Goal: Information Seeking & Learning: Learn about a topic

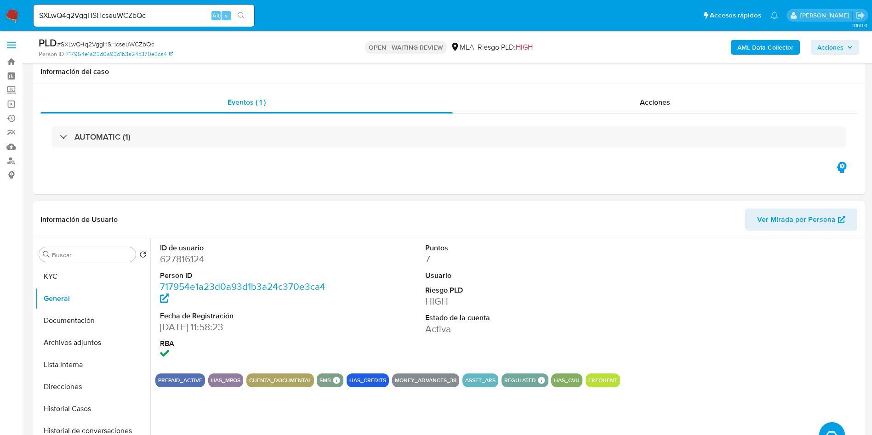
select select "10"
click at [182, 7] on div "SXLwQ4q2VggHSHcseuWCZbQc Alt s" at bounding box center [144, 16] width 221 height 22
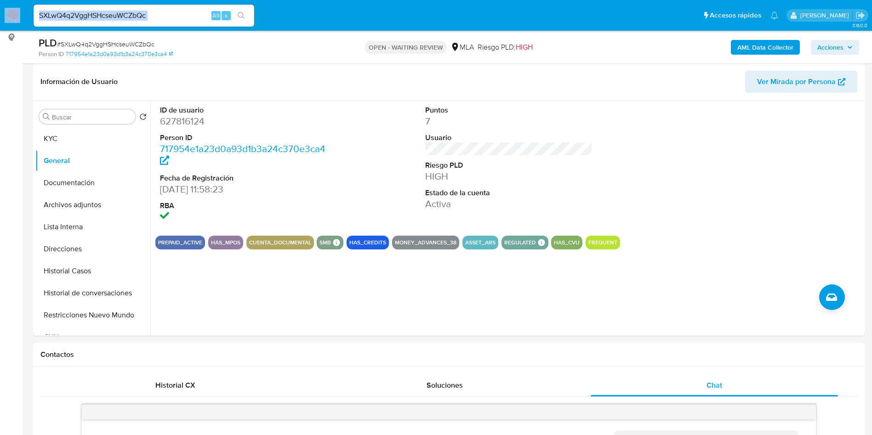
click at [182, 7] on div "SXLwQ4q2VggHSHcseuWCZbQc Alt s" at bounding box center [144, 16] width 221 height 22
click at [177, 10] on input "SXLwQ4q2VggHSHcseuWCZbQc" at bounding box center [144, 16] width 221 height 12
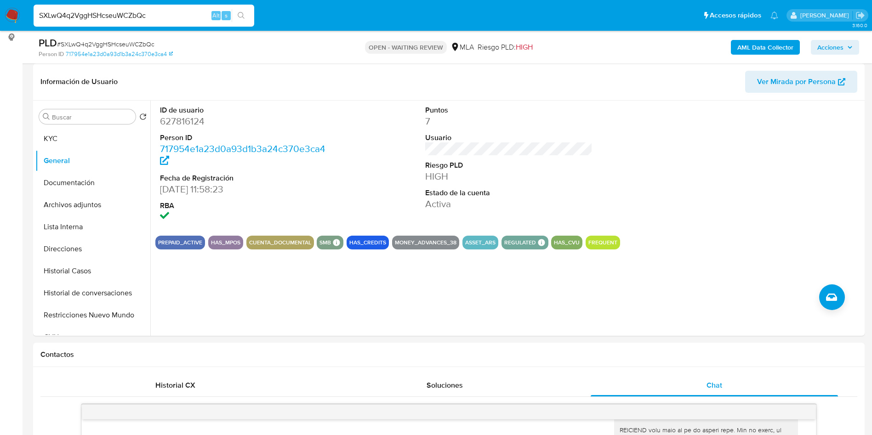
click at [177, 10] on input "SXLwQ4q2VggHSHcseuWCZbQc" at bounding box center [144, 16] width 221 height 12
paste input "cvzAE5IeoEs3zKMayUSHz6JS"
type input "cvzAE5IeoEs3zKMayUSHz6JS"
click at [240, 11] on button "search-icon" at bounding box center [241, 15] width 19 height 13
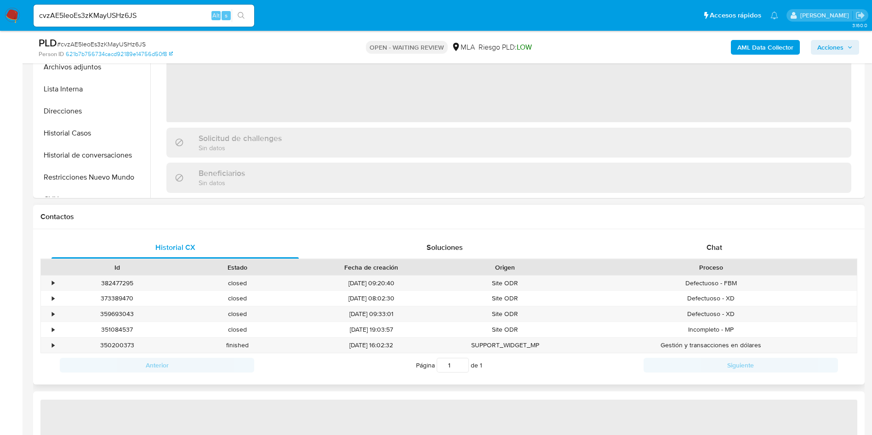
click at [731, 227] on div "Contactos" at bounding box center [448, 217] width 831 height 24
select select "10"
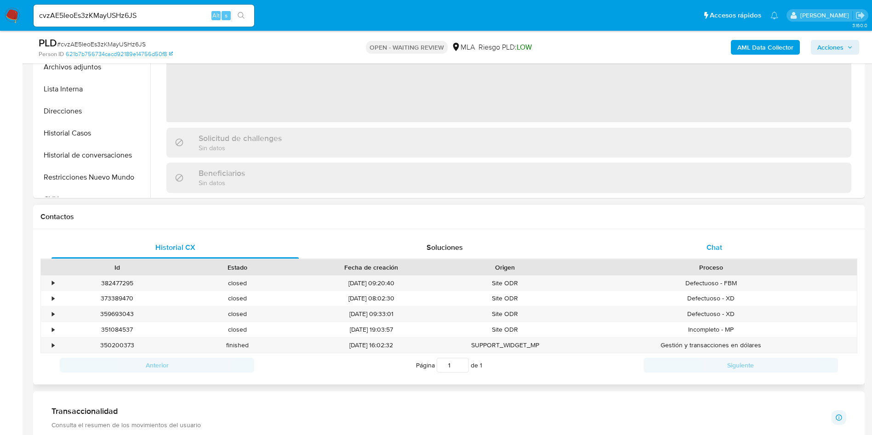
click at [727, 249] on div "Chat" at bounding box center [714, 248] width 247 height 22
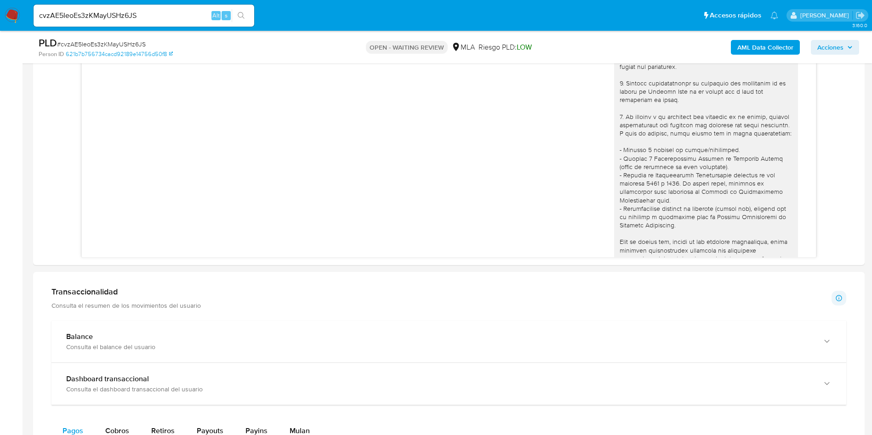
click at [137, 11] on input "cvzAE5IeoEs3zKMayUSHz6JS" at bounding box center [144, 16] width 221 height 12
click at [130, 15] on input "cvzAE5IeoEs3zKMayUSHz6JS" at bounding box center [144, 16] width 221 height 12
paste input "WidDHnG6dsUR4GflLKQRmgfq"
type input "WidDHnG6dsUR4GflLKQRmgfq"
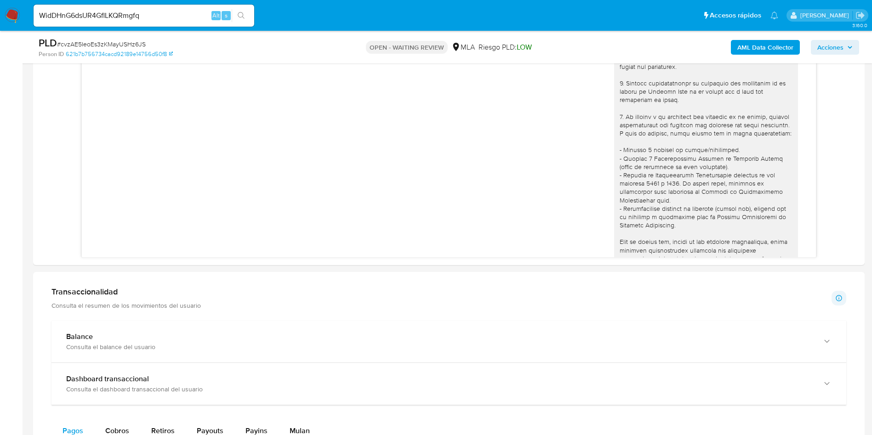
click at [233, 11] on button "search-icon" at bounding box center [241, 15] width 19 height 13
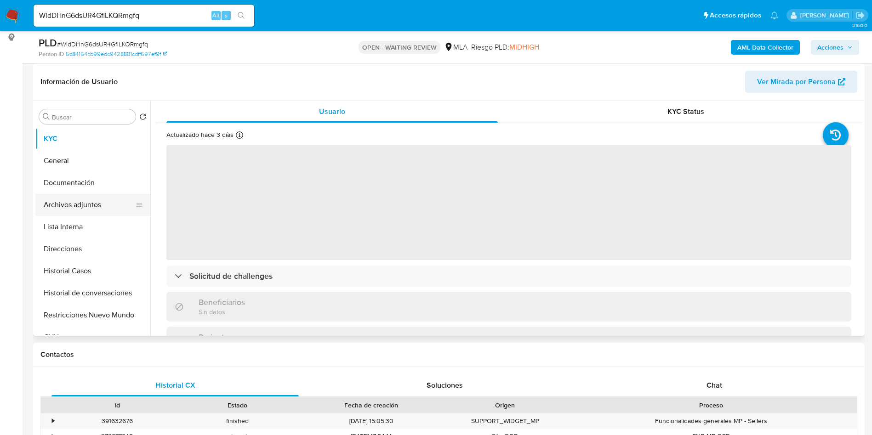
select select "10"
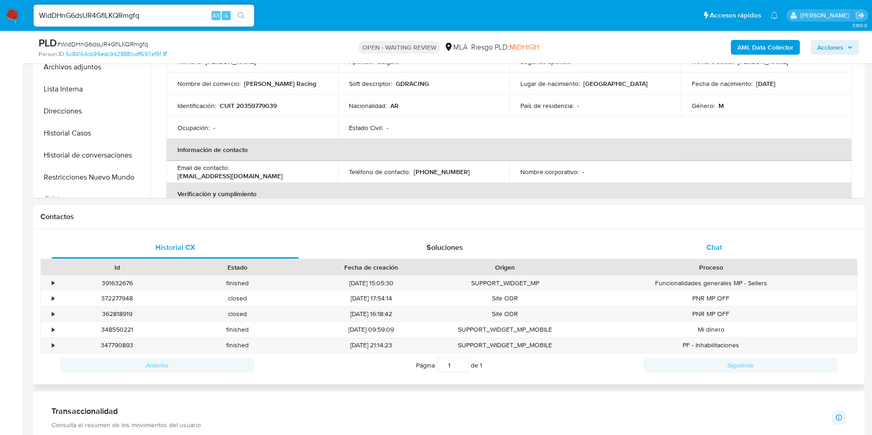
click at [700, 238] on div "Chat" at bounding box center [714, 248] width 247 height 22
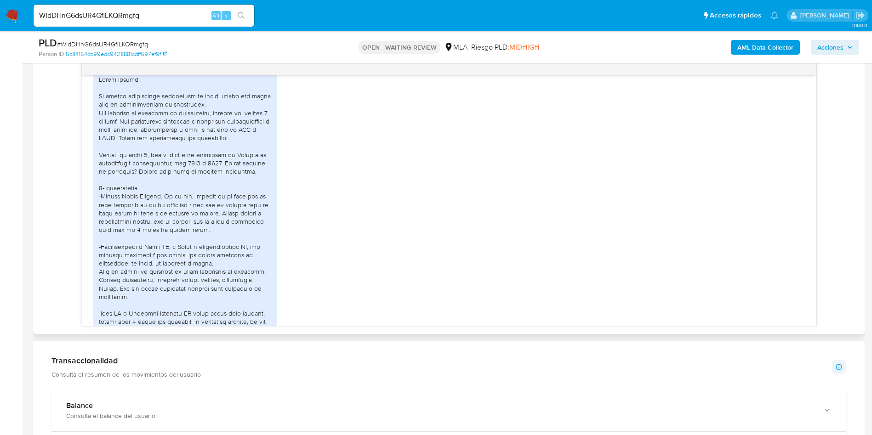
scroll to position [1310, 0]
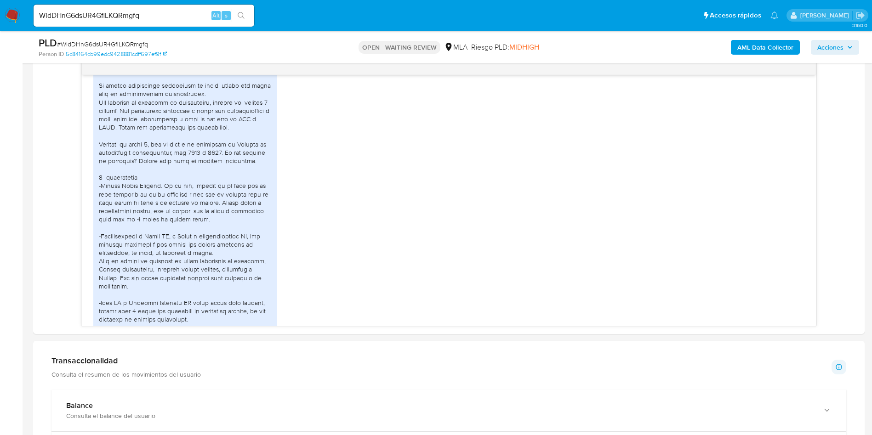
click at [191, 18] on input "WidDHnG6dsUR4GflLKQRmgfq" at bounding box center [144, 16] width 221 height 12
paste input "8wgHPFKZ4UsCAqkPWw8WwbTm"
type input "8wgHPFKZ4UsCAqkPWw8WwbTm"
click at [240, 15] on icon "search-icon" at bounding box center [241, 15] width 7 height 7
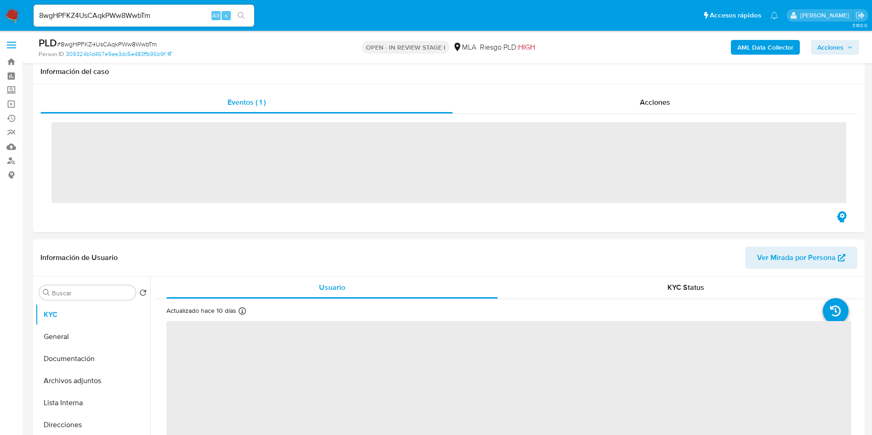
scroll to position [138, 0]
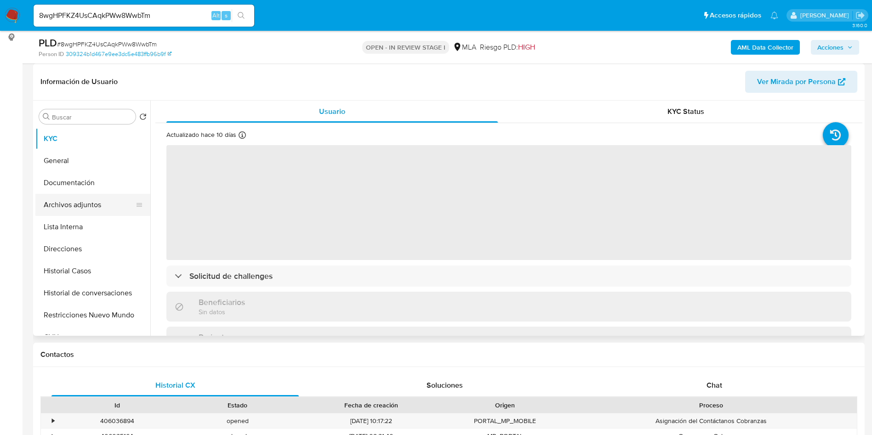
click at [93, 202] on button "Archivos adjuntos" at bounding box center [89, 205] width 108 height 22
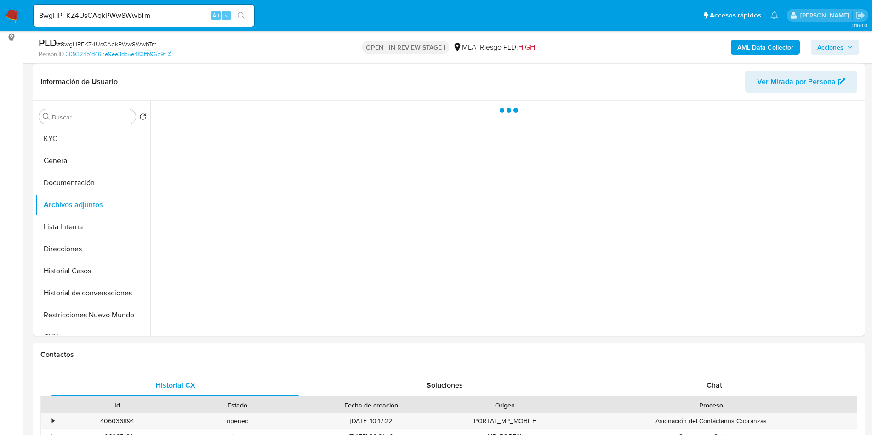
select select "10"
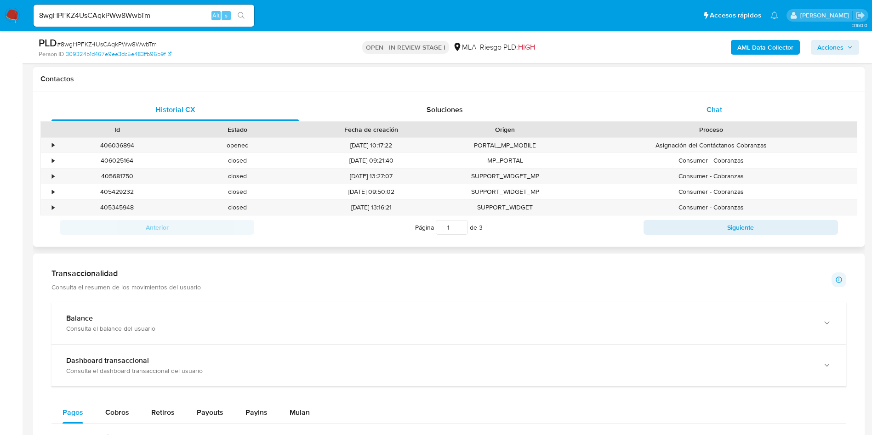
click at [712, 104] on span "Chat" at bounding box center [714, 109] width 16 height 11
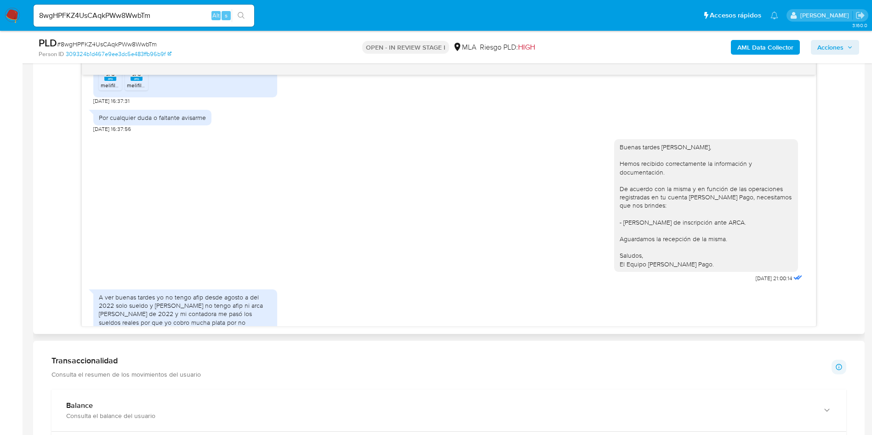
scroll to position [758, 0]
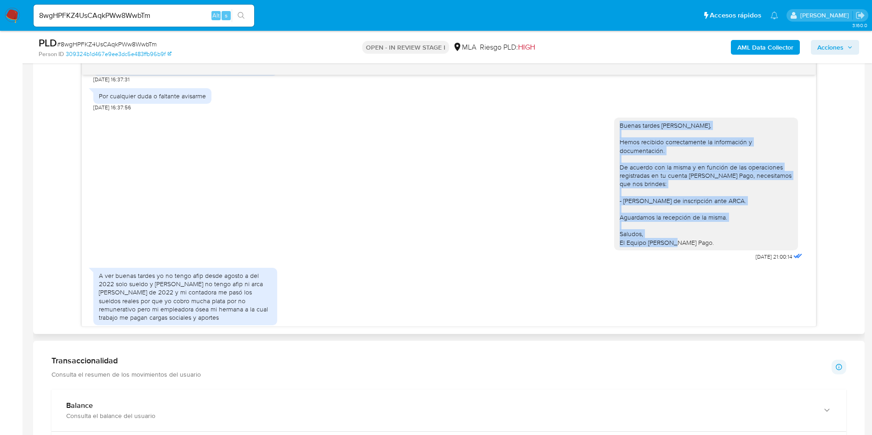
drag, startPoint x: 603, startPoint y: 127, endPoint x: 705, endPoint y: 268, distance: 174.4
click at [705, 263] on div "Buenas tardes Julio Cesar, Hemos recibido correctamente la información y docume…" at bounding box center [448, 187] width 711 height 152
click at [620, 189] on div "Buenas tardes Julio Cesar, Hemos recibido correctamente la información y docume…" at bounding box center [706, 185] width 173 height 125
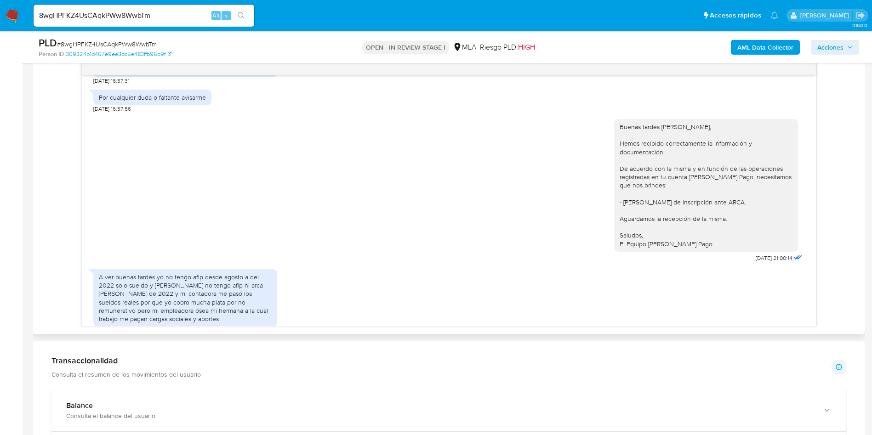
drag, startPoint x: 589, startPoint y: 108, endPoint x: 781, endPoint y: 285, distance: 260.2
click at [781, 285] on div "18/08/2025 17:36:32 Buenos dias mi actividad es la construcción de cabañas para…" at bounding box center [449, 200] width 734 height 251
click at [535, 191] on div "Buenas tardes Julio Cesar, Hemos recibido correctamente la información y docume…" at bounding box center [448, 189] width 711 height 152
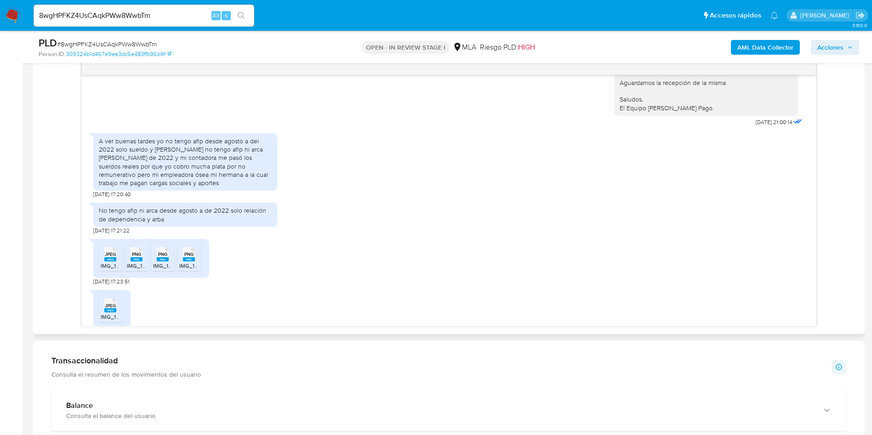
scroll to position [895, 0]
drag, startPoint x: 161, startPoint y: 177, endPoint x: 217, endPoint y: 174, distance: 56.1
click at [217, 174] on div "A ver buenas tardes yo no tengo afip desde agosto a del 2022 solo sueldo y Arba…" at bounding box center [185, 160] width 173 height 50
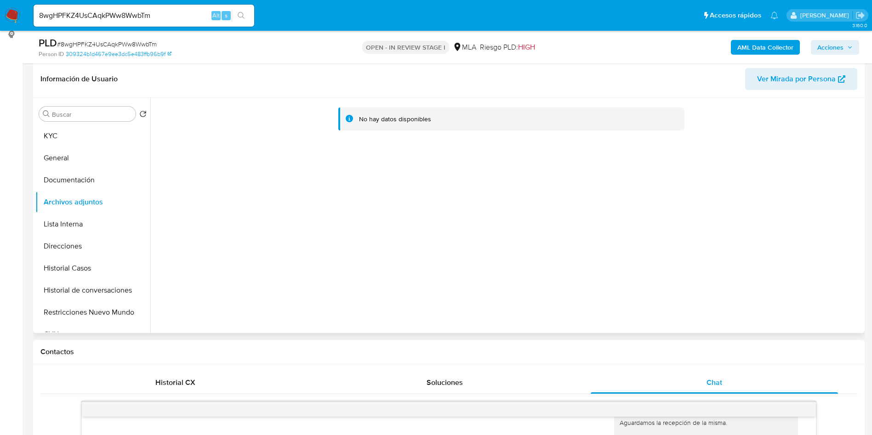
scroll to position [138, 0]
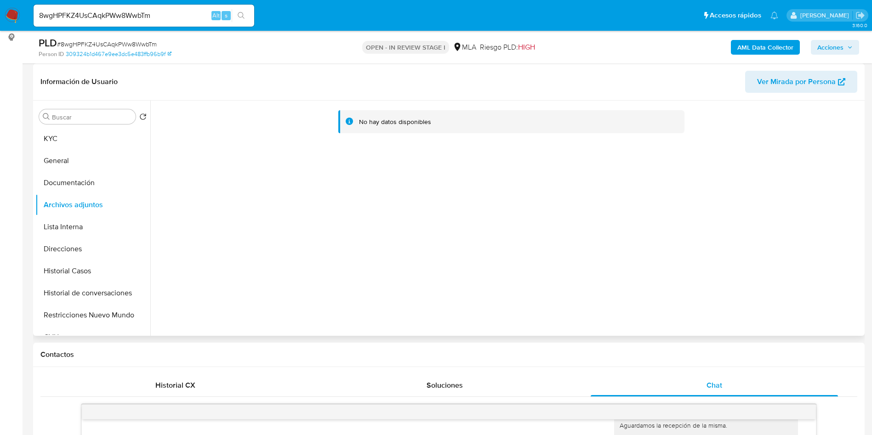
click at [76, 125] on div "Buscar Volver al orden por defecto KYC General Documentación Archivos adjuntos …" at bounding box center [92, 219] width 115 height 234
click at [66, 140] on button "KYC" at bounding box center [89, 139] width 108 height 22
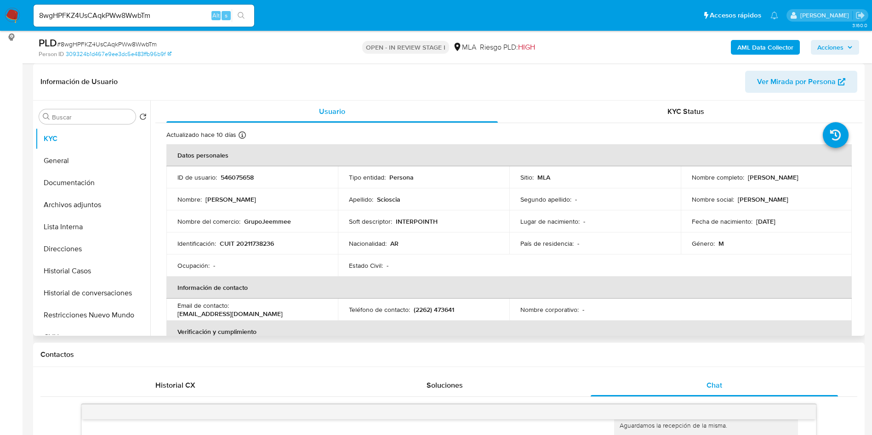
click at [235, 181] on p "546075658" at bounding box center [237, 177] width 33 height 8
copy p "546075658"
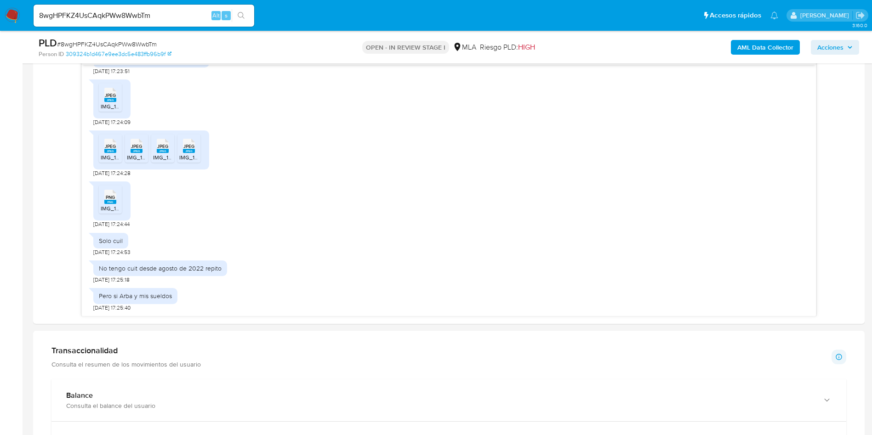
scroll to position [483, 0]
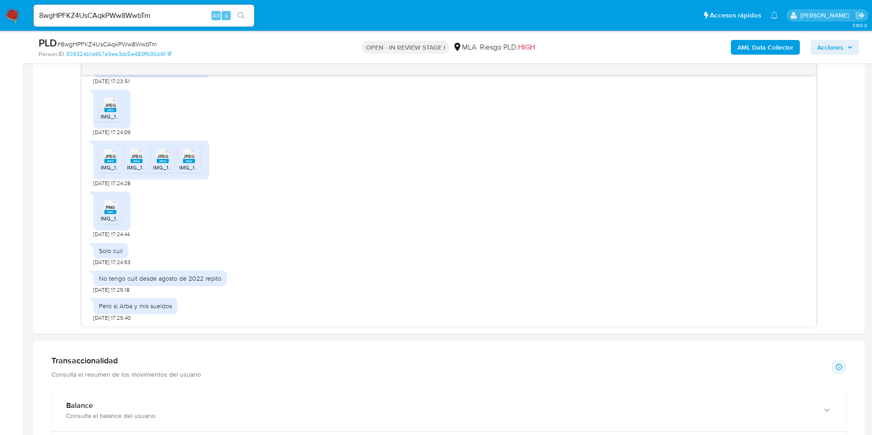
click at [128, 45] on span "# 8wgHPFKZ4UsCAqkPWw8WwbTm" at bounding box center [107, 44] width 100 height 9
copy span "8wgHPFKZ4UsCAqkPWw8WwbTm"
click at [0, 244] on aside "Bandeja Tablero Screening Búsqueda en Listas Watchlist Herramientas Operaciones…" at bounding box center [11, 304] width 23 height 1574
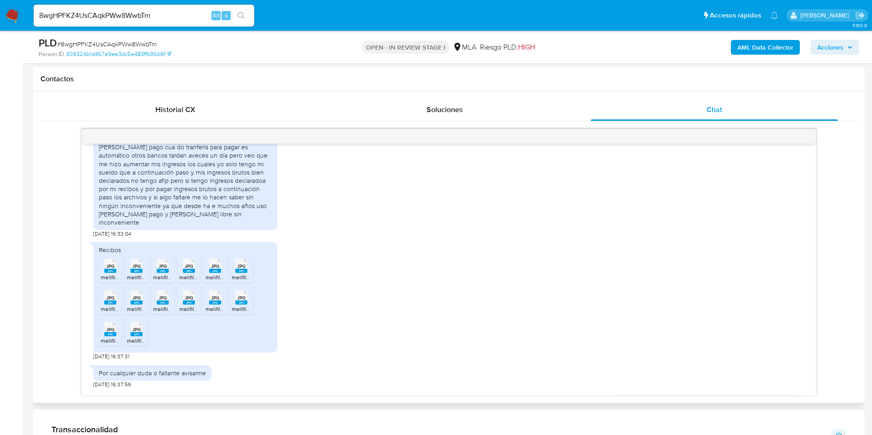
scroll to position [481, 0]
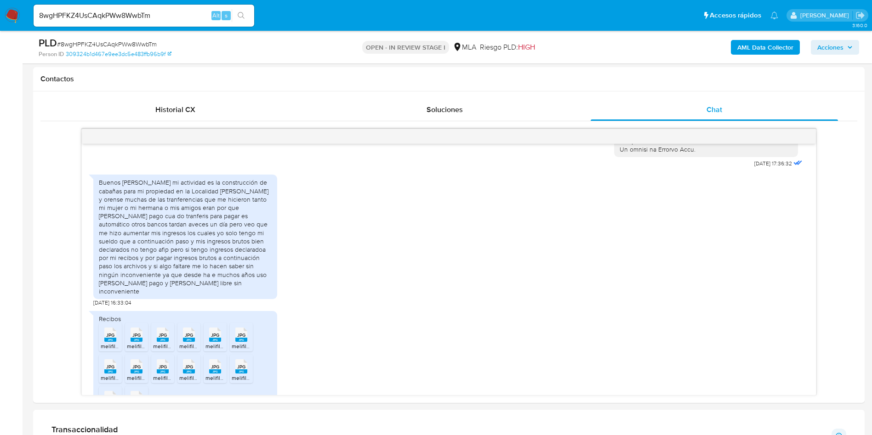
click at [133, 14] on input "8wgHPFKZ4UsCAqkPWw8WwbTm" at bounding box center [144, 16] width 221 height 12
paste input "3o4Aq0ReARAkvTcmOxPmR8rV"
type input "3o4Aq0ReARAkvTcmOxPmR8rV"
click at [273, 22] on ul "Pausado Ver notificaciones 3o4Aq0ReARAkvTcmOxPmR8rV Alt s Accesos rápidos Presi…" at bounding box center [406, 15] width 754 height 23
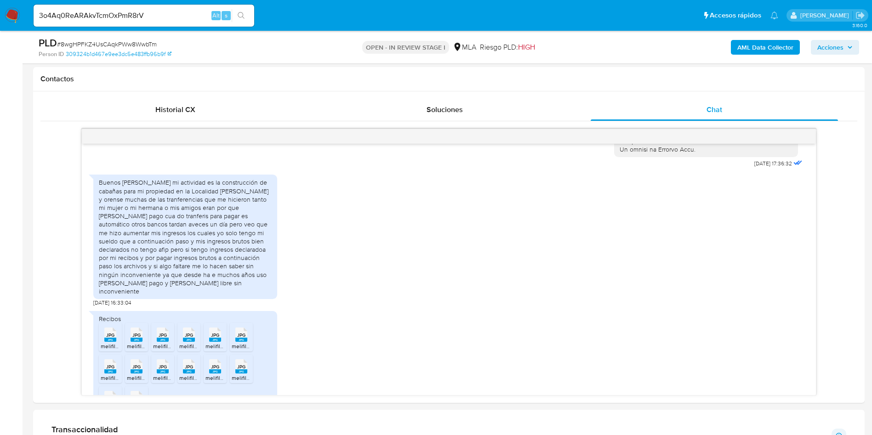
click at [256, 15] on li "3o4Aq0ReARAkvTcmOxPmR8rV Alt s" at bounding box center [143, 15] width 225 height 23
click at [246, 14] on button "search-icon" at bounding box center [241, 15] width 19 height 13
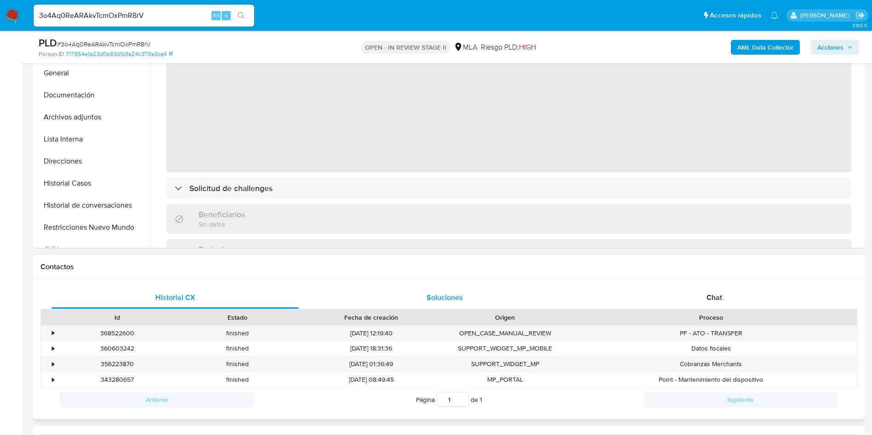
scroll to position [276, 0]
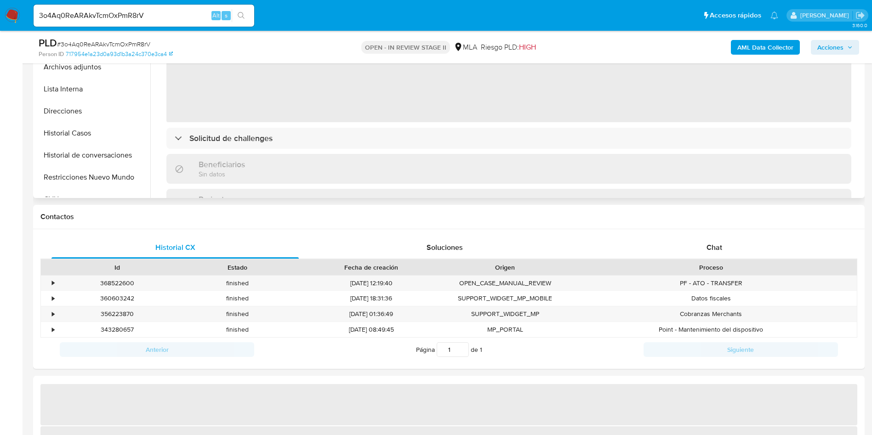
select select "10"
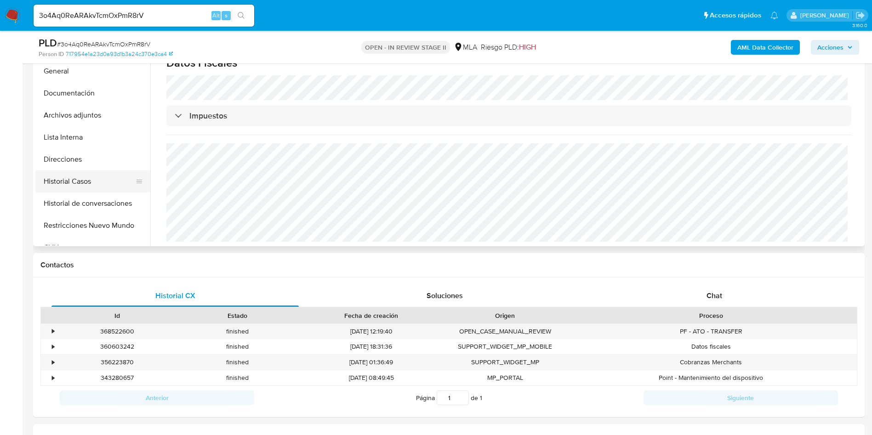
scroll to position [207, 0]
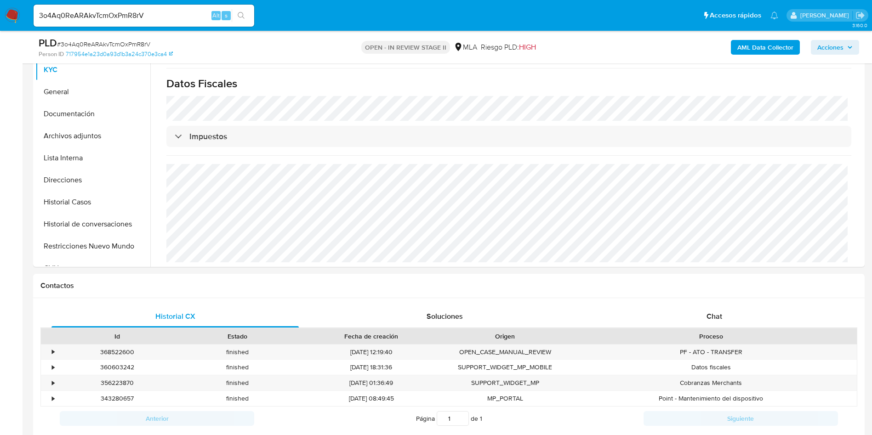
click at [109, 180] on button "Direcciones" at bounding box center [92, 180] width 115 height 22
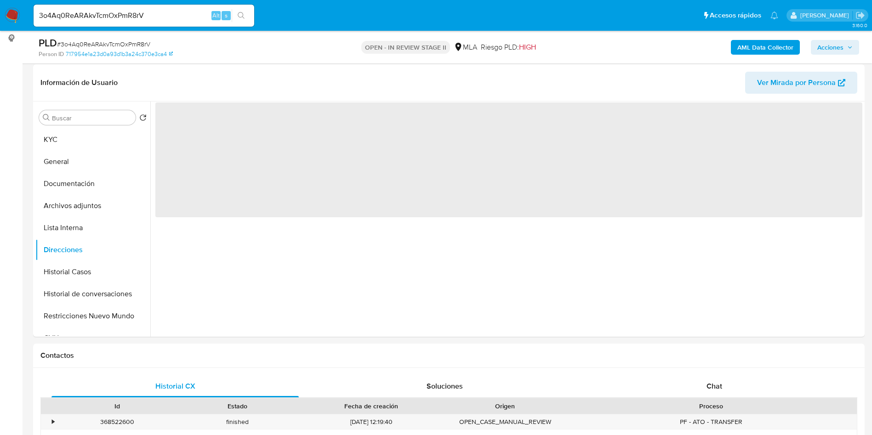
scroll to position [69, 0]
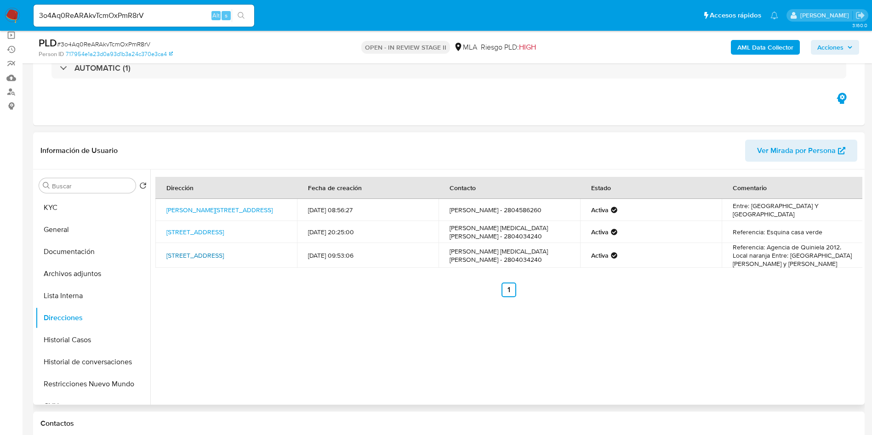
click at [224, 252] on link "Avenida Fontana 491, Trelew, Chubut, 9100, Argentina 491" at bounding box center [194, 255] width 57 height 9
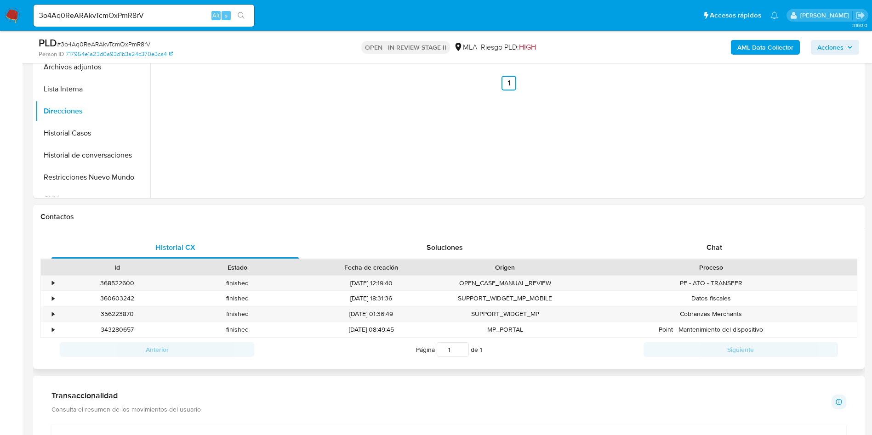
click at [702, 268] on div "Proceso" at bounding box center [711, 267] width 279 height 9
click at [708, 251] on span "Chat" at bounding box center [714, 247] width 16 height 11
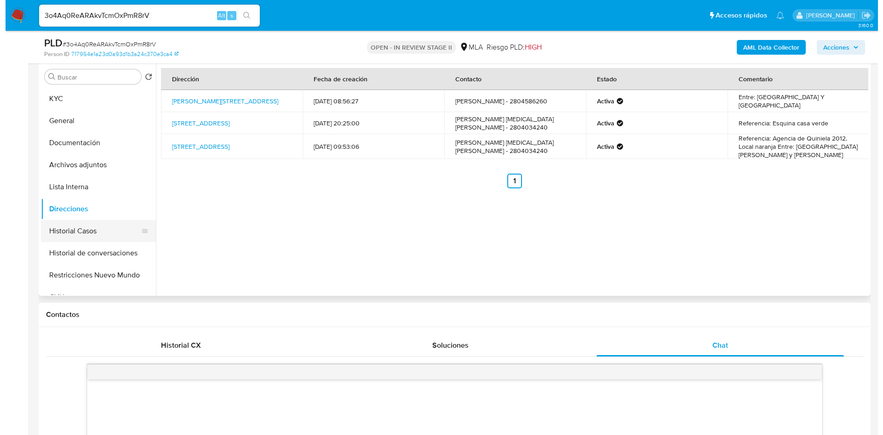
scroll to position [138, 0]
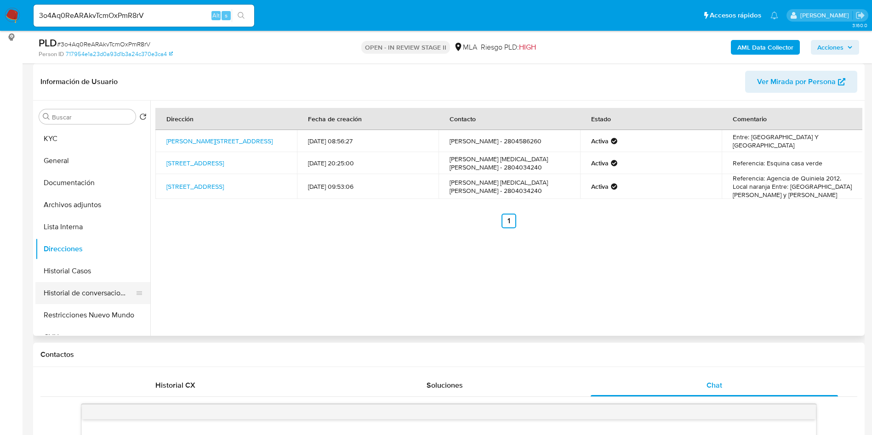
click at [94, 301] on button "Historial de conversaciones" at bounding box center [89, 293] width 108 height 22
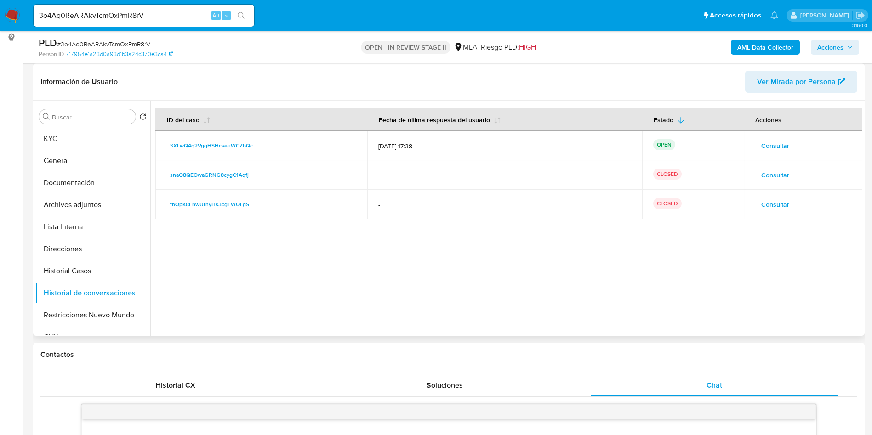
click at [761, 142] on span "Consultar" at bounding box center [775, 145] width 28 height 13
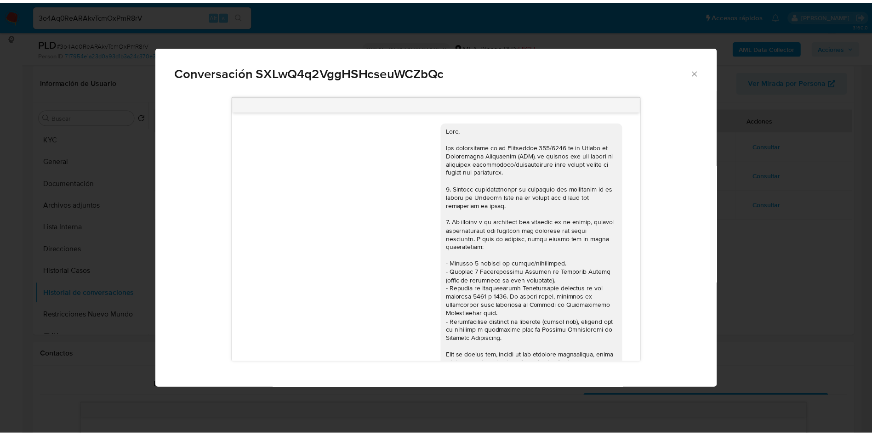
scroll to position [394, 0]
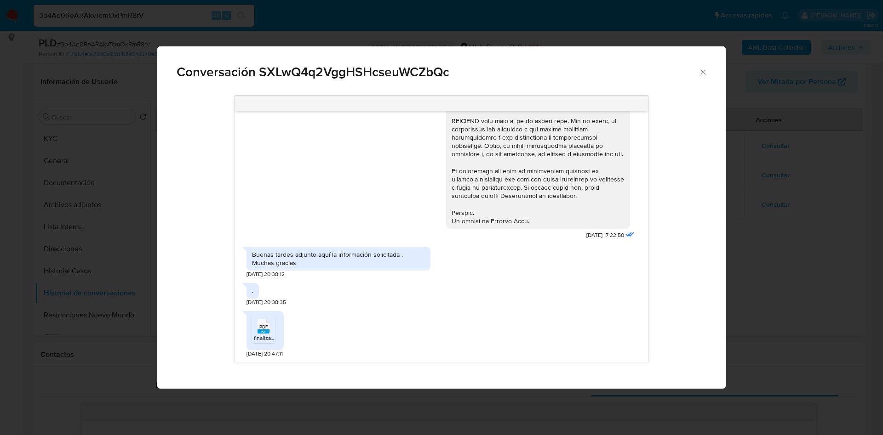
click at [259, 336] on span "finalizado.pdf" at bounding box center [270, 338] width 33 height 8
click at [702, 73] on icon "Cerrar" at bounding box center [702, 72] width 9 height 9
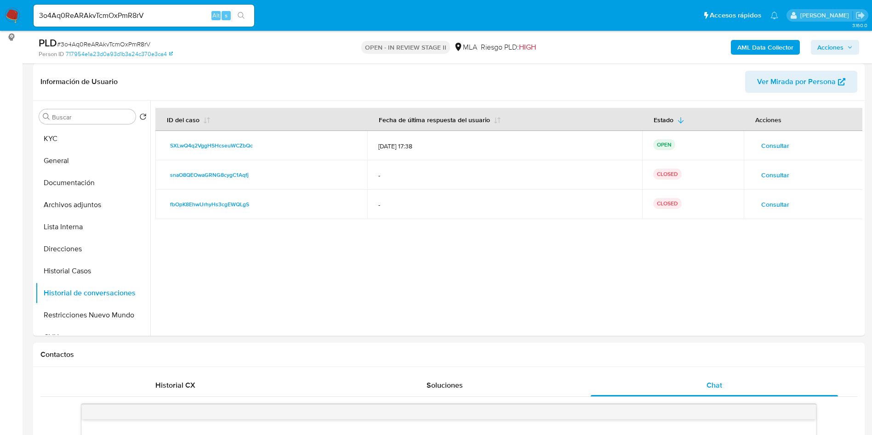
click at [152, 21] on input "3o4Aq0ReARAkvTcmOxPmR8rV" at bounding box center [144, 16] width 221 height 12
click at [152, 20] on input "3o4Aq0ReARAkvTcmOxPmR8rV" at bounding box center [144, 16] width 221 height 12
paste input "8wgHPFKZ4UsCAqkPWw8WwbTm"
type input "8wgHPFKZ4UsCAqkPWw8WwbTm"
click at [245, 15] on icon "search-icon" at bounding box center [241, 15] width 7 height 7
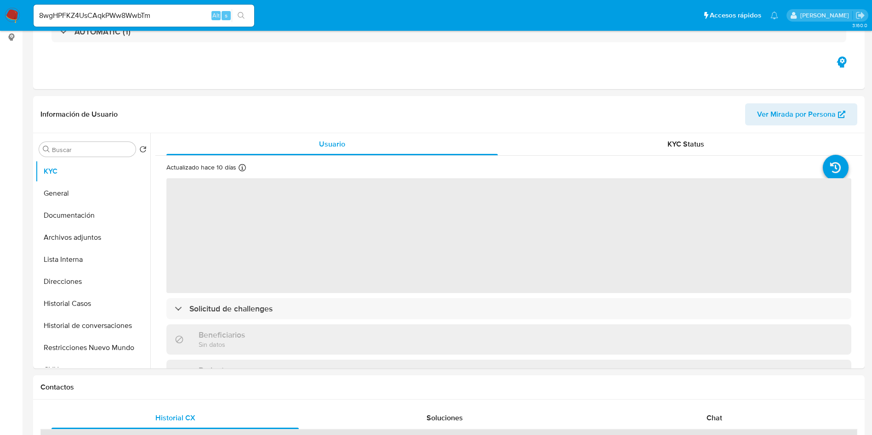
select select "10"
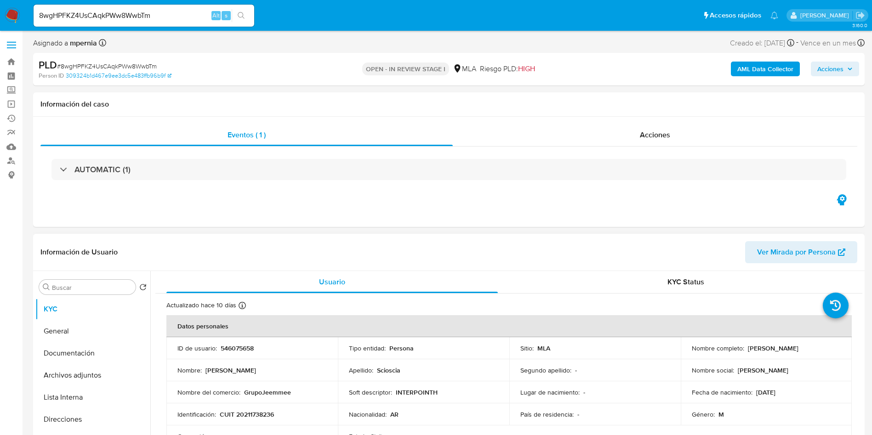
click at [239, 353] on td "ID de usuario : 546075658" at bounding box center [251, 348] width 171 height 22
click at [238, 353] on td "ID de usuario : 546075658" at bounding box center [251, 348] width 171 height 22
click at [238, 353] on p "546075658" at bounding box center [237, 348] width 33 height 8
copy p "546075658"
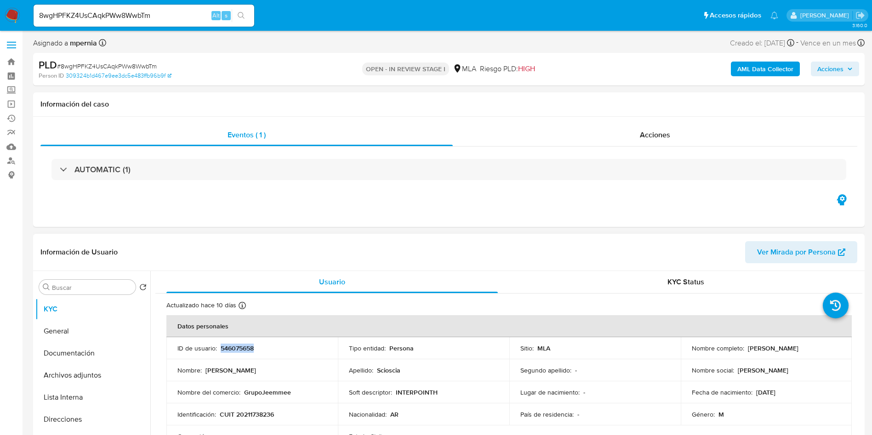
click at [245, 349] on p "546075658" at bounding box center [237, 348] width 33 height 8
click at [764, 64] on b "AML Data Collector" at bounding box center [765, 69] width 56 height 15
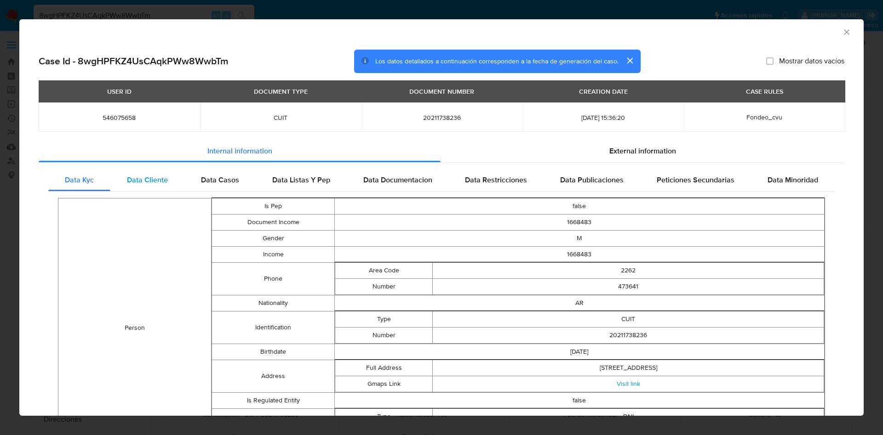
click at [162, 188] on div "Data Cliente" at bounding box center [147, 180] width 74 height 22
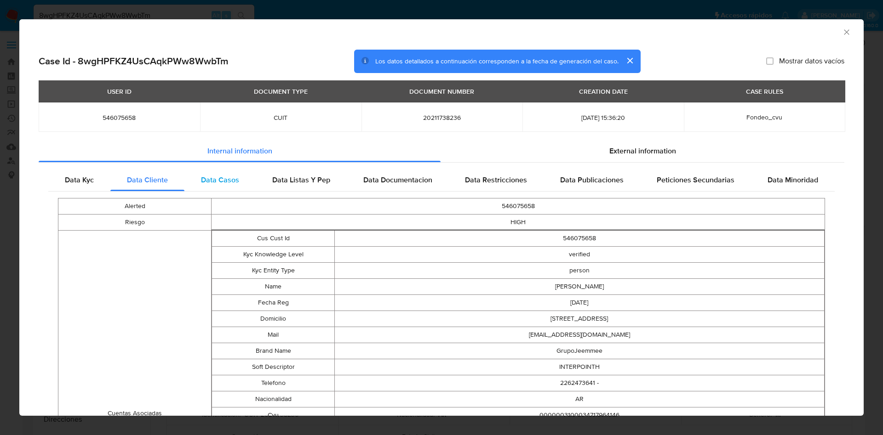
click at [233, 177] on span "Data Casos" at bounding box center [220, 180] width 38 height 11
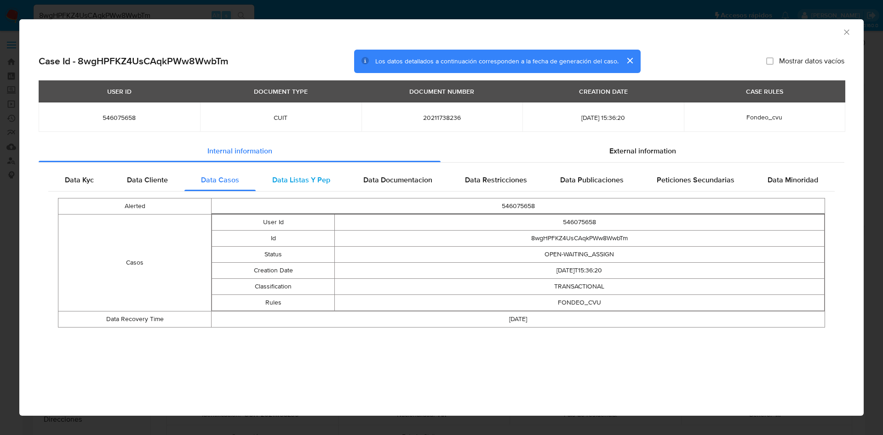
click at [302, 178] on span "Data Listas Y Pep" at bounding box center [301, 180] width 58 height 11
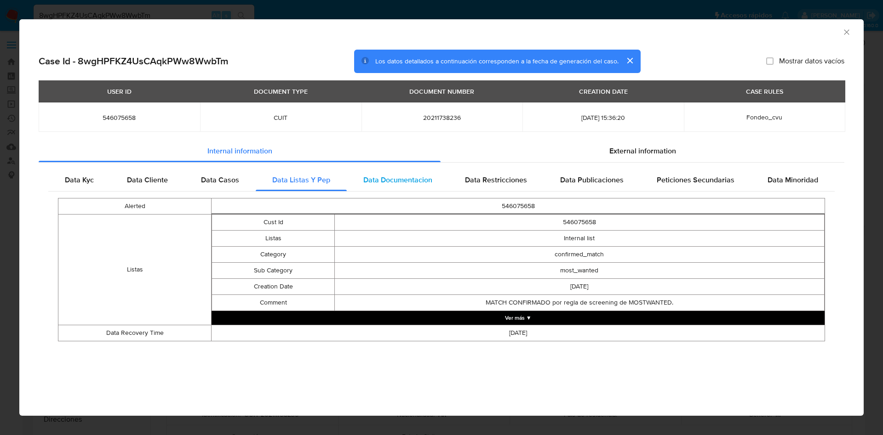
click at [370, 173] on div "Data Documentacion" at bounding box center [398, 180] width 102 height 22
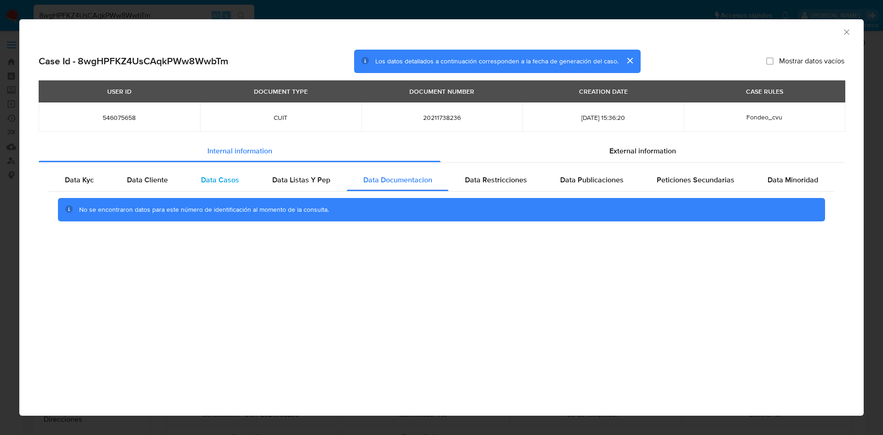
click at [244, 174] on div "Data Casos" at bounding box center [219, 180] width 71 height 22
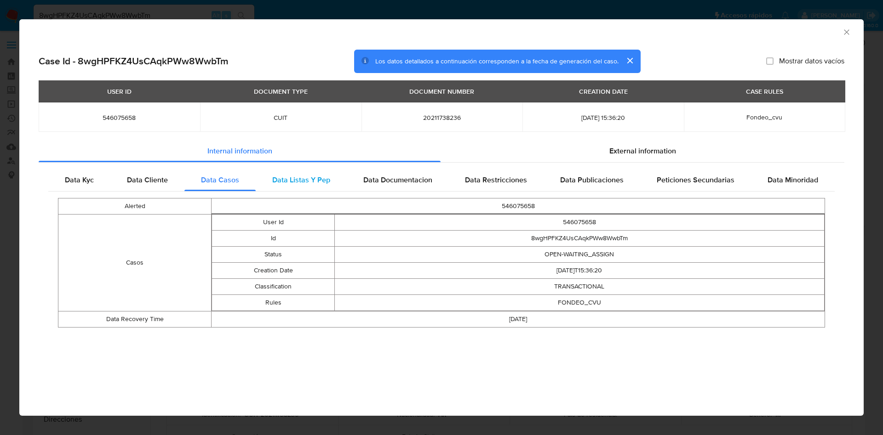
click at [283, 184] on span "Data Listas Y Pep" at bounding box center [301, 180] width 58 height 11
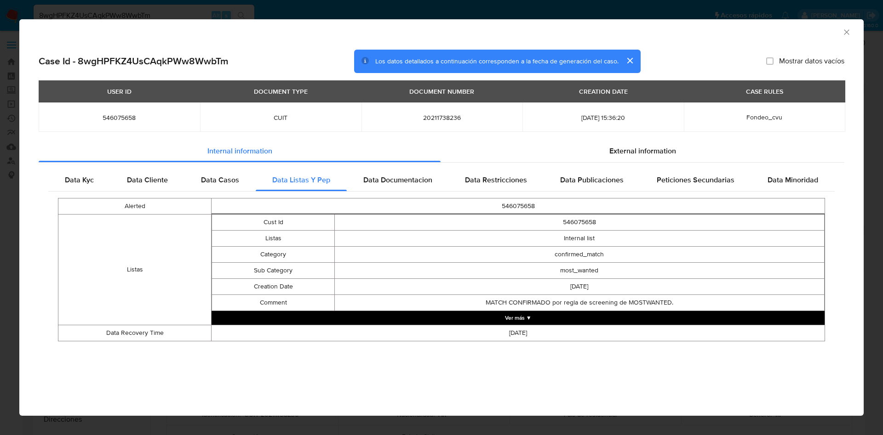
click at [527, 320] on button "Ver más ▼" at bounding box center [517, 318] width 613 height 14
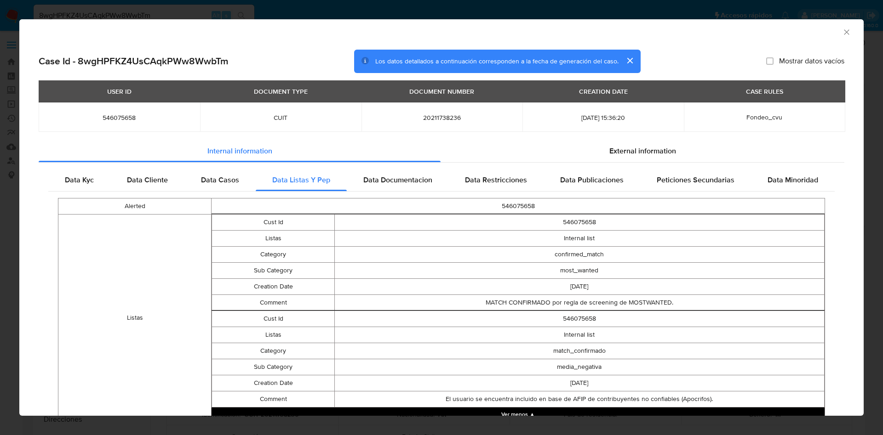
scroll to position [52, 0]
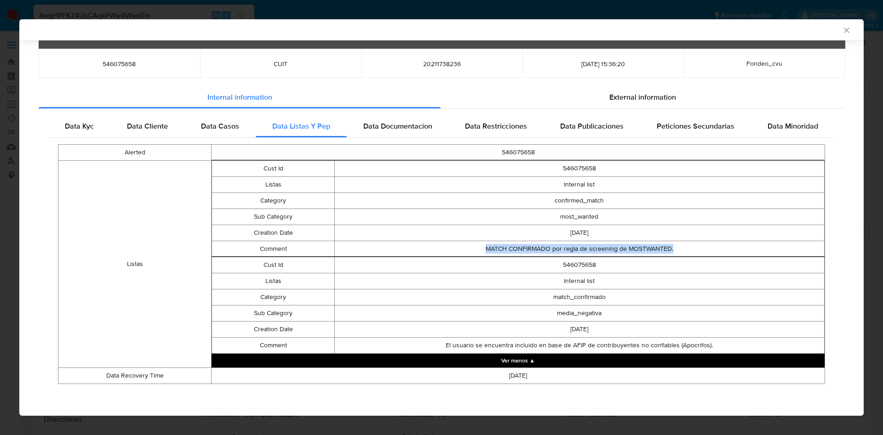
drag, startPoint x: 504, startPoint y: 247, endPoint x: 686, endPoint y: 251, distance: 182.0
click at [686, 251] on td "MATCH CONFIRMADO por regla de screening de MOSTWANTED." at bounding box center [579, 249] width 490 height 16
click at [639, 251] on td "MATCH CONFIRMADO por regla de screening de MOSTWANTED." at bounding box center [579, 249] width 490 height 16
click at [656, 250] on td "MATCH CONFIRMADO por regla de screening de MOSTWANTED." at bounding box center [579, 249] width 490 height 16
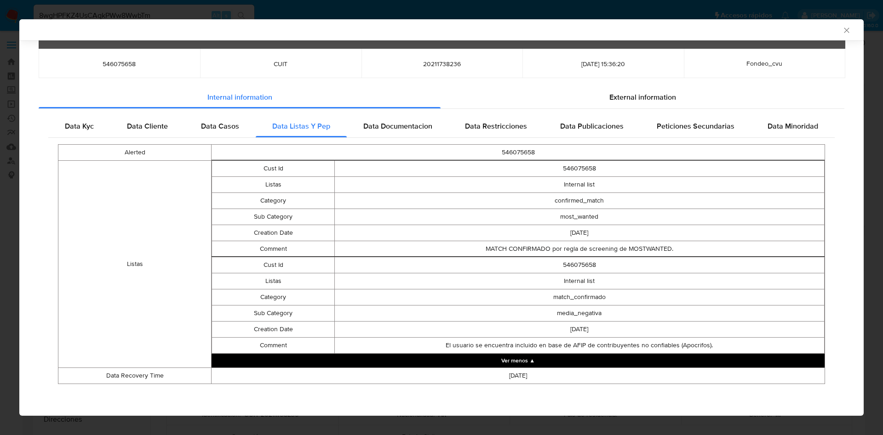
click at [830, 27] on div "AML Data Collector" at bounding box center [434, 30] width 816 height 8
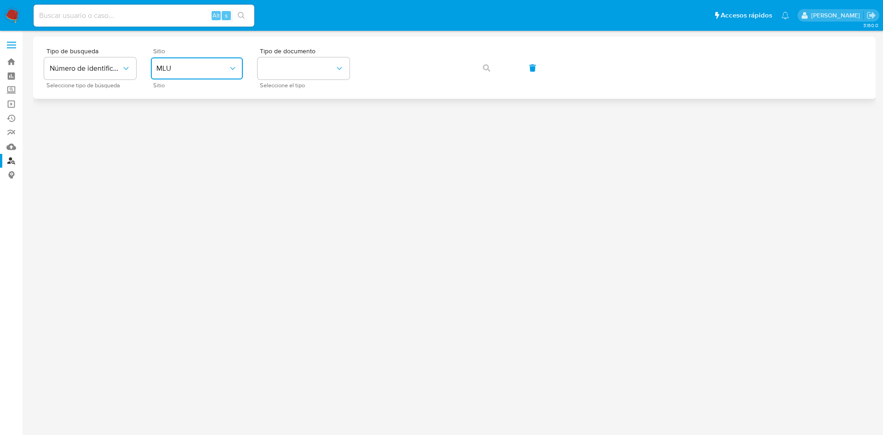
click at [199, 57] on button "MLU" at bounding box center [197, 68] width 92 height 22
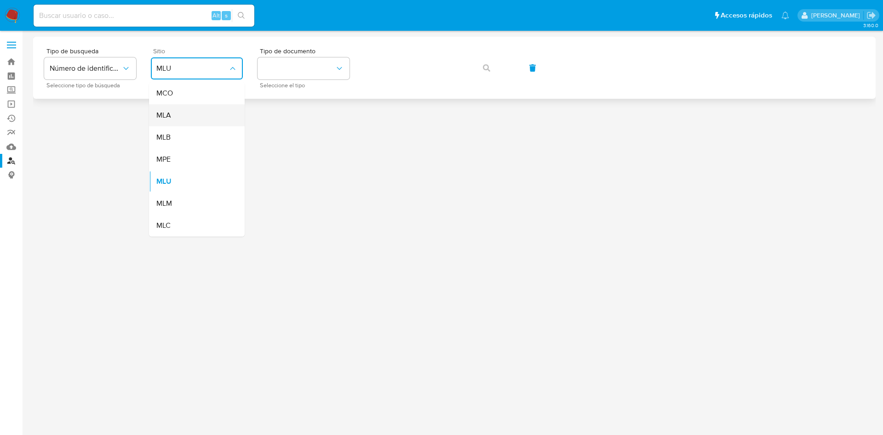
click at [180, 116] on div "MLA" at bounding box center [193, 115] width 75 height 22
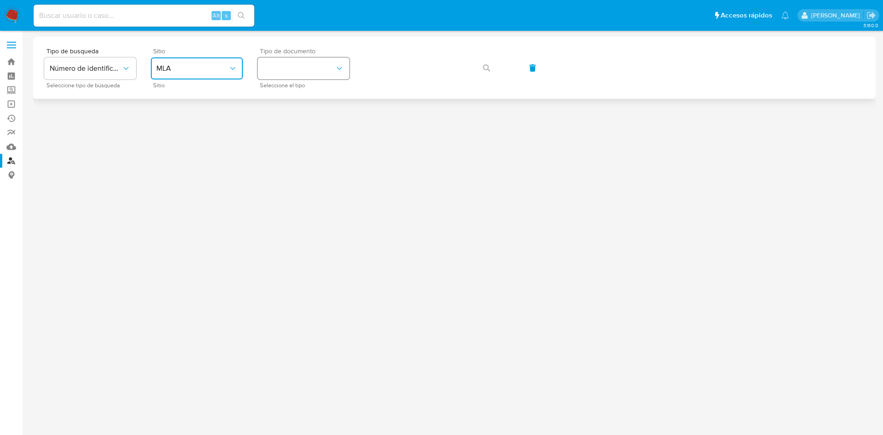
click at [313, 68] on button "identificationType" at bounding box center [303, 68] width 92 height 22
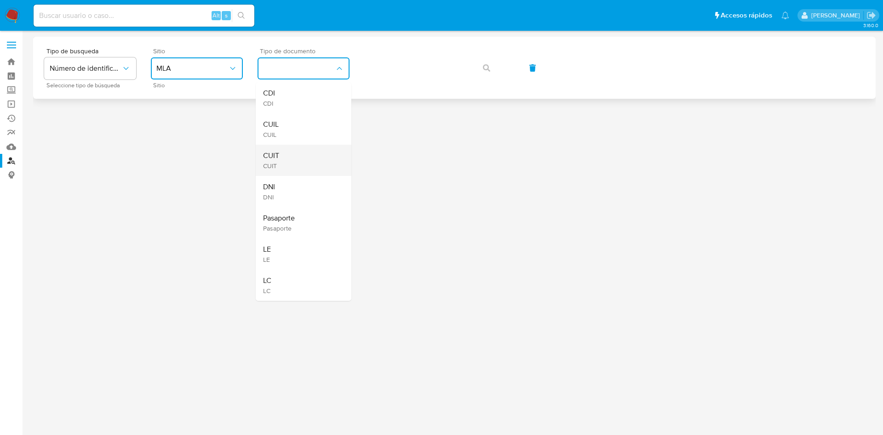
click at [288, 154] on div "CUIT CUIT" at bounding box center [300, 160] width 75 height 31
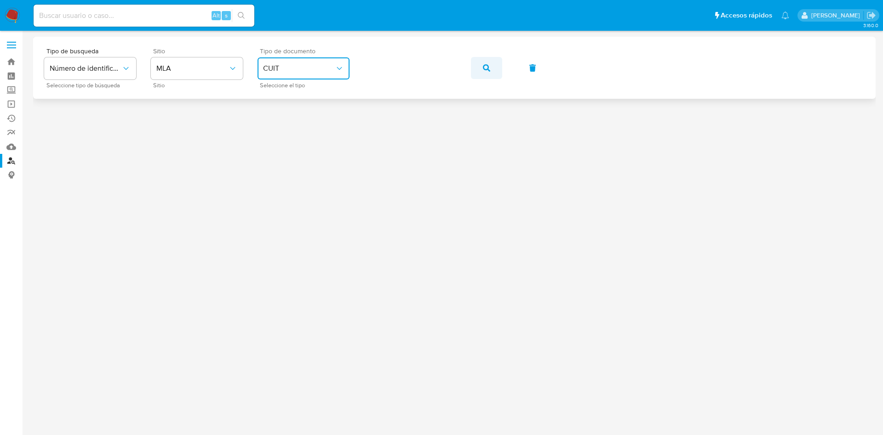
click at [481, 68] on button "button" at bounding box center [486, 68] width 31 height 22
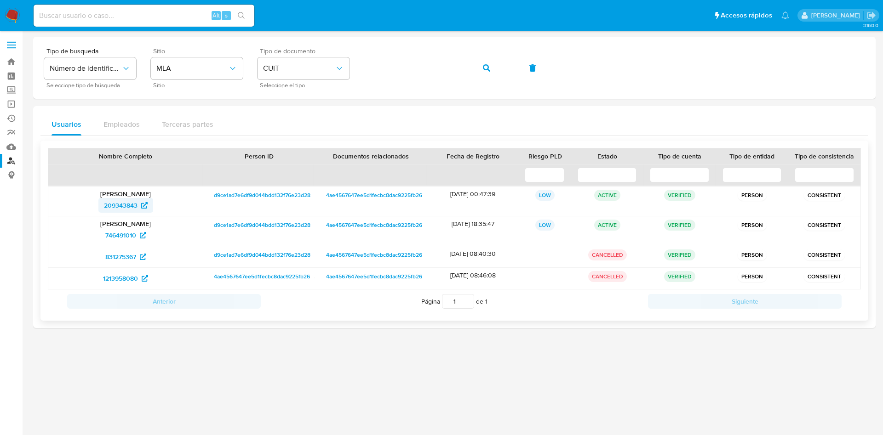
click at [112, 203] on span "209343843" at bounding box center [121, 205] width 34 height 15
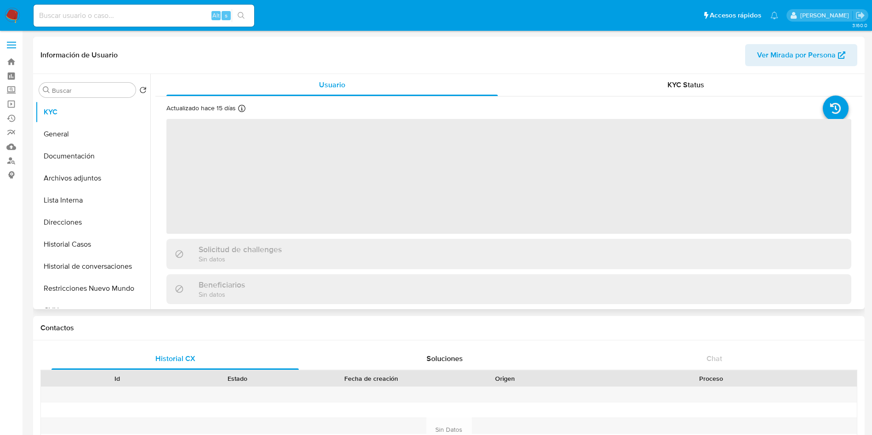
select select "10"
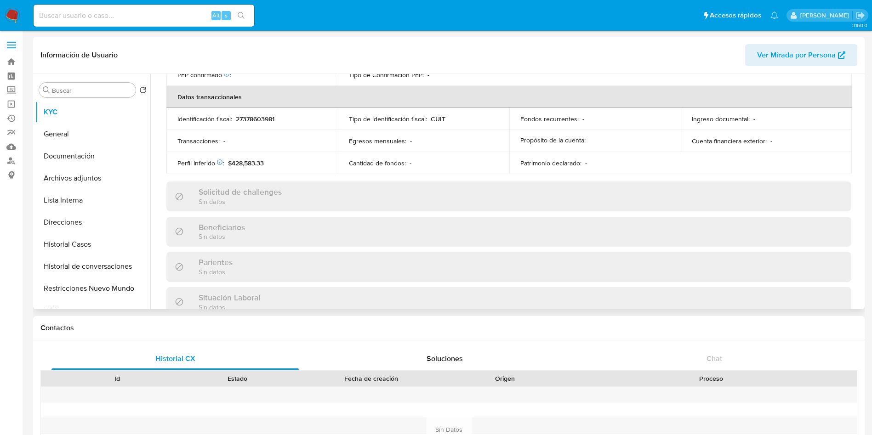
scroll to position [492, 0]
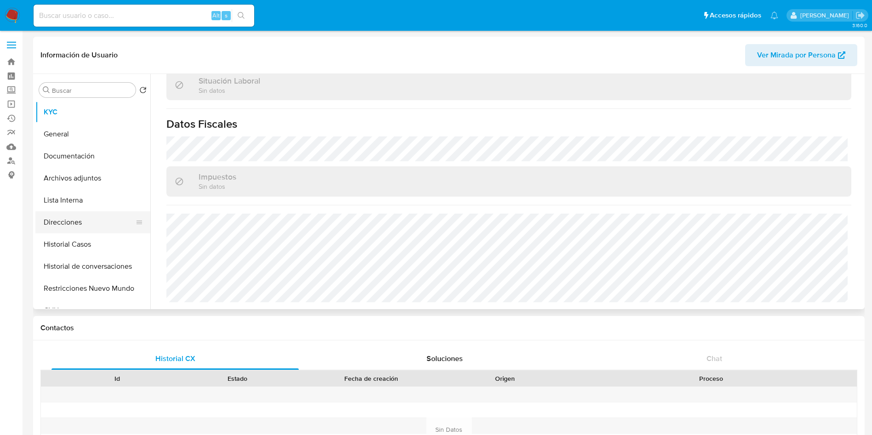
click at [76, 230] on button "Direcciones" at bounding box center [89, 222] width 108 height 22
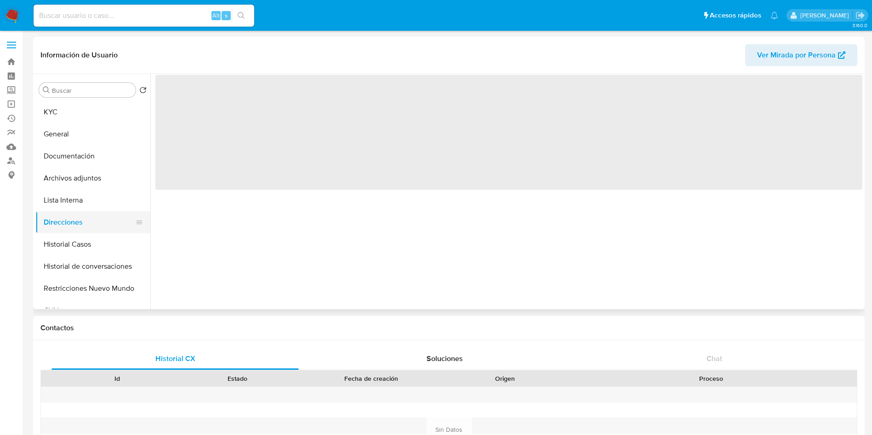
scroll to position [0, 0]
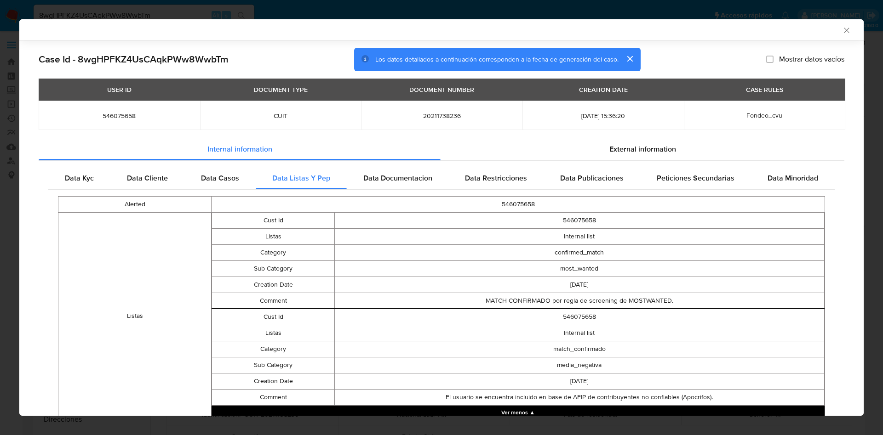
select select "10"
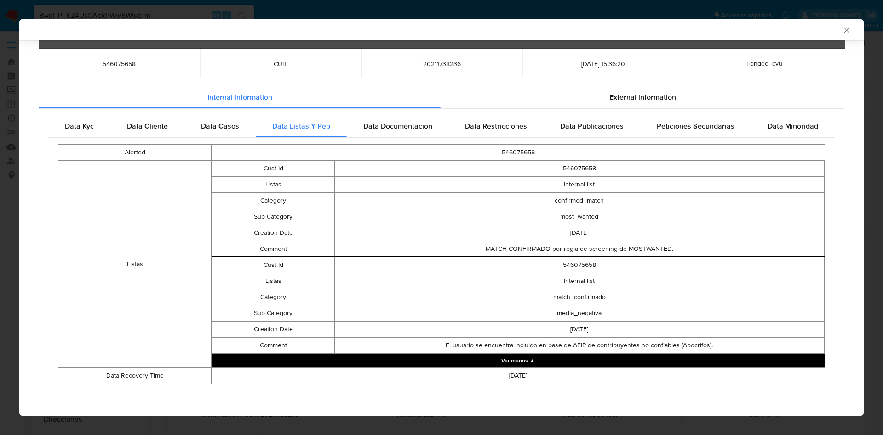
click at [842, 34] on icon "Cerrar ventana" at bounding box center [846, 30] width 9 height 9
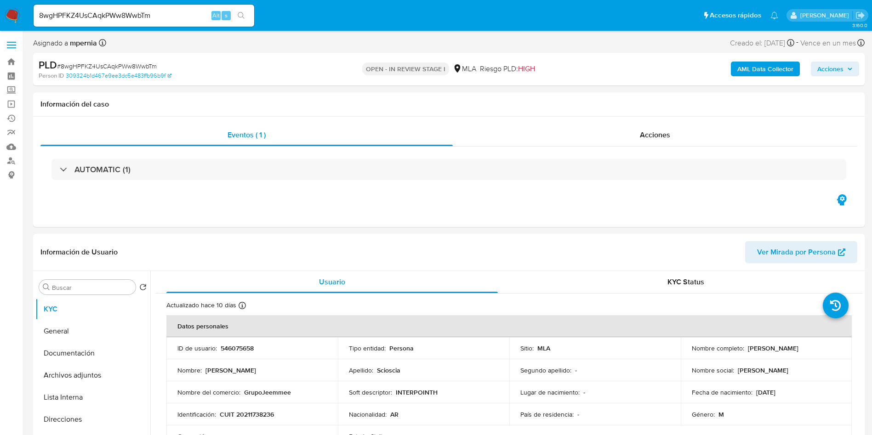
click at [764, 60] on div "AML Data Collector Acciones" at bounding box center [723, 69] width 271 height 22
click at [767, 66] on b "AML Data Collector" at bounding box center [765, 69] width 56 height 15
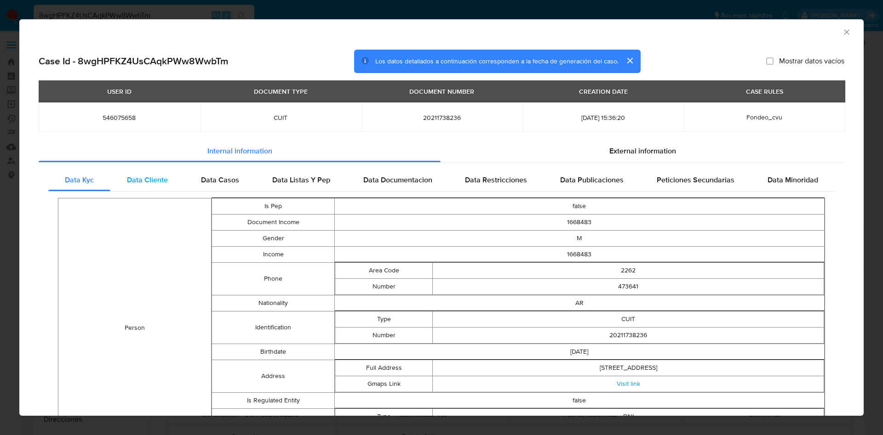
click at [149, 173] on div "Data Cliente" at bounding box center [147, 180] width 74 height 22
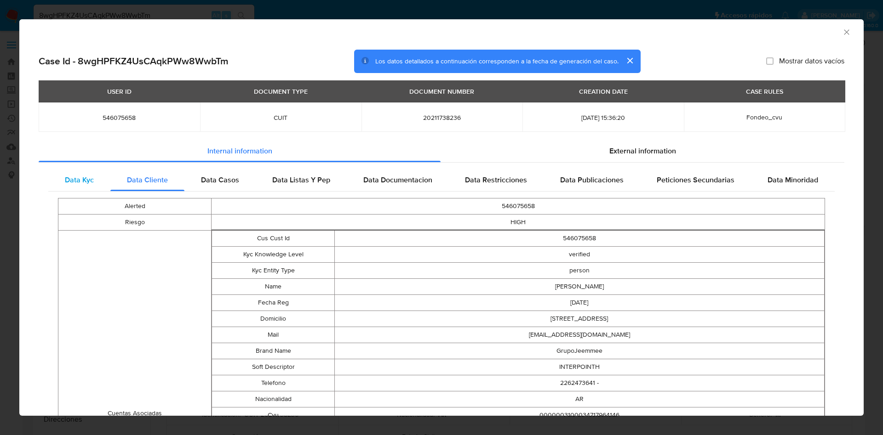
click at [73, 177] on span "Data Kyc" at bounding box center [79, 180] width 29 height 11
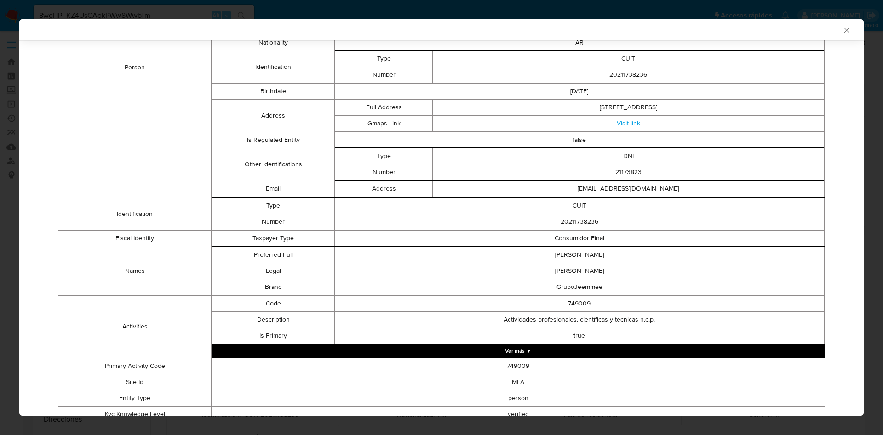
scroll to position [313, 0]
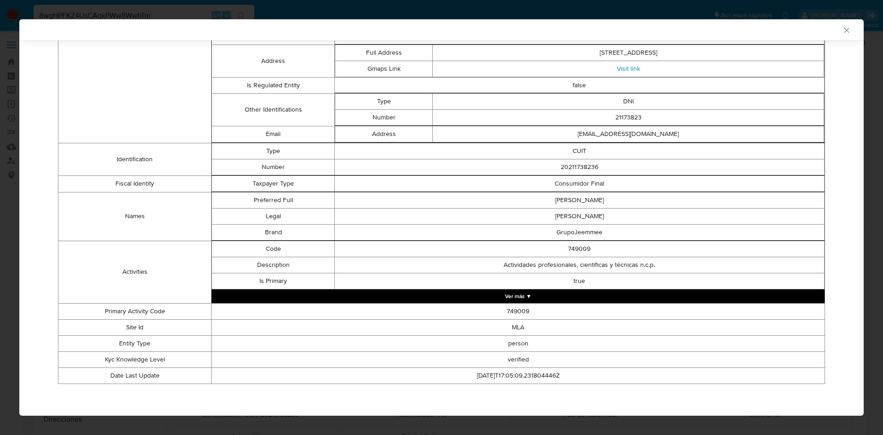
click at [479, 290] on button "Ver más ▼" at bounding box center [517, 297] width 613 height 14
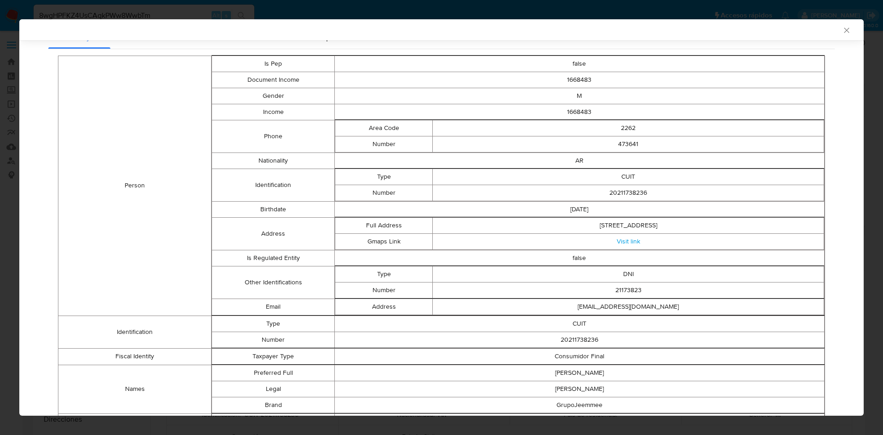
scroll to position [0, 0]
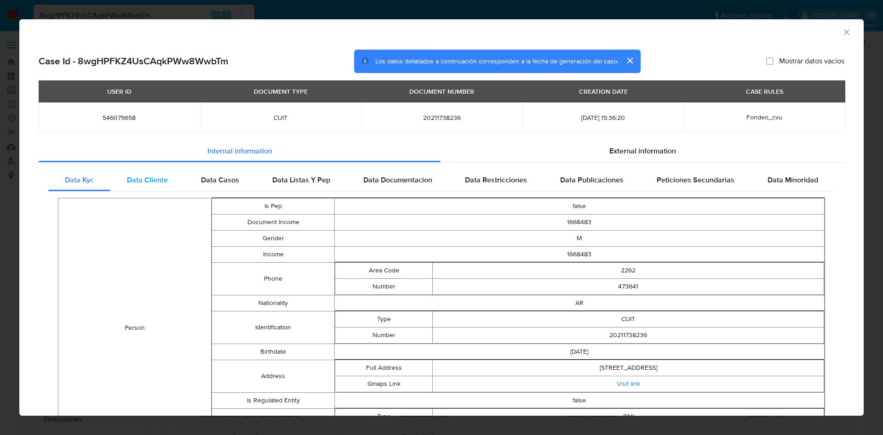
click at [127, 180] on span "Data Cliente" at bounding box center [147, 180] width 41 height 11
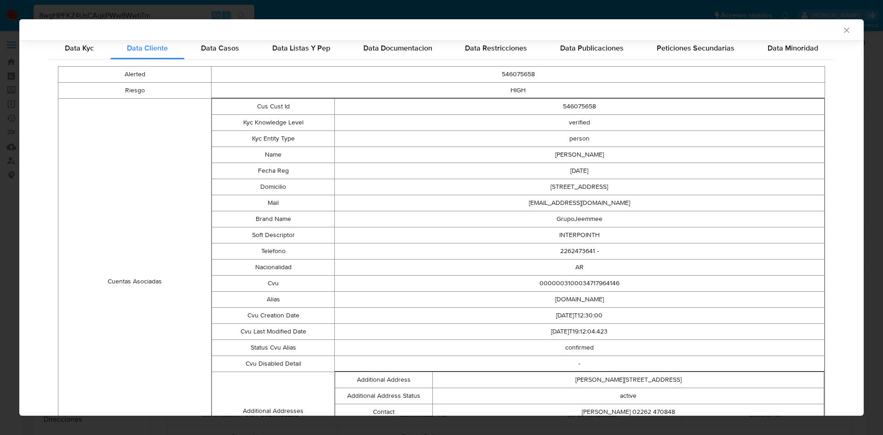
scroll to position [227, 0]
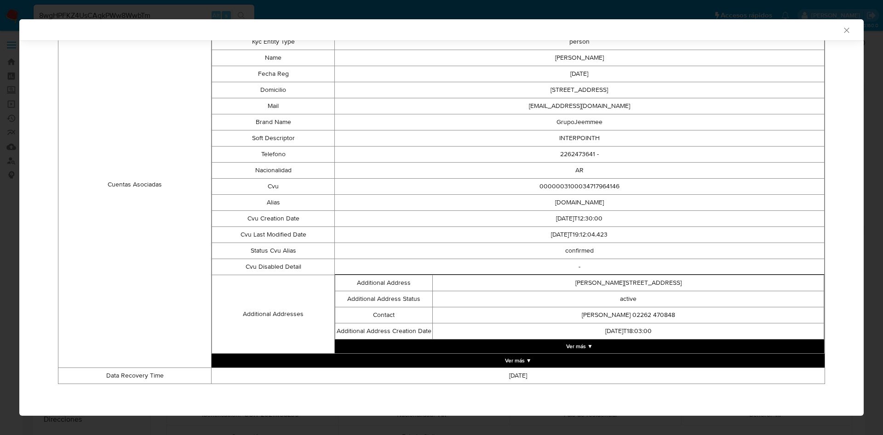
click at [559, 114] on td "GrupoJeemmee" at bounding box center [579, 122] width 490 height 16
click at [555, 126] on td "GrupoJeemmee" at bounding box center [579, 122] width 490 height 16
copy td "GrupoJeemmee"
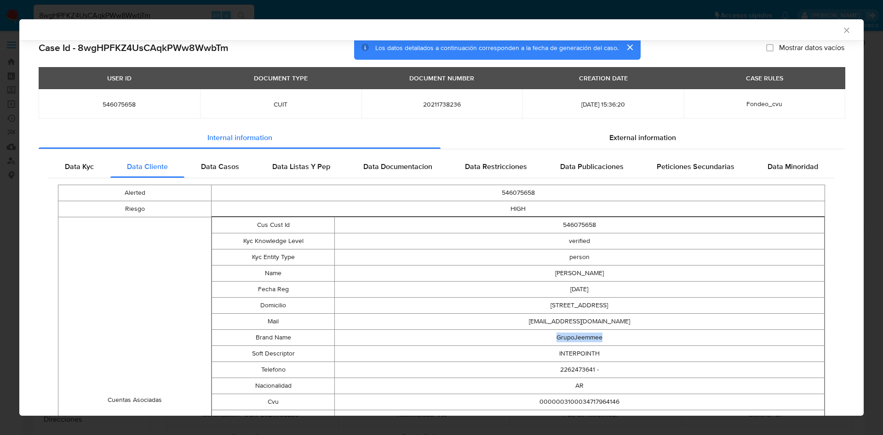
scroll to position [0, 0]
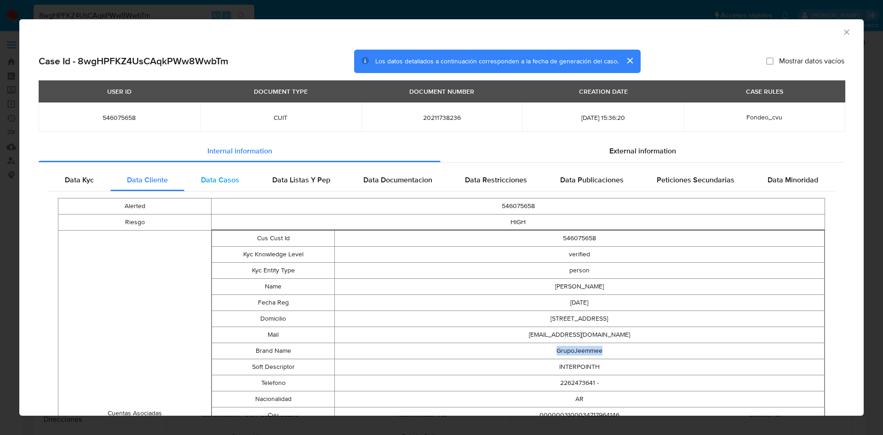
click at [205, 179] on span "Data Casos" at bounding box center [220, 180] width 38 height 11
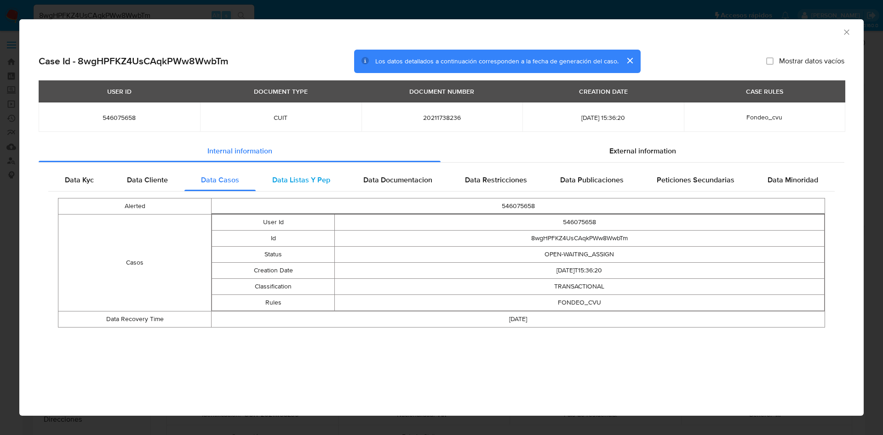
click at [303, 170] on div "Data Listas Y Pep" at bounding box center [301, 180] width 91 height 22
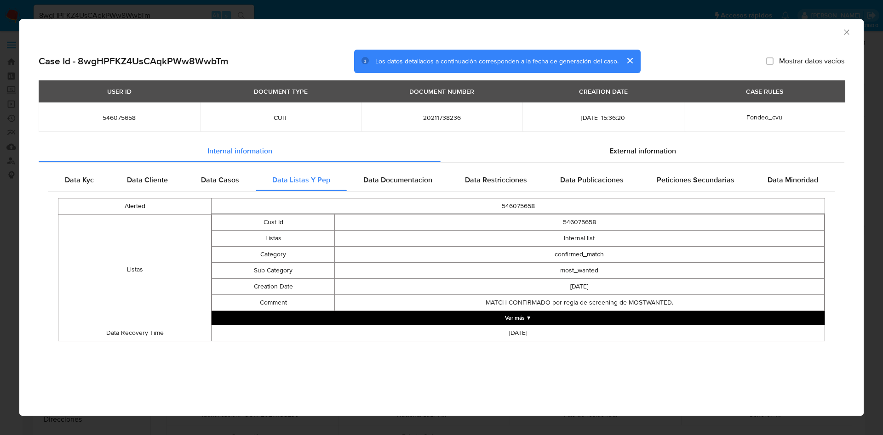
click at [528, 325] on button "Ver más ▼" at bounding box center [517, 318] width 613 height 14
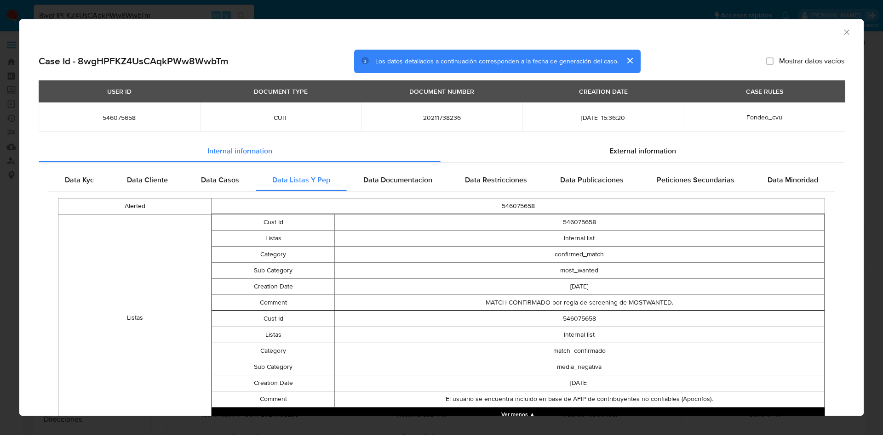
scroll to position [52, 0]
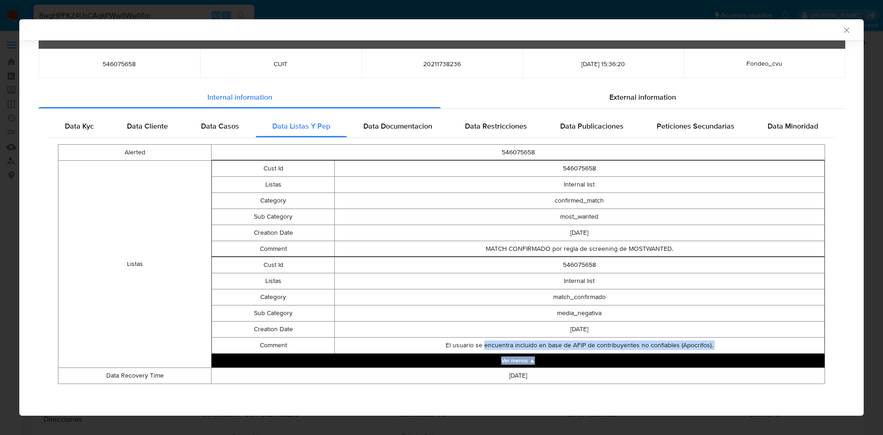
drag, startPoint x: 479, startPoint y: 350, endPoint x: 723, endPoint y: 356, distance: 243.7
click at [723, 356] on div "Cust Id 546075658 Listas Internal list Category confirmed_match Sub Category mo…" at bounding box center [517, 264] width 613 height 208
click at [704, 351] on td "El usuario se encuentra incluido en base de AFIP de contribuyentes no confiable…" at bounding box center [579, 345] width 490 height 16
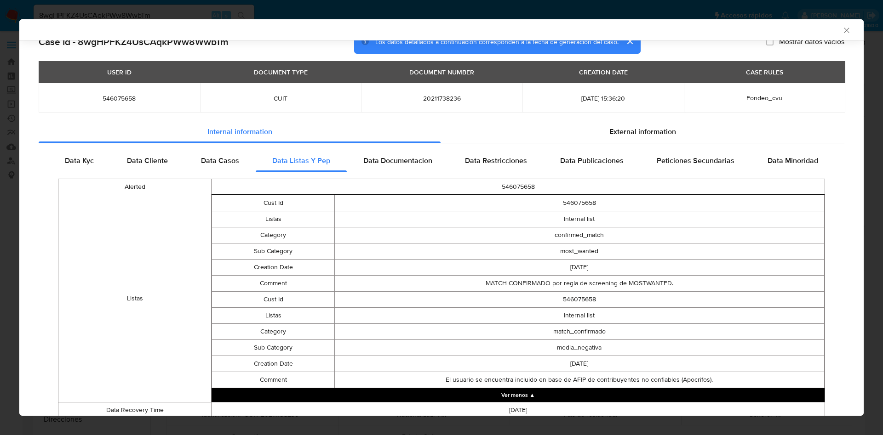
scroll to position [0, 0]
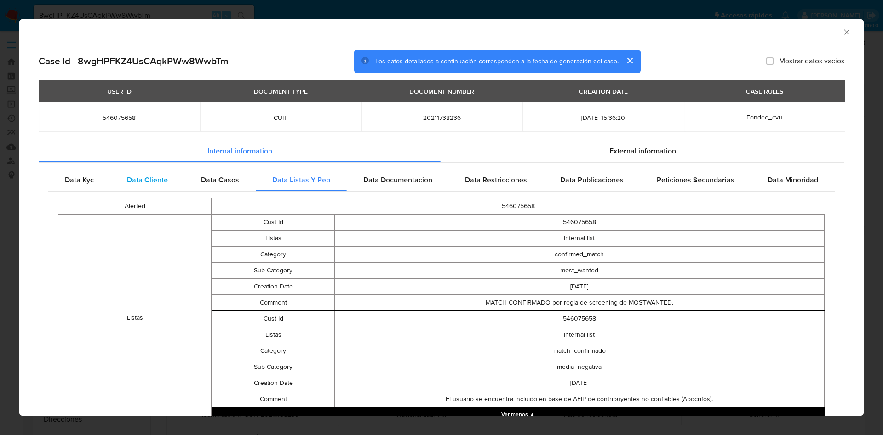
click at [117, 177] on div "Data Cliente" at bounding box center [147, 180] width 74 height 22
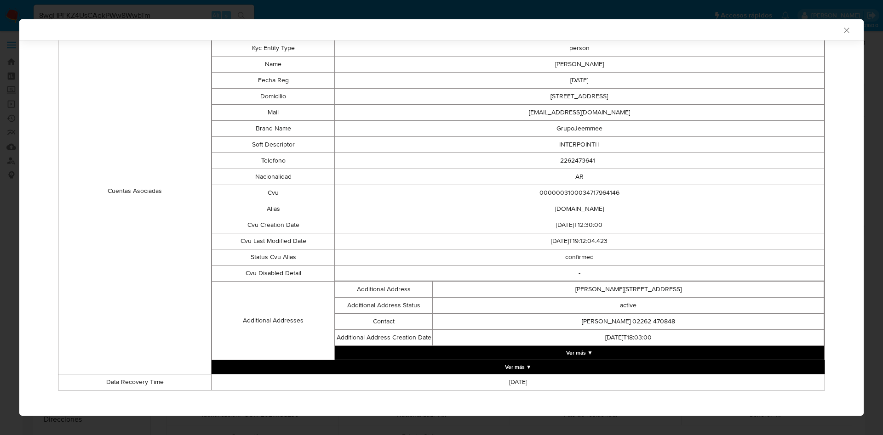
scroll to position [227, 0]
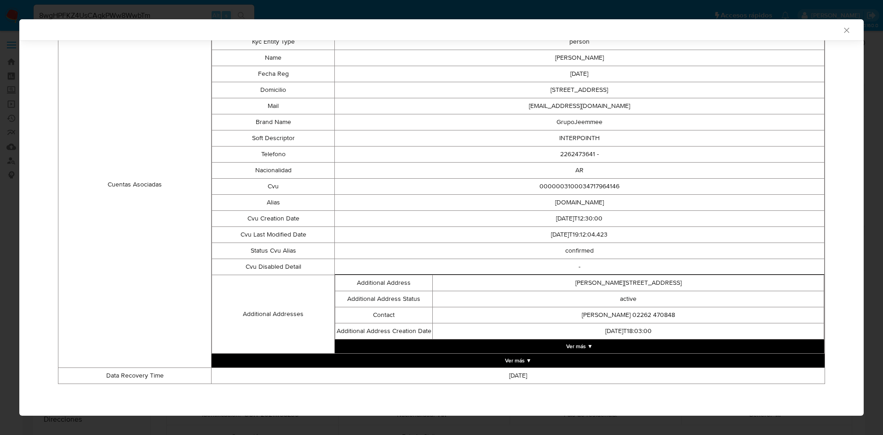
click at [842, 28] on icon "Cerrar ventana" at bounding box center [846, 30] width 9 height 9
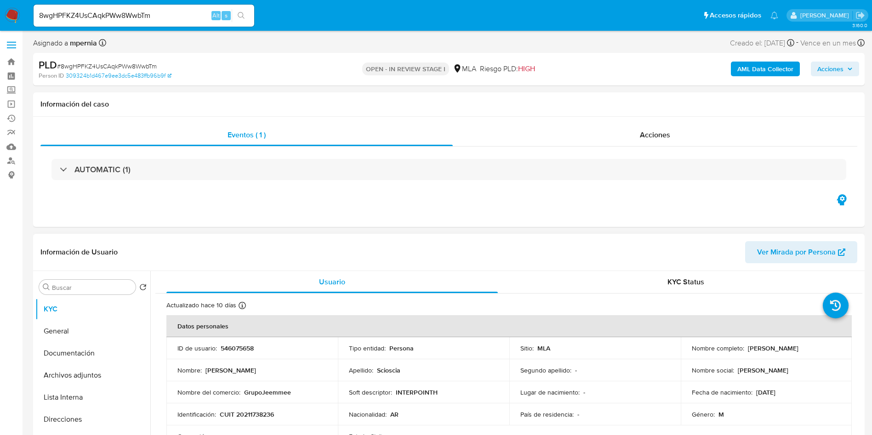
click at [263, 417] on p "CUIT 20211738236" at bounding box center [247, 414] width 54 height 8
copy p "20211738236"
click at [744, 75] on b "AML Data Collector" at bounding box center [765, 69] width 56 height 15
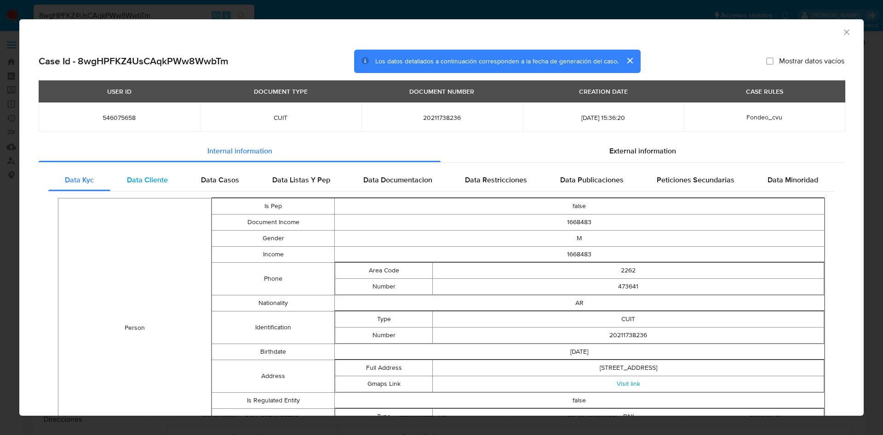
click at [152, 180] on span "Data Cliente" at bounding box center [147, 180] width 41 height 11
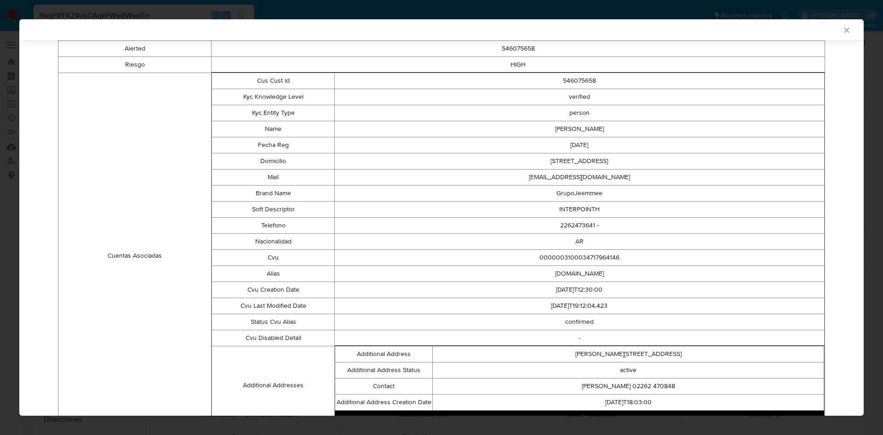
scroll to position [205, 0]
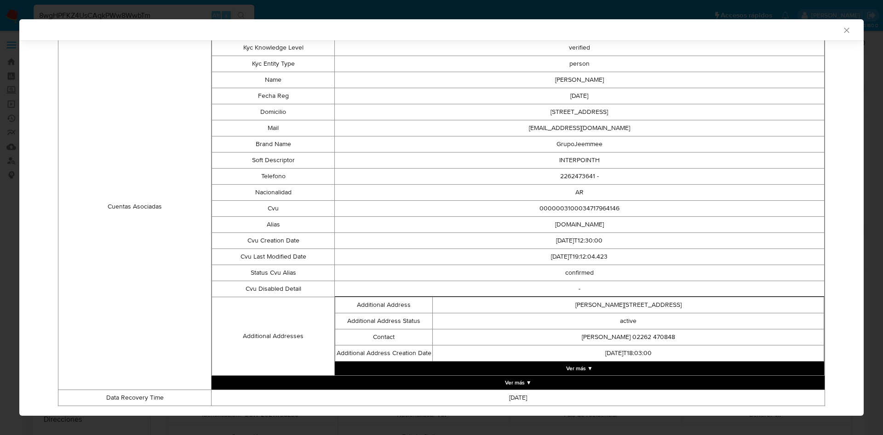
click at [575, 159] on td "INTERPOINTH" at bounding box center [579, 160] width 490 height 16
copy td "INTERPOINTH"
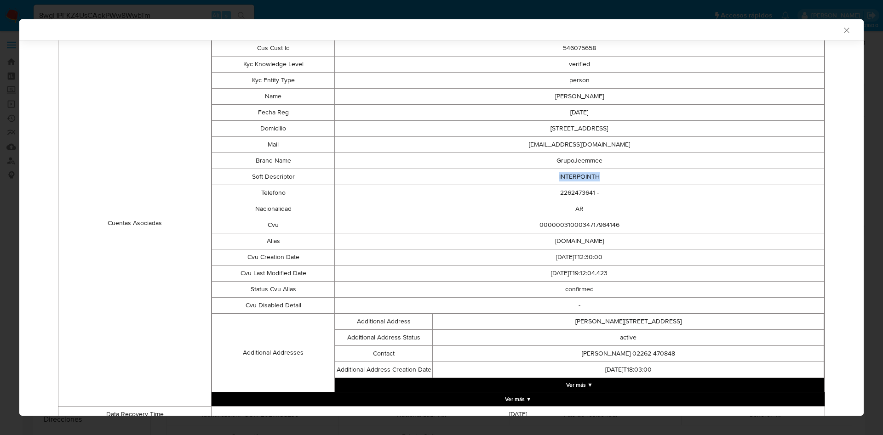
scroll to position [227, 0]
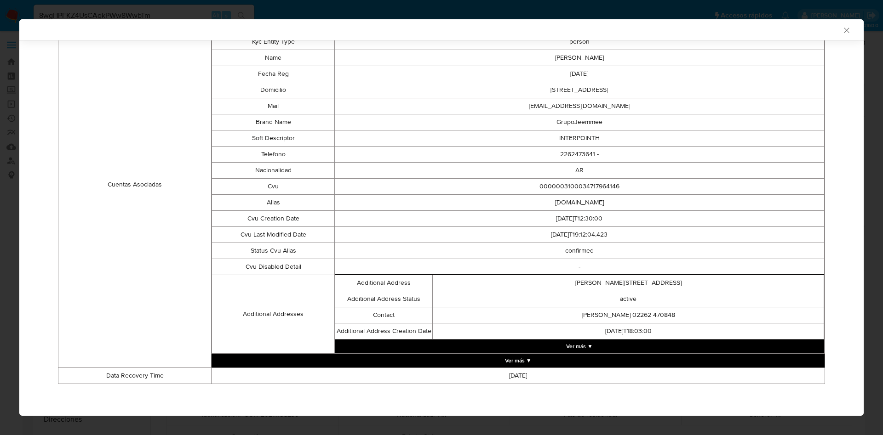
click at [549, 203] on td "taxi.cercos.soga.mp" at bounding box center [579, 202] width 490 height 16
copy td "taxi.cercos.soga.mp"
click at [565, 348] on button "Ver más ▼" at bounding box center [579, 347] width 489 height 14
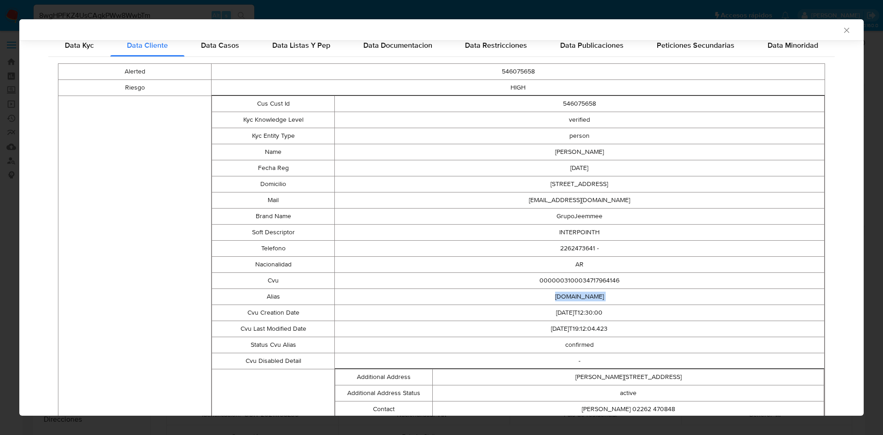
scroll to position [0, 0]
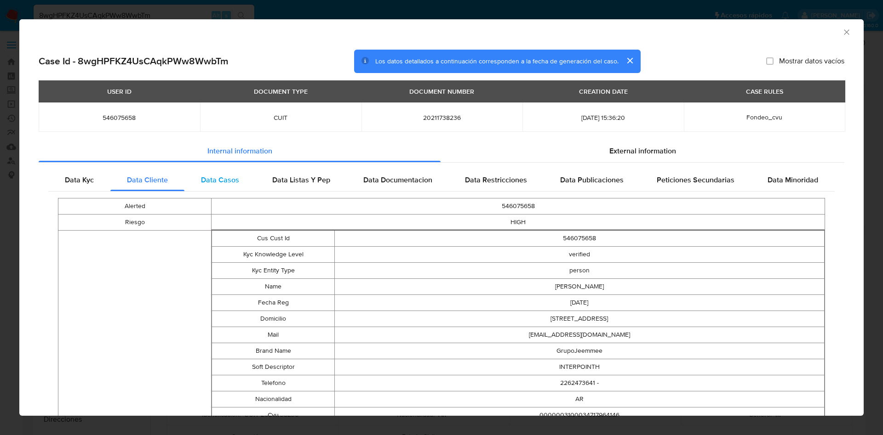
click at [238, 179] on div "Data Casos" at bounding box center [219, 180] width 71 height 22
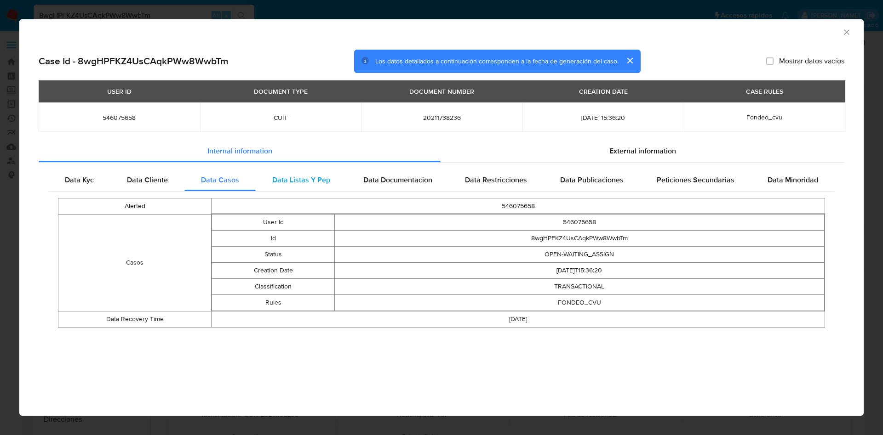
click at [321, 182] on span "Data Listas Y Pep" at bounding box center [301, 180] width 58 height 11
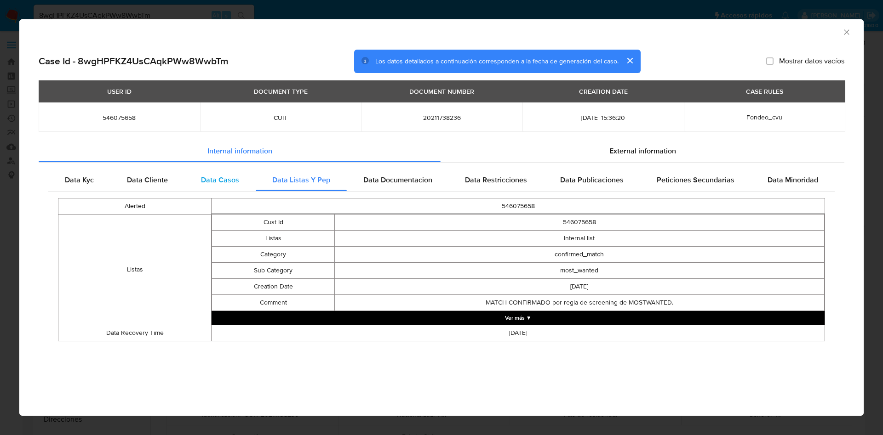
click at [247, 175] on div "Data Casos" at bounding box center [219, 180] width 71 height 22
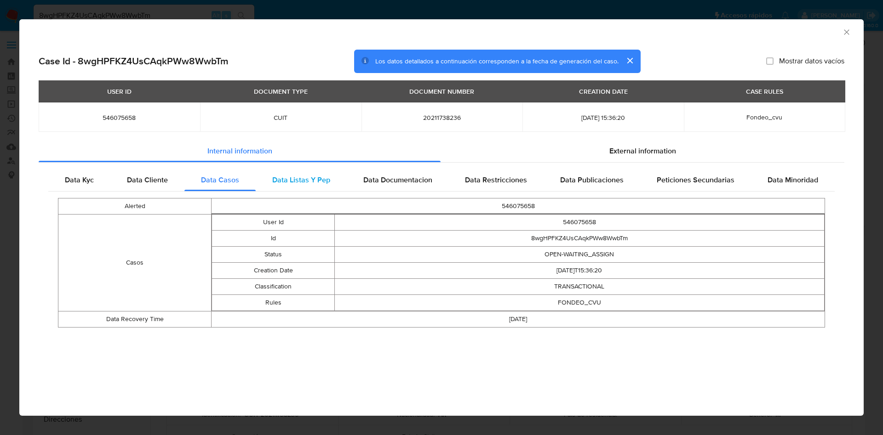
click at [266, 176] on div "Data Listas Y Pep" at bounding box center [301, 180] width 91 height 22
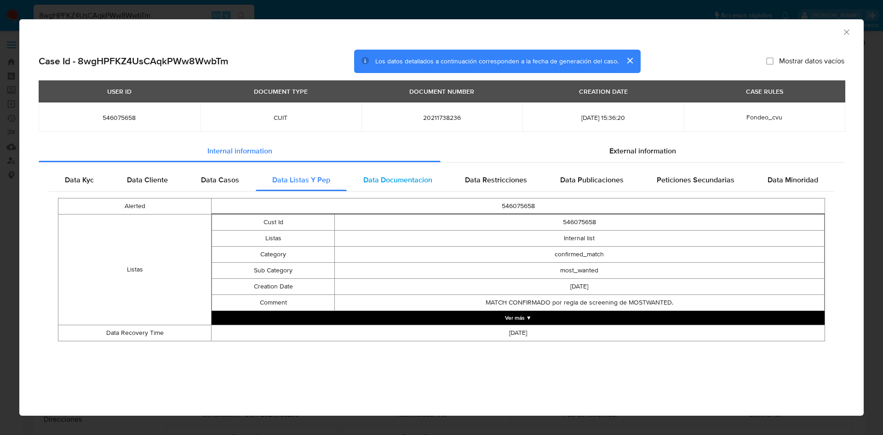
click at [407, 180] on span "Data Documentacion" at bounding box center [397, 180] width 69 height 11
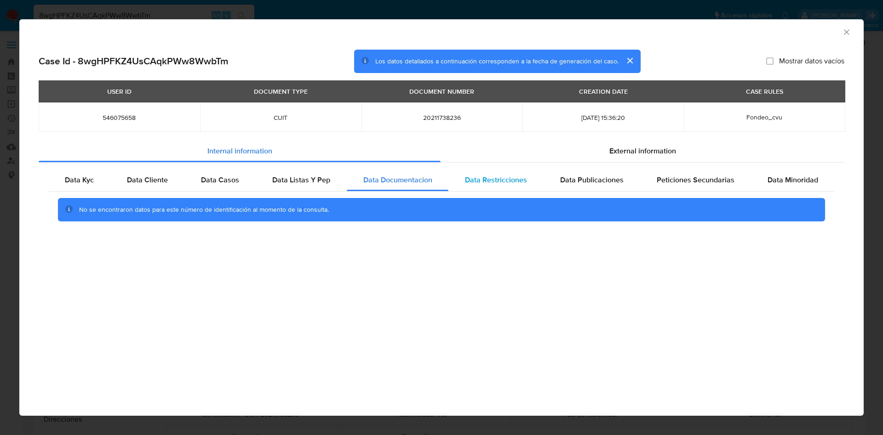
click at [502, 177] on span "Data Restricciones" at bounding box center [496, 180] width 62 height 11
drag, startPoint x: 552, startPoint y: 180, endPoint x: 568, endPoint y: 181, distance: 16.1
click at [552, 179] on div "Data Publicaciones" at bounding box center [591, 180] width 97 height 22
click at [666, 176] on span "Peticiones Secundarias" at bounding box center [695, 180] width 78 height 11
click at [768, 184] on span "Data Minoridad" at bounding box center [792, 180] width 51 height 11
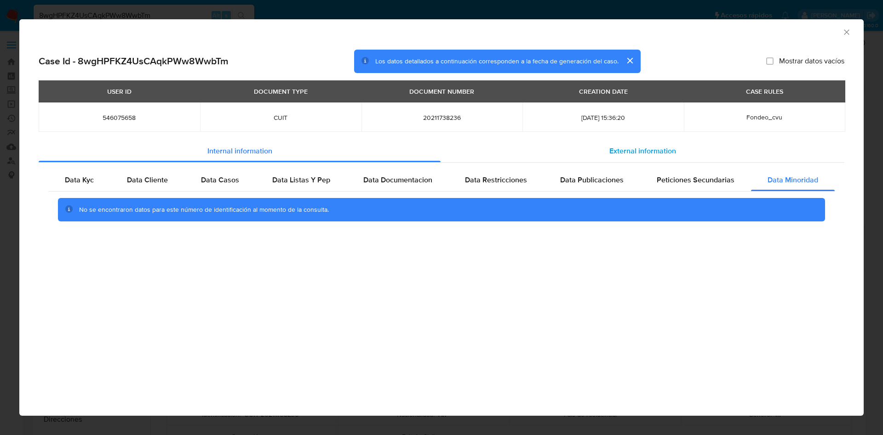
click at [662, 156] on div "External information" at bounding box center [642, 151] width 404 height 22
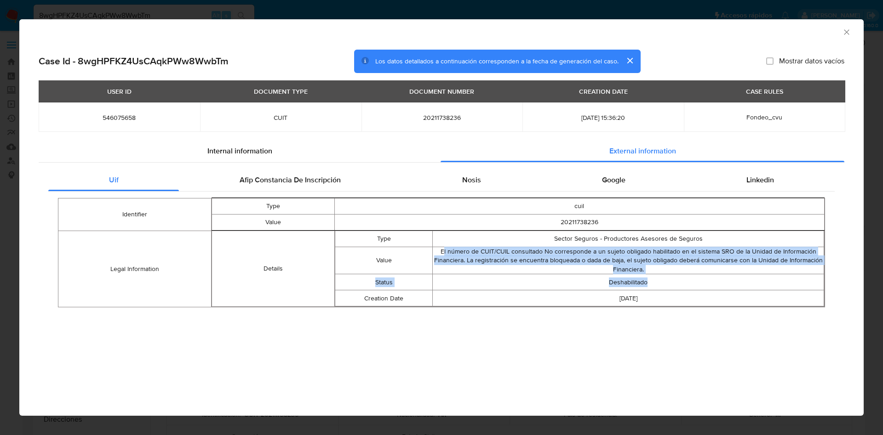
drag, startPoint x: 659, startPoint y: 284, endPoint x: 444, endPoint y: 253, distance: 216.4
click at [444, 253] on tbody "Type Sector Seguros - Productores Asesores de Seguros Value El número de CUIT/C…" at bounding box center [579, 269] width 489 height 76
click at [476, 257] on td "El número de CUIT/CUIL consultado No corresponde a un sujeto obligado habilitad…" at bounding box center [628, 261] width 391 height 28
click at [628, 282] on td "Deshabilitado" at bounding box center [628, 282] width 391 height 16
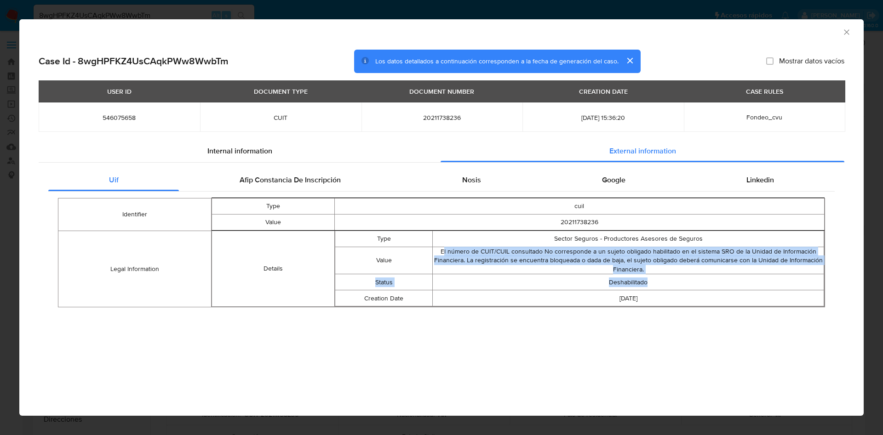
click at [630, 284] on td "Deshabilitado" at bounding box center [628, 282] width 391 height 16
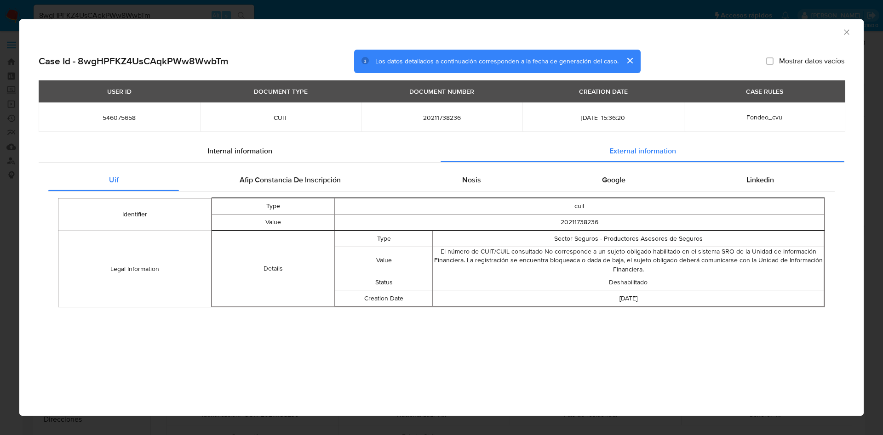
click at [448, 205] on td "cuil" at bounding box center [579, 206] width 490 height 16
click at [279, 168] on div "Uif Afip Constancia De Inscripción Nosis Google Linkedin Identifier Type cuil V…" at bounding box center [441, 242] width 805 height 158
click at [309, 180] on span "Afip Constancia De Inscripción" at bounding box center [289, 180] width 101 height 11
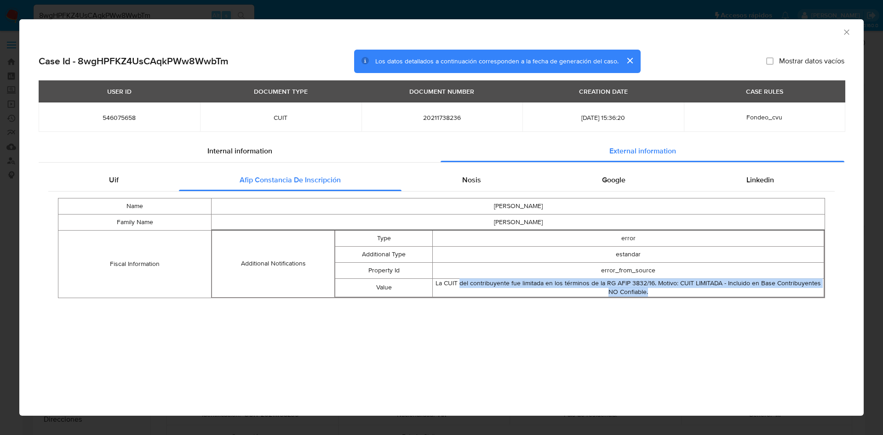
drag, startPoint x: 462, startPoint y: 283, endPoint x: 683, endPoint y: 288, distance: 221.2
click at [683, 288] on div "La CUIT del contribuyente fue limitada en los términos de la RG AFIP 3832/16. M…" at bounding box center [628, 288] width 391 height 18
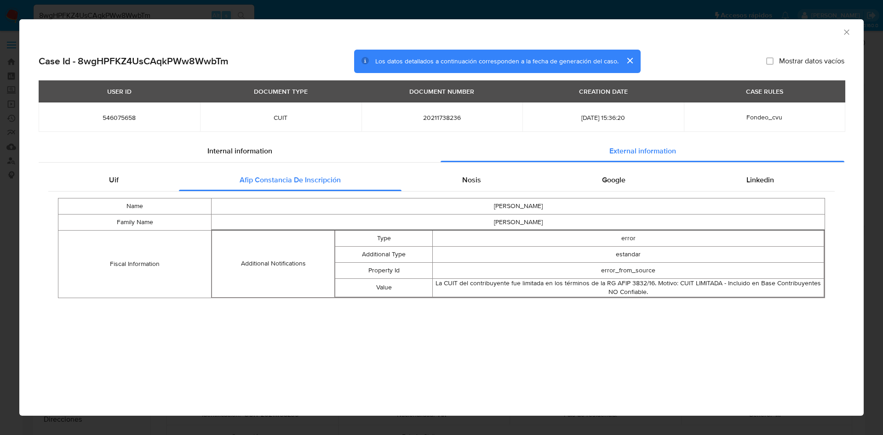
click at [544, 262] on td "estandar" at bounding box center [628, 254] width 391 height 16
click at [470, 172] on div "Nosis" at bounding box center [471, 180] width 140 height 22
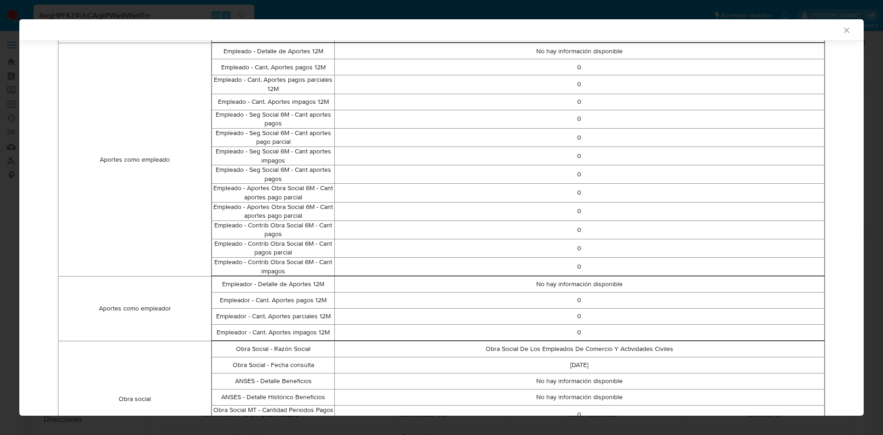
scroll to position [501, 0]
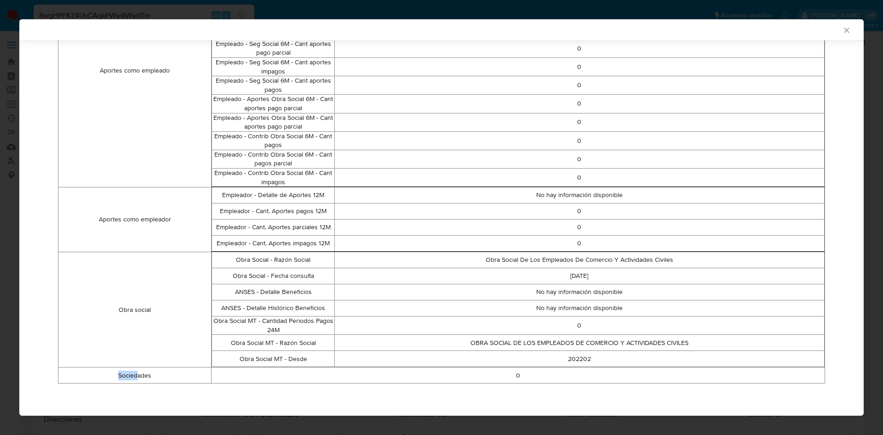
drag, startPoint x: 136, startPoint y: 378, endPoint x: 587, endPoint y: 367, distance: 451.0
click at [587, 367] on tbody "Datos personales Nombre JULIO CESAR Apellido SCIOSCIA DNI 21173823 ¿Es fallecid…" at bounding box center [441, 39] width 766 height 689
click at [594, 304] on p "No hay información disponible" at bounding box center [579, 308] width 489 height 9
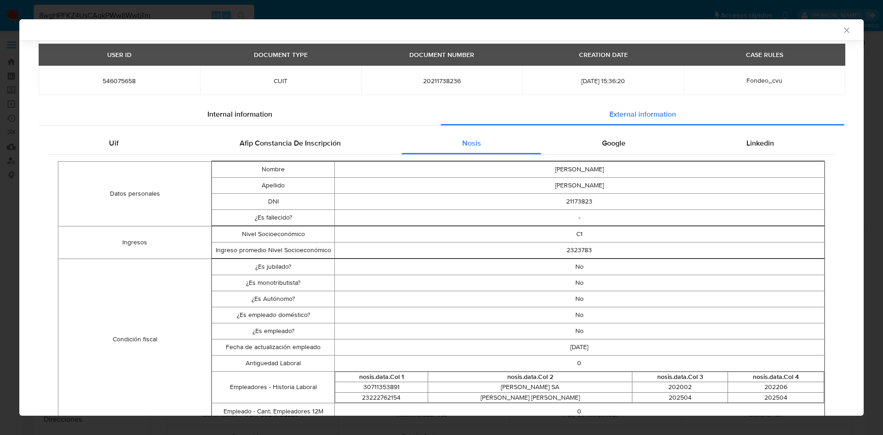
scroll to position [85, 0]
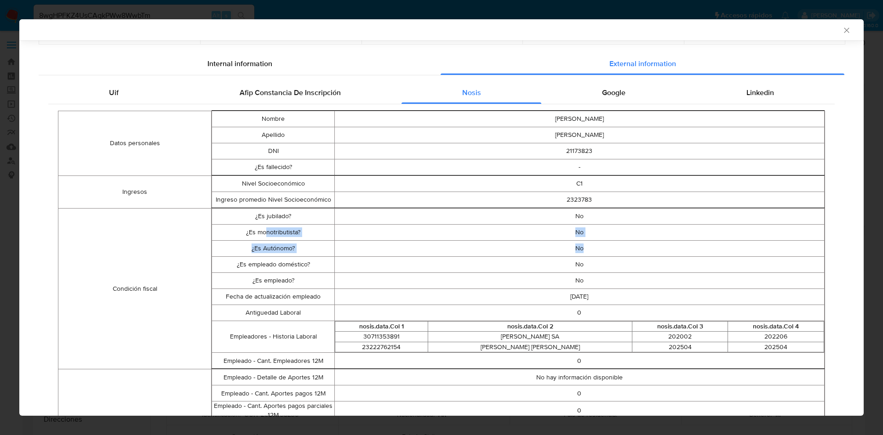
drag, startPoint x: 263, startPoint y: 230, endPoint x: 618, endPoint y: 249, distance: 355.3
click at [618, 249] on tbody "¿Es jubilado? No ¿Es monotributista? No ¿Es Autónomo? No ¿Es empleado doméstico…" at bounding box center [518, 288] width 612 height 161
click at [328, 273] on td "¿Es empleado?" at bounding box center [273, 281] width 122 height 16
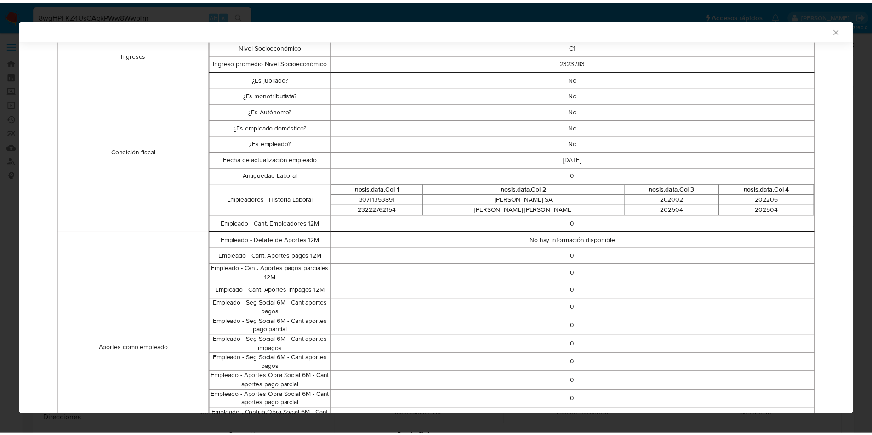
scroll to position [223, 0]
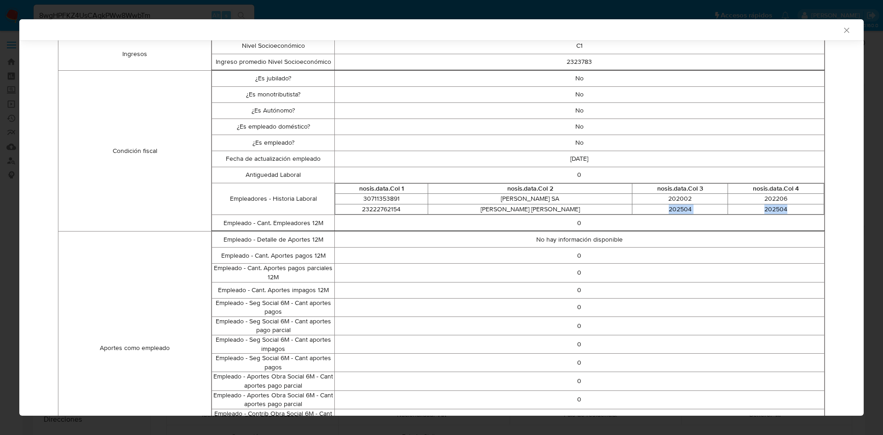
drag, startPoint x: 780, startPoint y: 210, endPoint x: 649, endPoint y: 210, distance: 131.0
click at [649, 210] on tr "23222762154 SCIOSCIA MARIA ALEJANDRA 202504 202504" at bounding box center [579, 209] width 489 height 11
click at [842, 31] on icon "Cerrar ventana" at bounding box center [846, 30] width 9 height 9
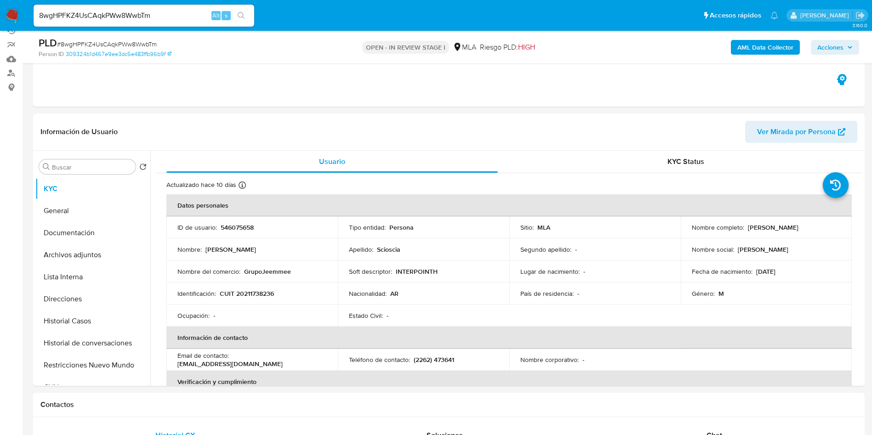
scroll to position [138, 0]
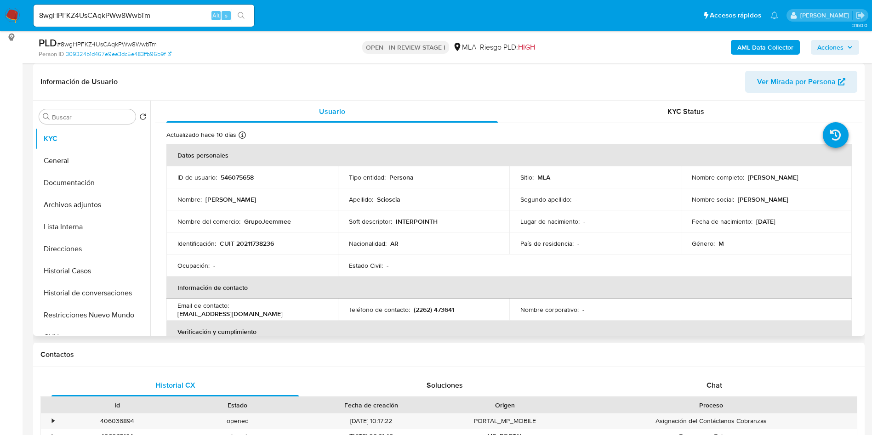
click at [251, 232] on td "Nombre del comercio : GrupoJeemmee" at bounding box center [251, 222] width 171 height 22
click at [255, 239] on p "CUIT 20211738236" at bounding box center [247, 243] width 54 height 8
copy p "20211738236"
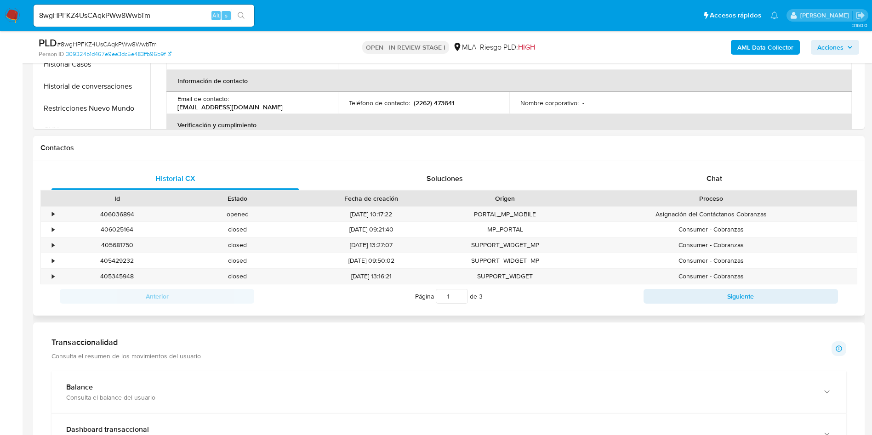
click at [708, 173] on span "Chat" at bounding box center [714, 178] width 16 height 11
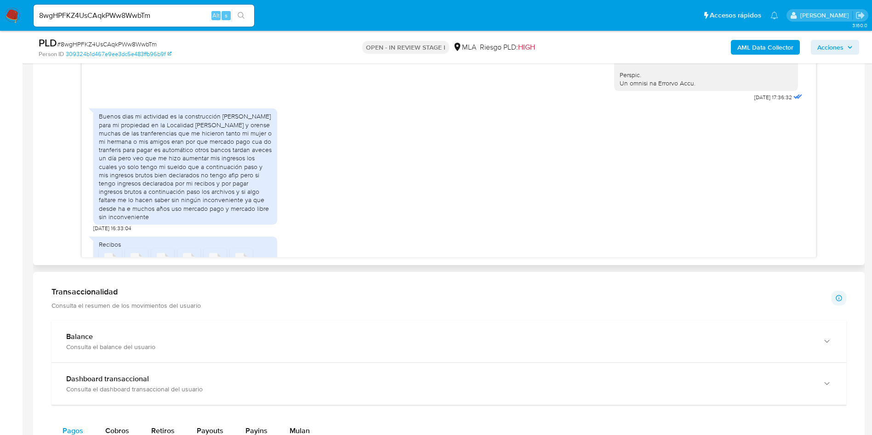
scroll to position [414, 0]
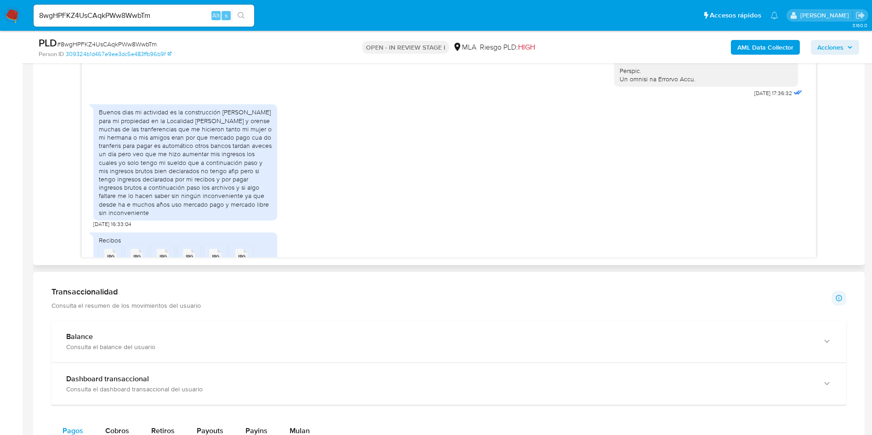
click at [197, 183] on div "Buenos dias mi actividad es la construcción de cabañas para mi propiedad en la …" at bounding box center [185, 162] width 173 height 108
click at [196, 183] on div "Buenos dias mi actividad es la construcción de cabañas para mi propiedad en la …" at bounding box center [185, 162] width 173 height 108
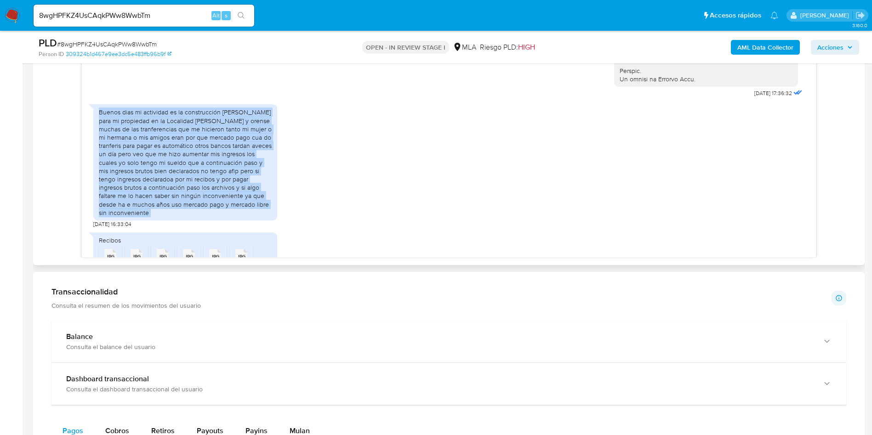
click at [196, 183] on div "Buenos dias mi actividad es la construcción de cabañas para mi propiedad en la …" at bounding box center [185, 162] width 173 height 108
copy div "Buenos dias mi actividad es la construcción de cabañas para mi propiedad en la …"
drag, startPoint x: 98, startPoint y: 195, endPoint x: 157, endPoint y: 199, distance: 59.4
click at [98, 195] on div "Buenos dias mi actividad es la construcción de cabañas para mi propiedad en la …" at bounding box center [185, 162] width 184 height 116
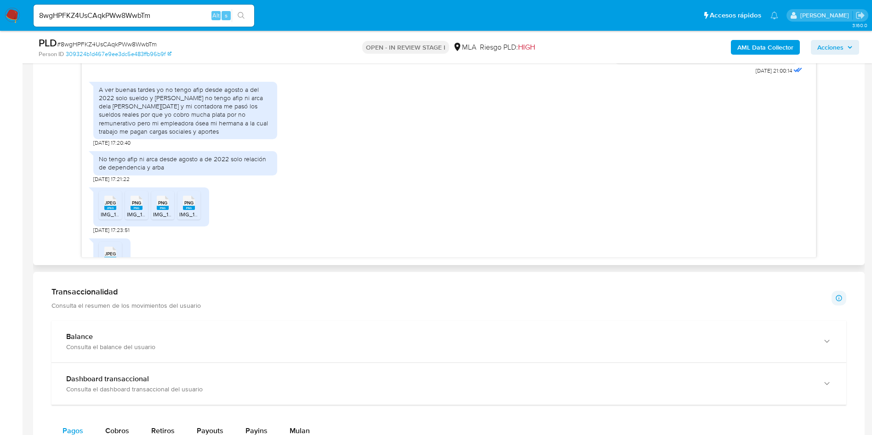
scroll to position [896, 0]
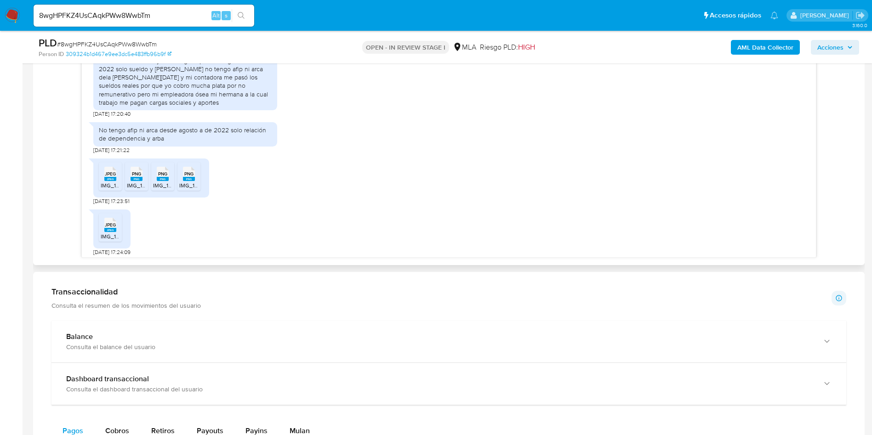
click at [148, 68] on div "A ver buenas tardes yo no tengo afip desde agosto a del 2022 solo sueldo y Arba…" at bounding box center [185, 82] width 184 height 69
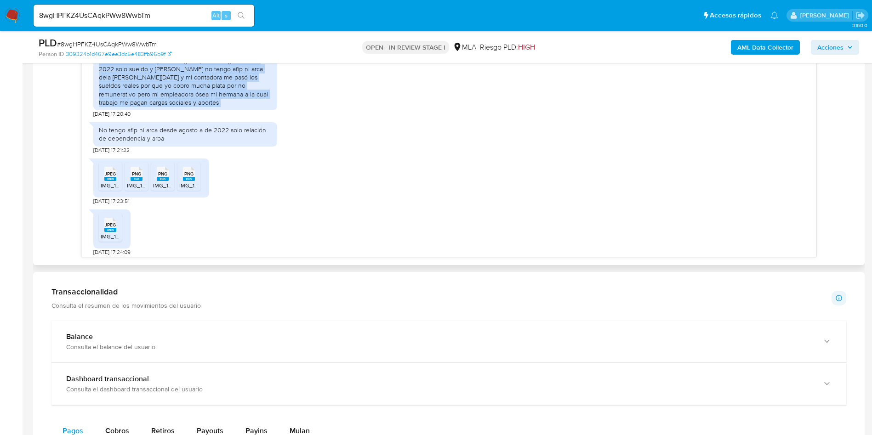
click at [148, 68] on div "A ver buenas tardes yo no tengo afip desde agosto a del 2022 solo sueldo y Arba…" at bounding box center [185, 82] width 184 height 69
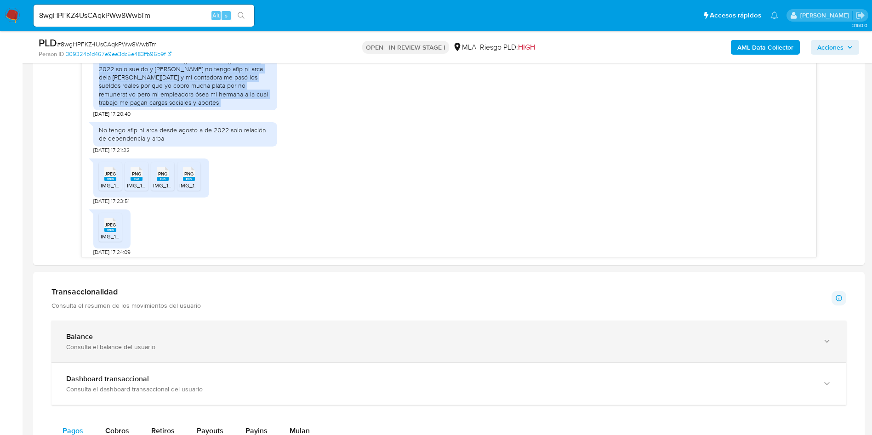
copy div "A ver buenas tardes yo no tengo afip desde agosto a del 2022 solo sueldo y Arba…"
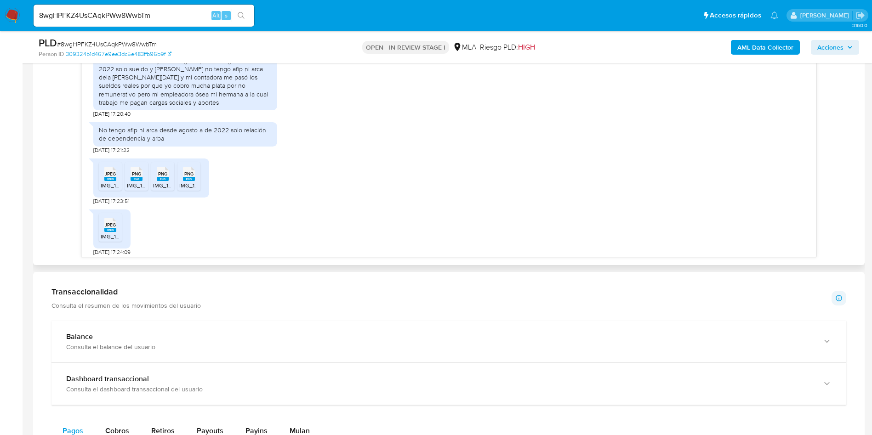
click at [109, 142] on div "No tengo afip ni arca desde agosto a de 2022 solo relación de dependencia y arba" at bounding box center [185, 134] width 173 height 17
copy div "No tengo afip ni arca desde agosto a de 2022 solo relación de dependencia y arba"
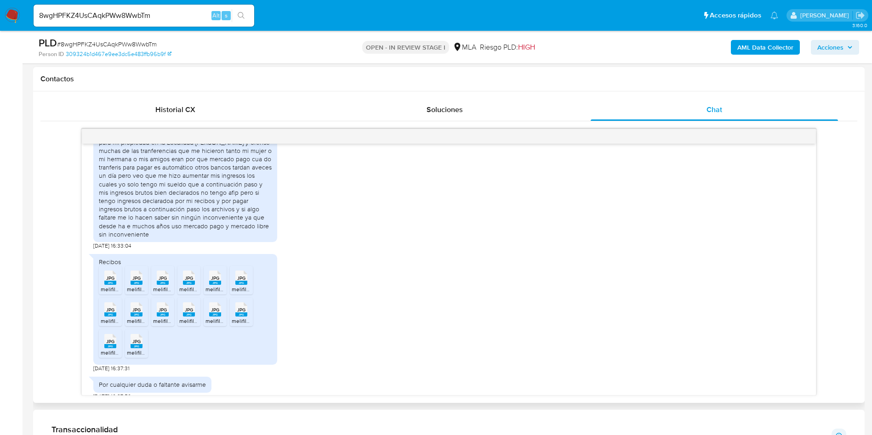
scroll to position [552, 0]
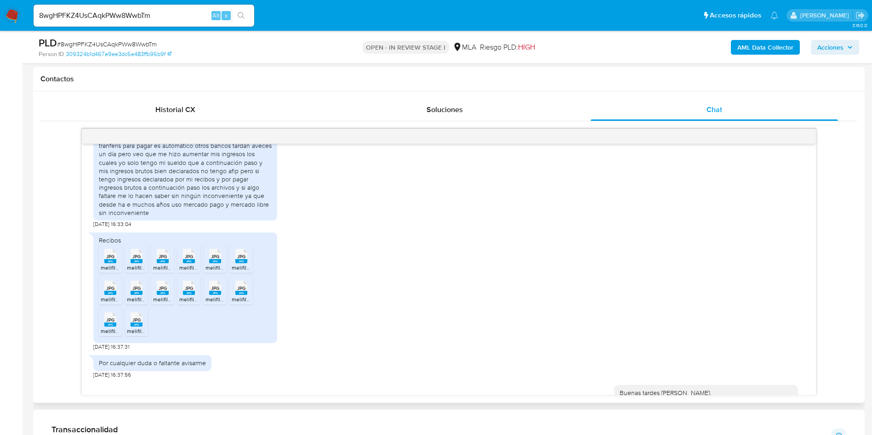
click at [111, 260] on span "JPG" at bounding box center [110, 257] width 8 height 6
click at [137, 260] on span "JPG" at bounding box center [136, 257] width 8 height 6
click at [162, 263] on rect at bounding box center [163, 261] width 12 height 4
click at [189, 260] on span "JPG" at bounding box center [189, 257] width 8 height 6
click at [211, 260] on span "JPG" at bounding box center [215, 257] width 8 height 6
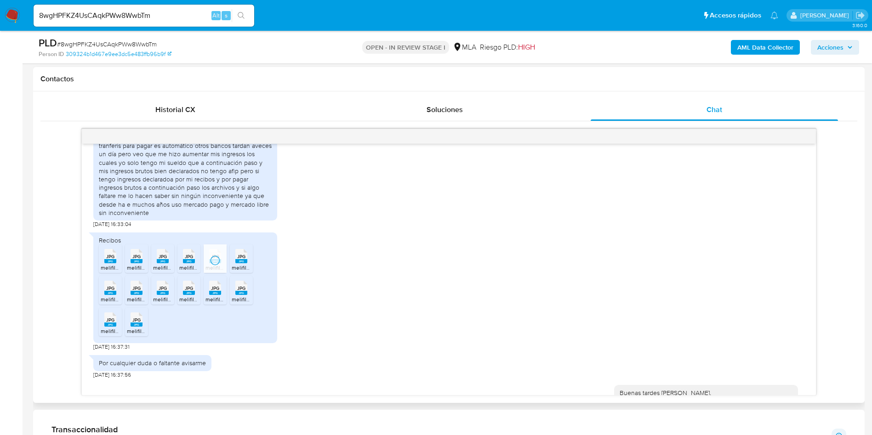
click at [239, 260] on span "JPG" at bounding box center [241, 257] width 8 height 6
click at [104, 303] on span "melifile4342129122186926112.jpg" at bounding box center [141, 300] width 81 height 8
click at [136, 295] on rect at bounding box center [137, 293] width 12 height 4
click at [164, 295] on rect at bounding box center [163, 293] width 12 height 4
click at [186, 295] on rect at bounding box center [189, 293] width 12 height 4
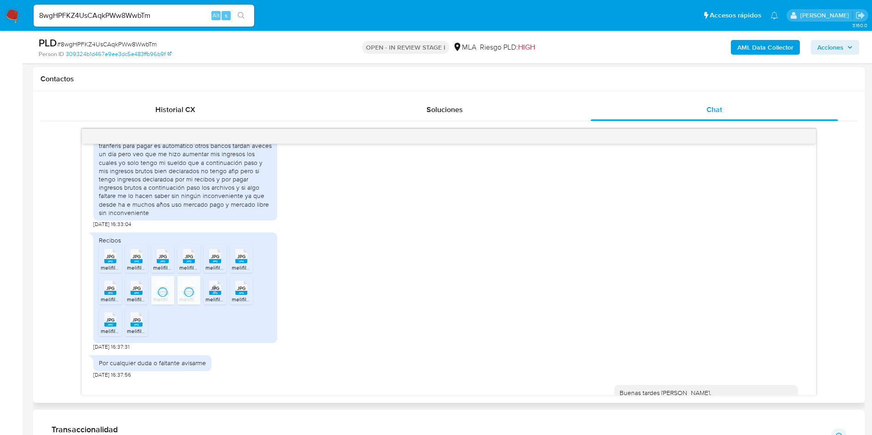
click at [215, 291] on span "JPG" at bounding box center [215, 288] width 8 height 6
drag, startPoint x: 240, startPoint y: 308, endPoint x: 106, endPoint y: 355, distance: 142.2
click at [240, 291] on span "JPG" at bounding box center [241, 288] width 8 height 6
click at [102, 328] on div "JPG JPG" at bounding box center [110, 319] width 19 height 18
click at [131, 327] on rect at bounding box center [137, 325] width 12 height 4
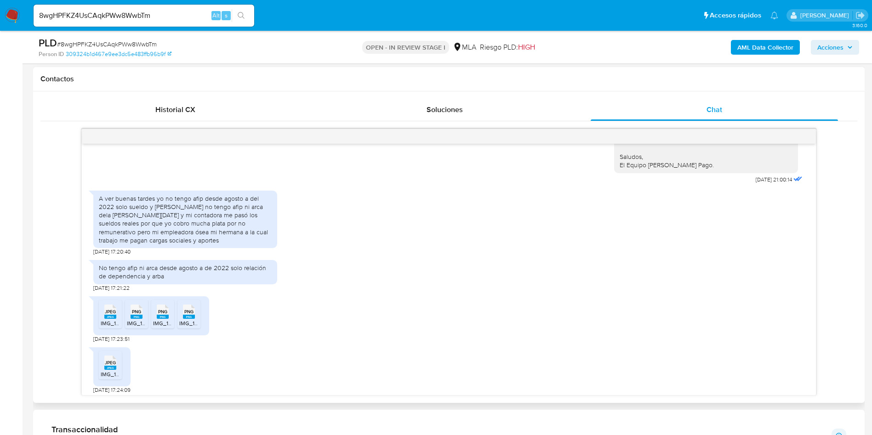
scroll to position [1034, 0]
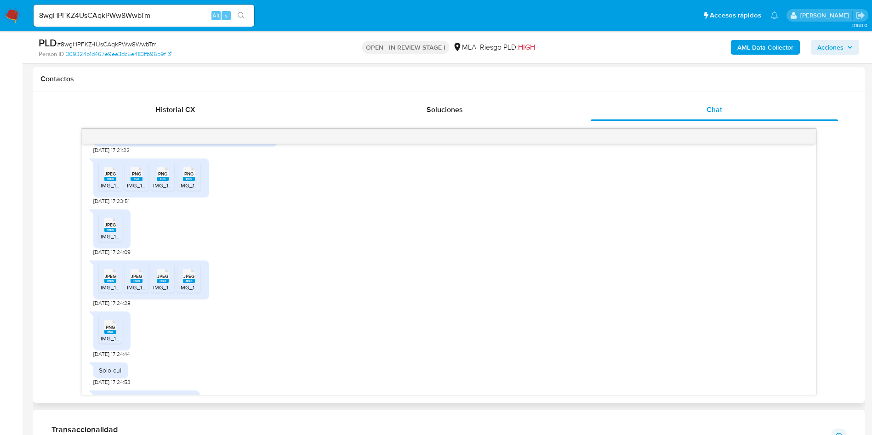
click at [112, 177] on span "JPEG" at bounding box center [110, 174] width 11 height 6
click at [134, 181] on rect at bounding box center [137, 179] width 12 height 4
click at [162, 181] on rect at bounding box center [163, 179] width 12 height 4
click at [192, 181] on rect at bounding box center [189, 179] width 12 height 4
drag, startPoint x: 104, startPoint y: 250, endPoint x: 108, endPoint y: 259, distance: 10.3
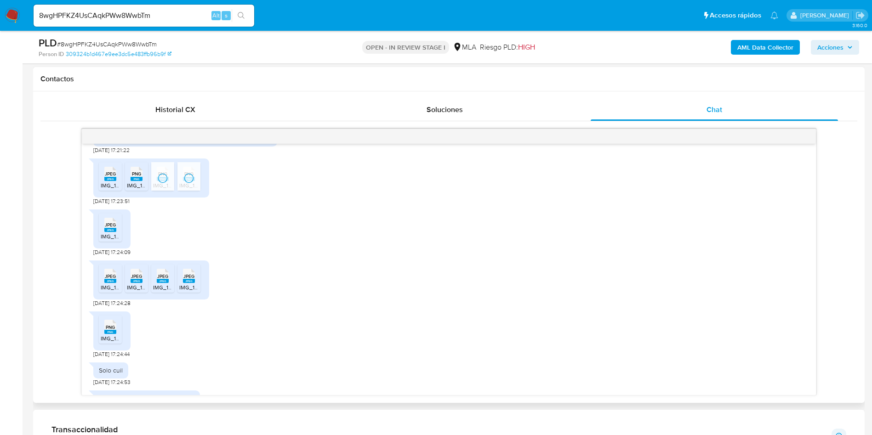
click at [103, 240] on span "IMG_1052.jpeg" at bounding box center [119, 237] width 37 height 8
click at [111, 291] on span "IMG_1051.jpeg" at bounding box center [119, 288] width 36 height 8
click at [140, 283] on rect at bounding box center [137, 281] width 12 height 4
click at [167, 279] on span "JPEG" at bounding box center [162, 276] width 11 height 6
drag, startPoint x: 197, startPoint y: 293, endPoint x: 173, endPoint y: 309, distance: 28.9
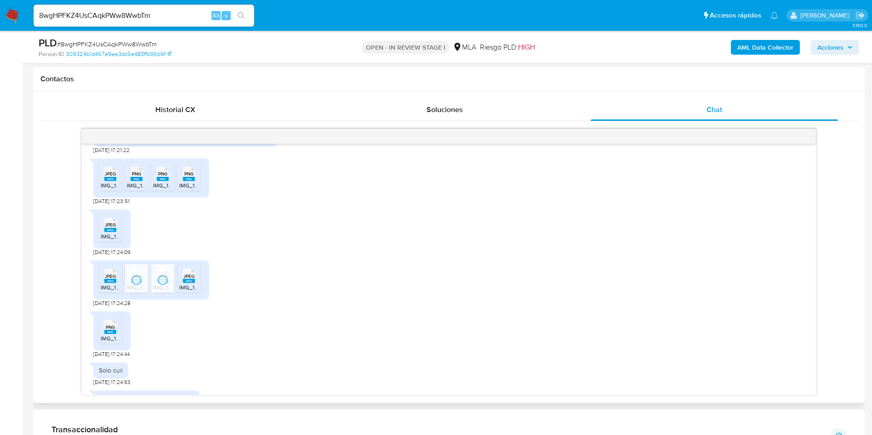
click at [197, 284] on div "JPEG JPEG" at bounding box center [188, 275] width 19 height 18
click at [113, 335] on icon "PNG" at bounding box center [110, 327] width 12 height 16
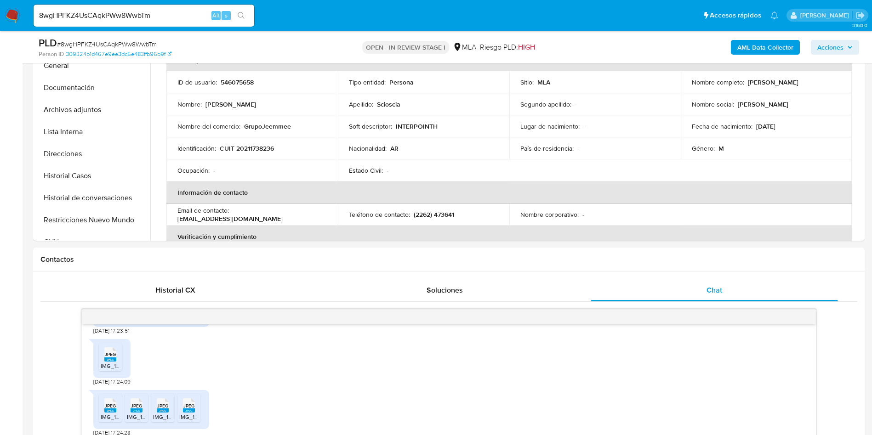
scroll to position [69, 0]
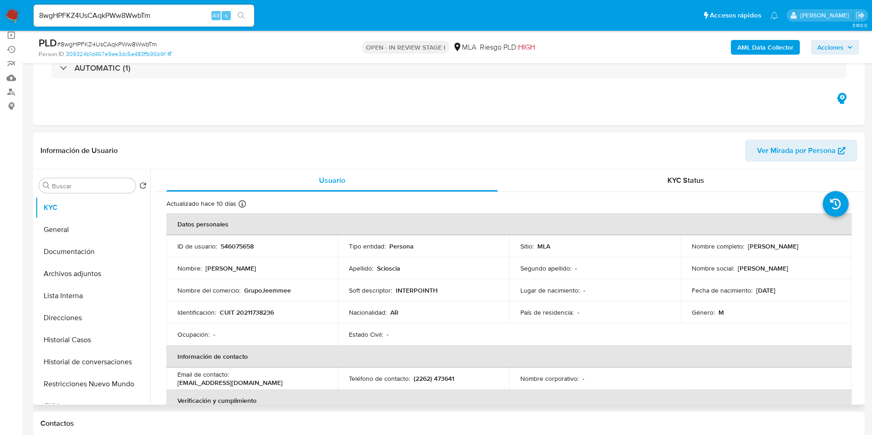
click at [245, 316] on p "CUIT 20211738236" at bounding box center [247, 312] width 54 height 8
copy p "20211738236"
click at [781, 245] on p "Julio Cesar Scioscia" at bounding box center [773, 246] width 51 height 8
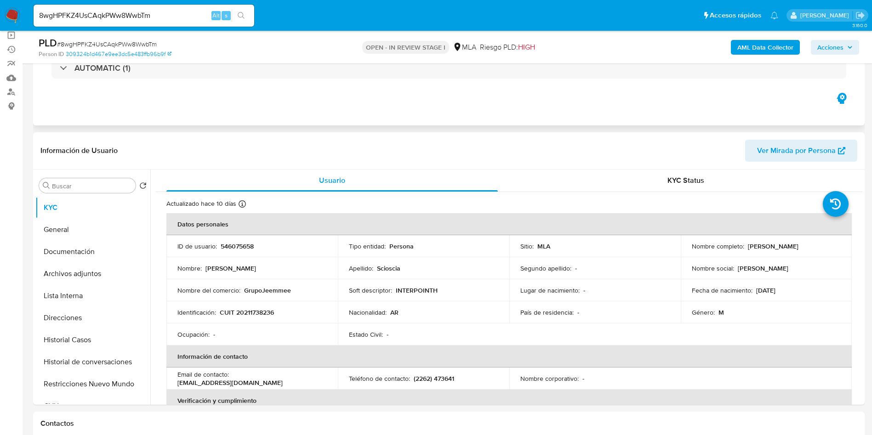
copy p "Scioscia"
drag, startPoint x: 746, startPoint y: 245, endPoint x: 778, endPoint y: 245, distance: 31.7
click at [778, 245] on p "Julio Cesar Scioscia" at bounding box center [773, 246] width 51 height 8
click at [245, 308] on p "CUIT 20211738236" at bounding box center [247, 312] width 54 height 8
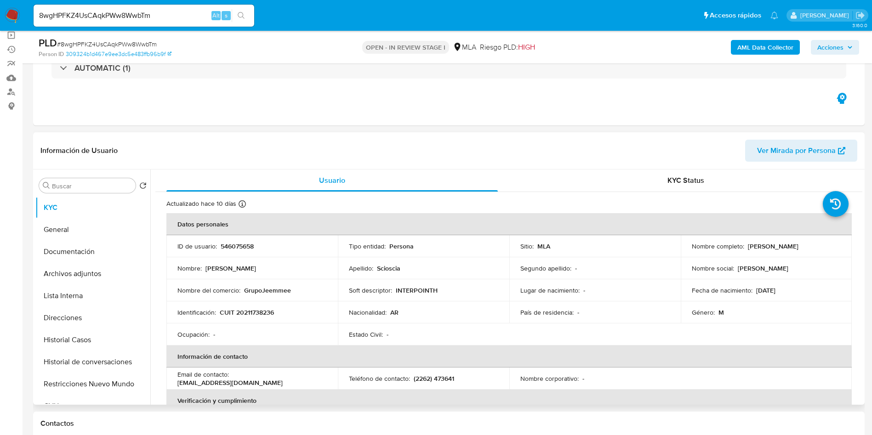
click at [261, 317] on td "Identificación : CUIT 20211738236" at bounding box center [251, 313] width 171 height 22
click at [259, 313] on p "CUIT 20211738236" at bounding box center [247, 312] width 54 height 8
click at [239, 299] on td "Nombre del comercio : GrupoJeemmee" at bounding box center [251, 290] width 171 height 22
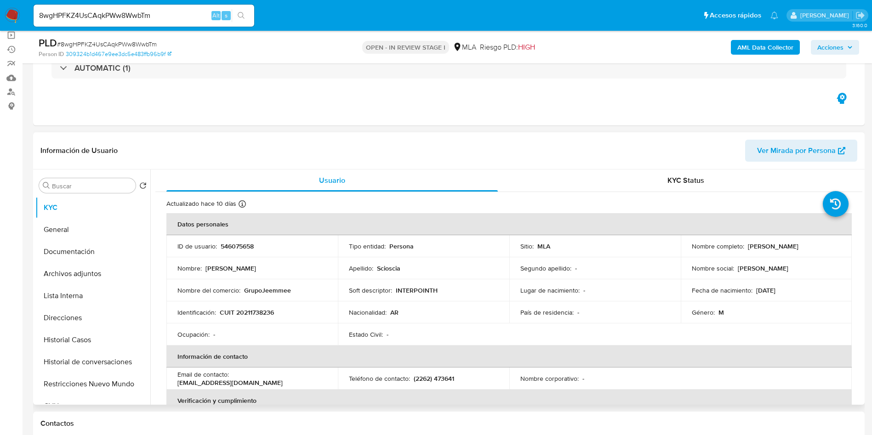
click at [242, 305] on td "Identificación : CUIT 20211738236" at bounding box center [251, 313] width 171 height 22
click at [242, 308] on td "Identificación : CUIT 20211738236" at bounding box center [251, 313] width 171 height 22
click at [242, 308] on p "CUIT 20211738236" at bounding box center [247, 312] width 54 height 8
click at [242, 309] on p "CUIT 20211738236" at bounding box center [247, 312] width 54 height 8
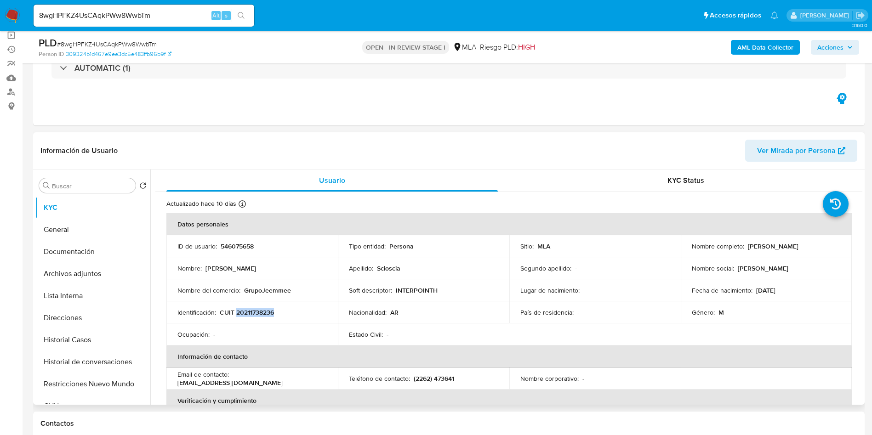
click at [242, 309] on p "CUIT 20211738236" at bounding box center [247, 312] width 54 height 8
drag, startPoint x: 68, startPoint y: 246, endPoint x: 83, endPoint y: 252, distance: 15.7
click at [69, 246] on button "Documentación" at bounding box center [89, 252] width 108 height 22
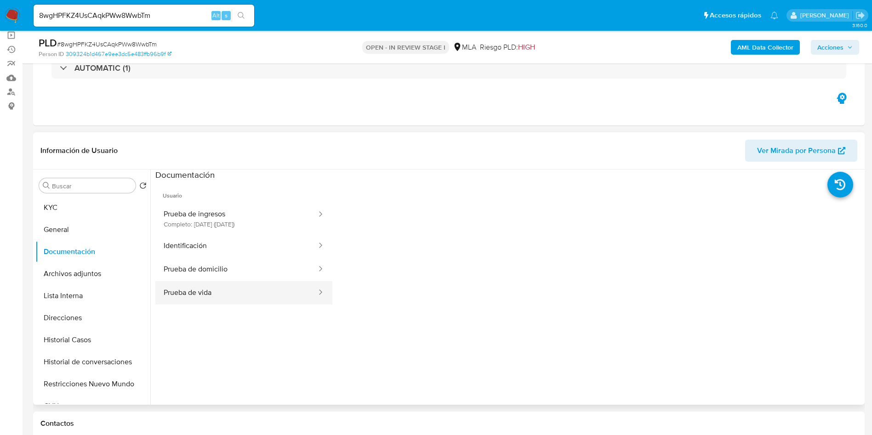
click at [242, 292] on button "Prueba de vida" at bounding box center [236, 292] width 162 height 23
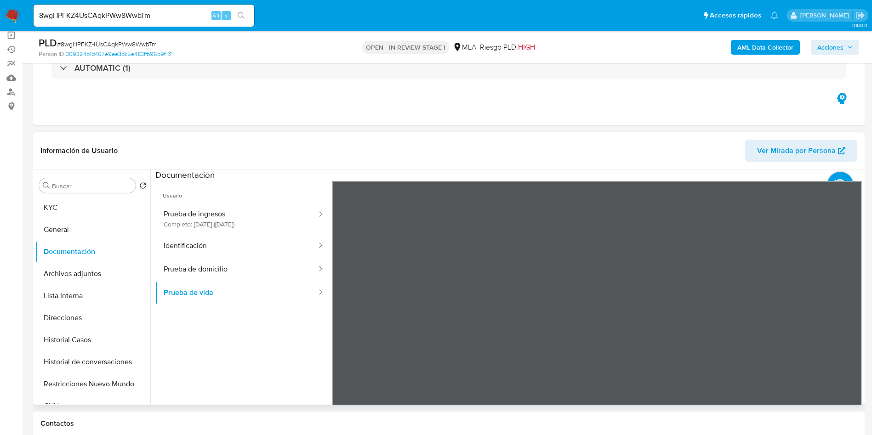
scroll to position [138, 0]
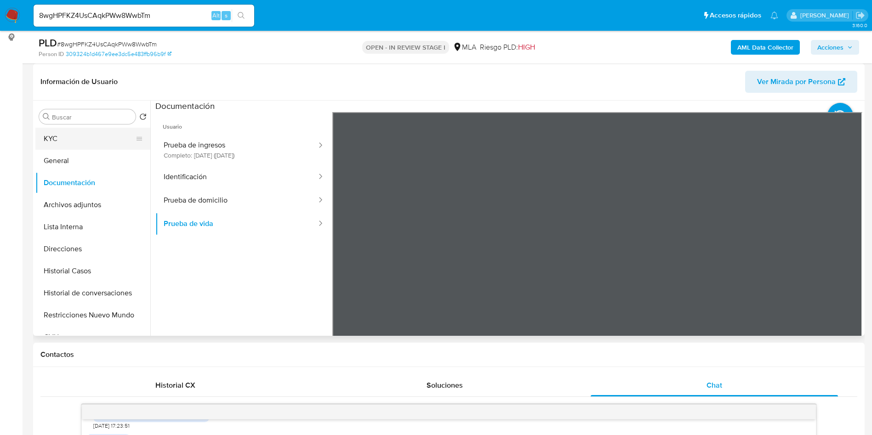
click at [68, 139] on button "KYC" at bounding box center [89, 139] width 108 height 22
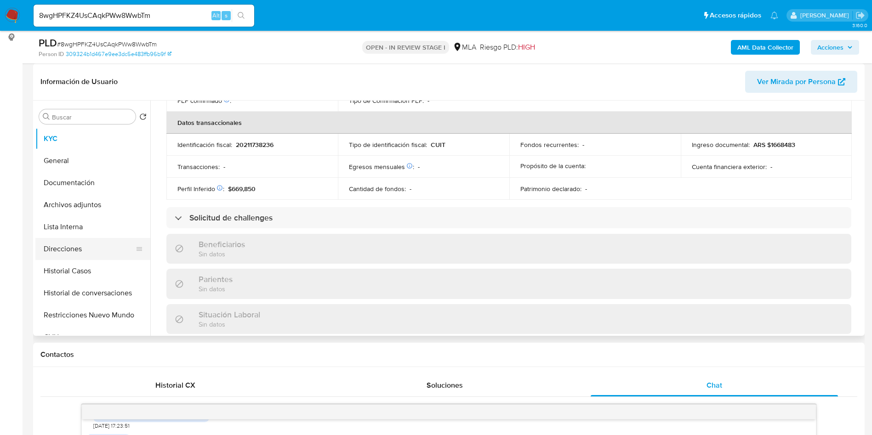
scroll to position [493, 0]
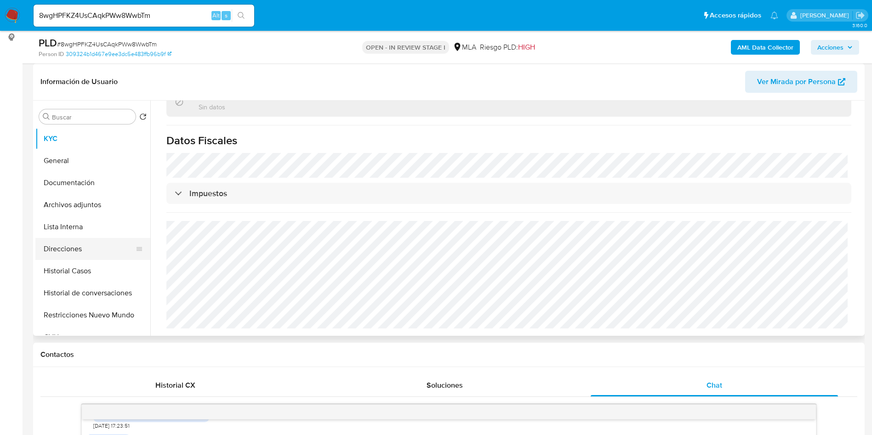
click at [110, 256] on button "Direcciones" at bounding box center [89, 249] width 108 height 22
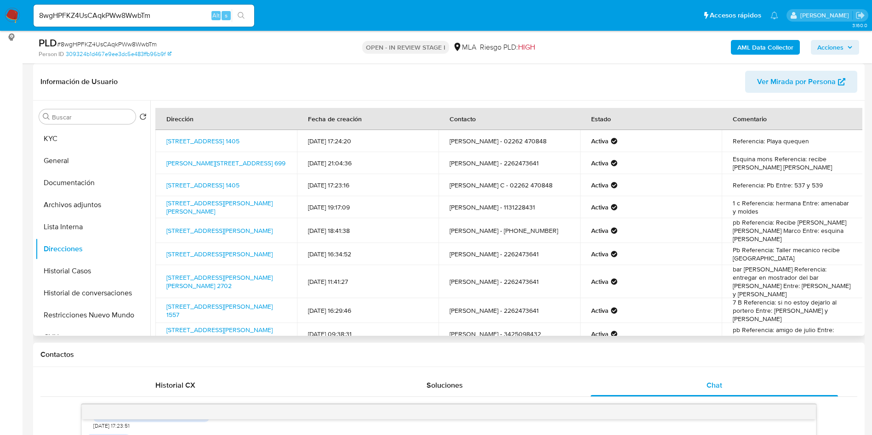
scroll to position [62, 0]
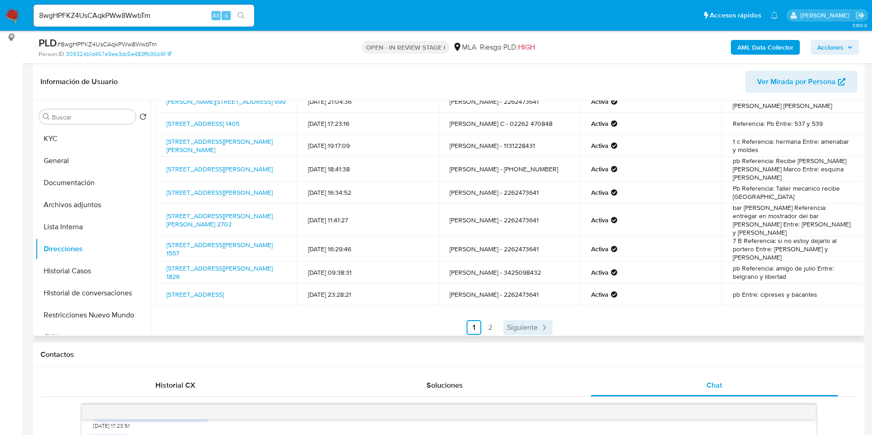
click at [508, 324] on span "Siguiente" at bounding box center [522, 327] width 31 height 7
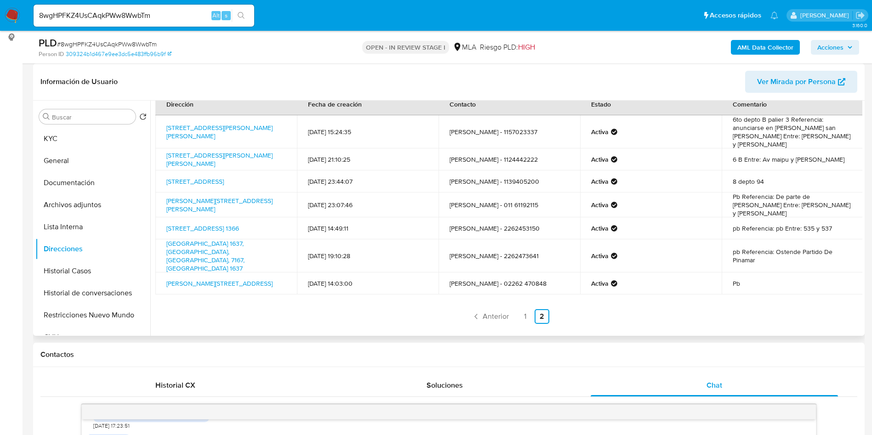
scroll to position [0, 0]
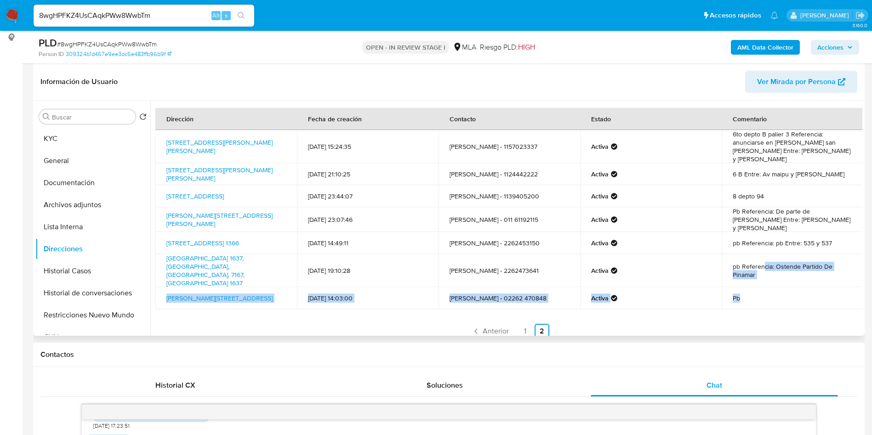
drag, startPoint x: 762, startPoint y: 272, endPoint x: 761, endPoint y: 243, distance: 28.5
click at [761, 243] on tbody "Calle Doctor Luis Belaustegui 2751, Villa Santa Rita, Capital Federal, 1416, Ar…" at bounding box center [509, 219] width 708 height 179
click at [753, 287] on td "Pb" at bounding box center [793, 298] width 142 height 22
click at [749, 287] on td "Pb" at bounding box center [793, 298] width 142 height 22
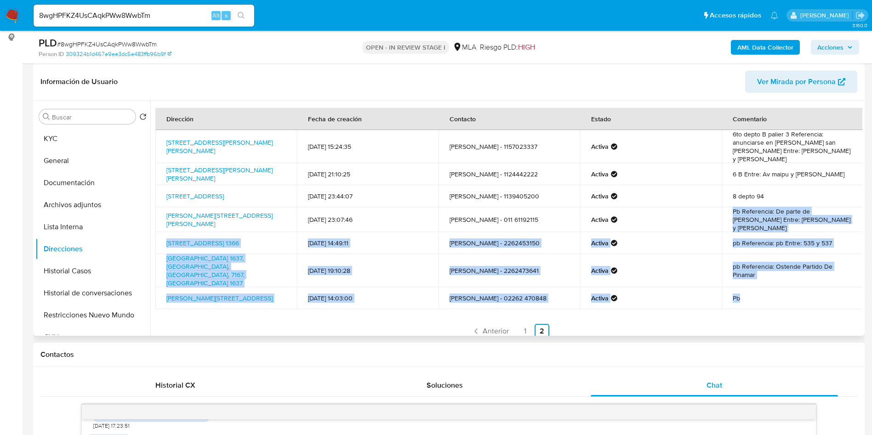
drag, startPoint x: 746, startPoint y: 277, endPoint x: 727, endPoint y: 205, distance: 74.4
click at [727, 205] on tbody "Calle Doctor Luis Belaustegui 2751, Villa Santa Rita, Capital Federal, 1416, Ar…" at bounding box center [509, 219] width 708 height 179
click at [732, 207] on td "Pb Referencia: De parte de julio scioscia Entre: Urquiza y Esparza" at bounding box center [793, 219] width 142 height 25
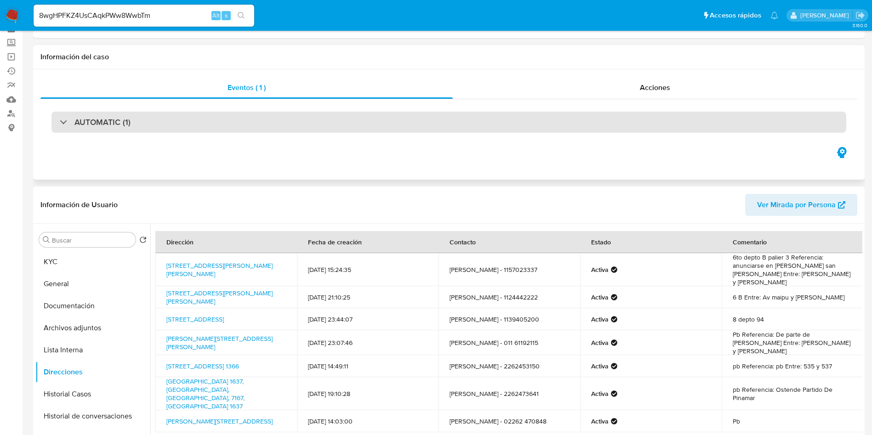
scroll to position [69, 0]
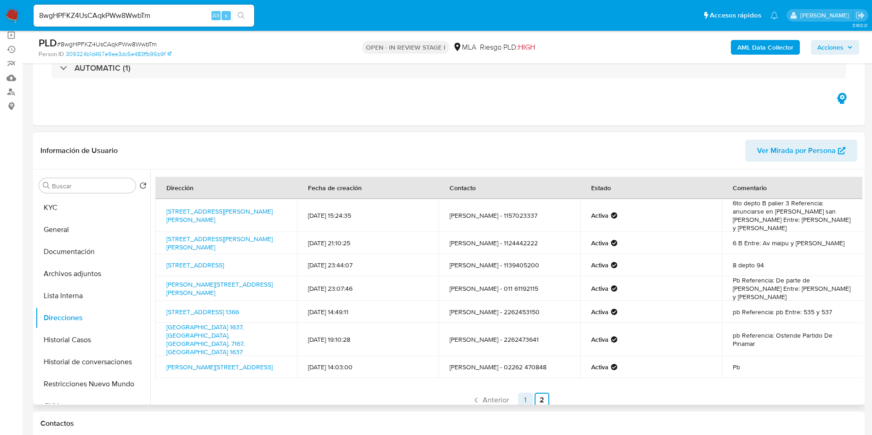
click at [523, 393] on link "1" at bounding box center [525, 400] width 15 height 15
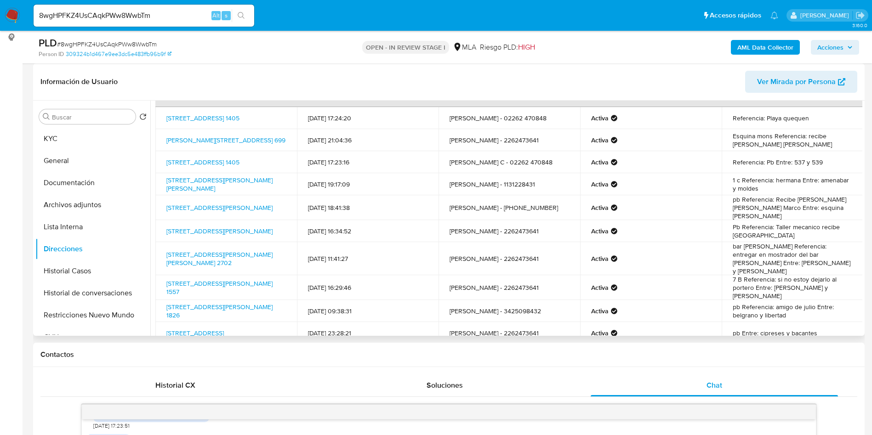
scroll to position [62, 0]
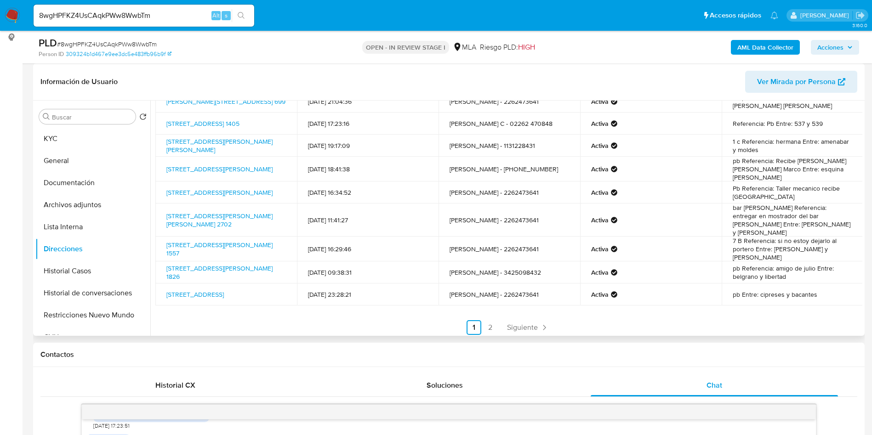
click at [784, 308] on div "Dirección Fecha de creación Contacto Estado Comentario Calle 508 1405, Quequen,…" at bounding box center [508, 190] width 707 height 289
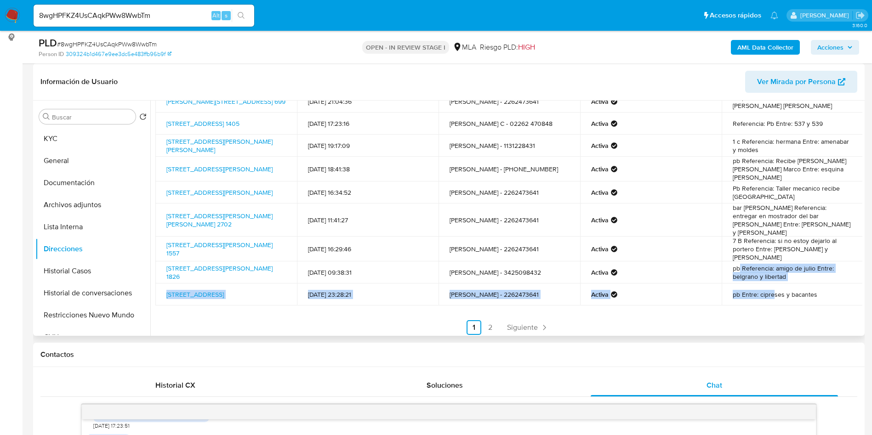
drag, startPoint x: 770, startPoint y: 291, endPoint x: 737, endPoint y: 254, distance: 49.5
click at [737, 254] on tbody "Calle 508 1405, Quequen, Buenos Aires, 7631, Argentina 1405 13/04/2020 17:24:20…" at bounding box center [509, 186] width 708 height 237
click at [749, 262] on td "pb Referencia: amigo de julio Entre: belgrano y libertad" at bounding box center [793, 273] width 142 height 22
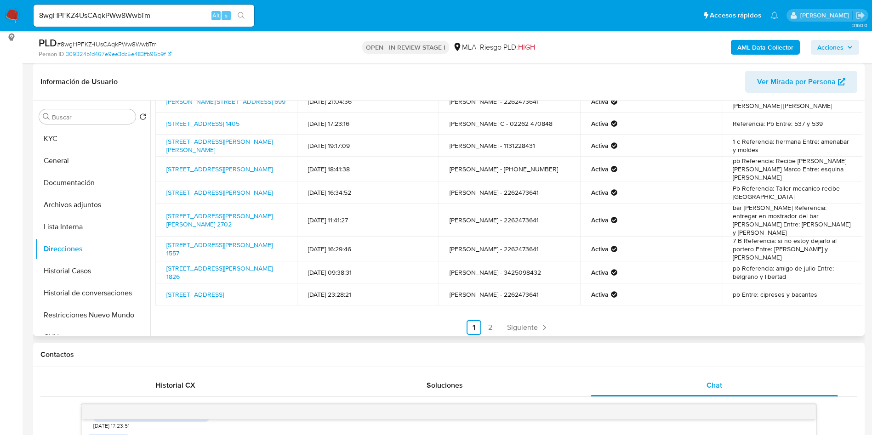
scroll to position [0, 0]
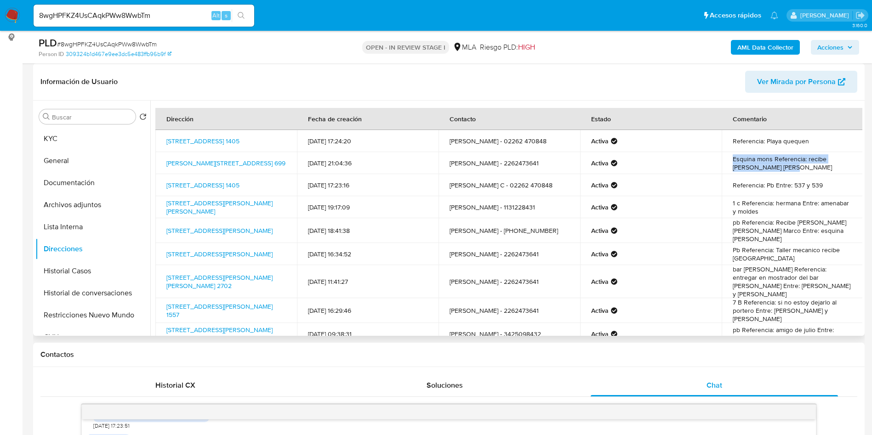
drag, startPoint x: 802, startPoint y: 169, endPoint x: 724, endPoint y: 161, distance: 77.7
click at [724, 161] on td "Esquina mons Referencia: recibe Calderon maria jose" at bounding box center [793, 163] width 142 height 22
click at [746, 142] on td "Referencia: Playa quequen" at bounding box center [793, 141] width 142 height 22
click at [788, 139] on td "Referencia: Playa quequen" at bounding box center [793, 141] width 142 height 22
drag, startPoint x: 817, startPoint y: 142, endPoint x: 394, endPoint y: 136, distance: 423.4
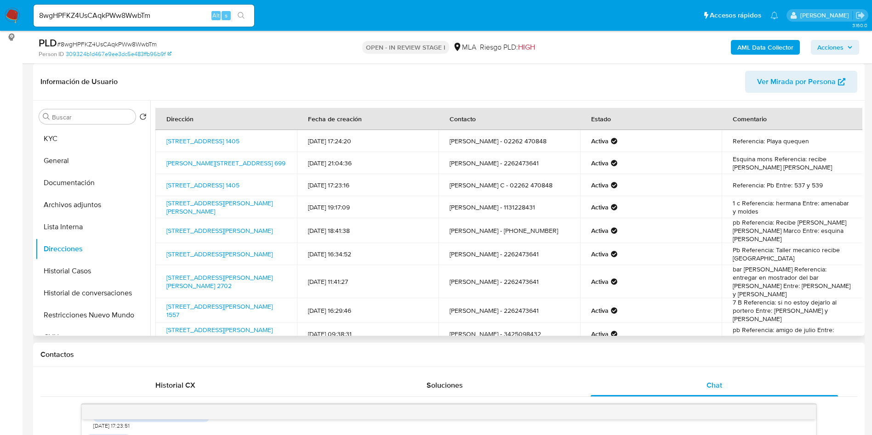
click at [397, 136] on tr "Calle 508 1405, Quequen, Buenos Aires, 7631, Argentina 1405 13/04/2020 17:24:20…" at bounding box center [509, 141] width 708 height 22
click at [229, 137] on link "Calle 508 1405, Quequen, Buenos Aires, 7631, Argentina 1405" at bounding box center [202, 141] width 73 height 9
click at [101, 318] on button "Restricciones Nuevo Mundo" at bounding box center [89, 315] width 108 height 22
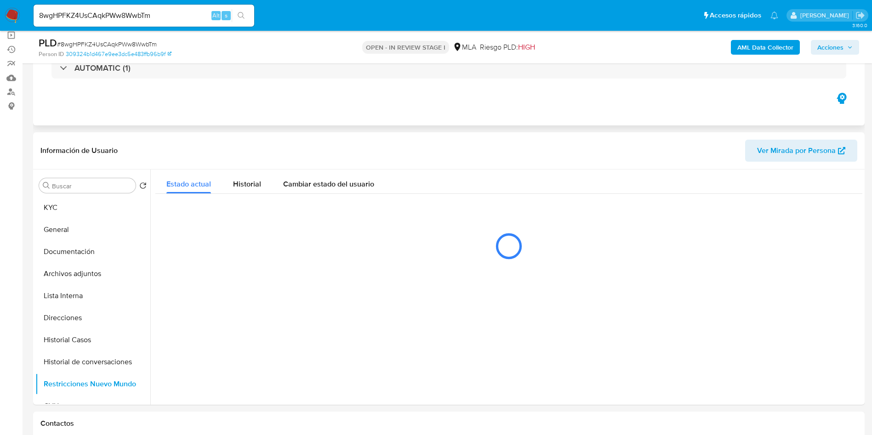
scroll to position [138, 0]
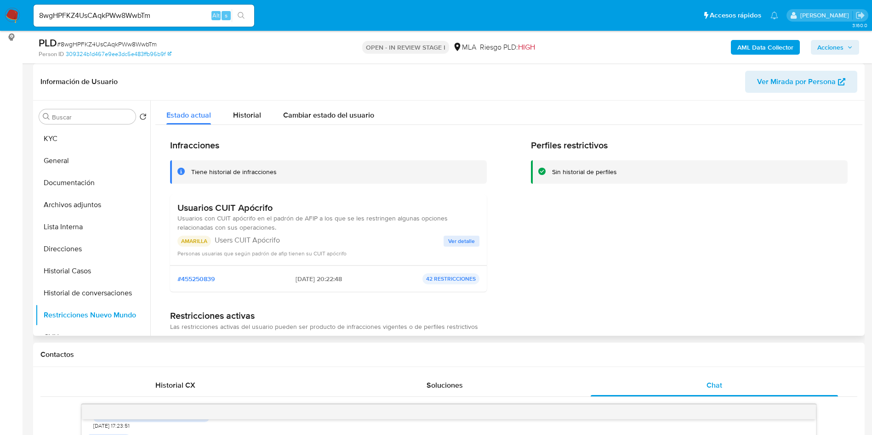
drag, startPoint x: 173, startPoint y: 213, endPoint x: 310, endPoint y: 241, distance: 139.3
click at [310, 241] on div "Usuarios CUIT Apócrifo Usuarios con CUIT apócrifo en el padrón de AFIP a los qu…" at bounding box center [328, 230] width 317 height 71
click at [325, 244] on p "Users CUIT Apócrifo" at bounding box center [329, 240] width 229 height 9
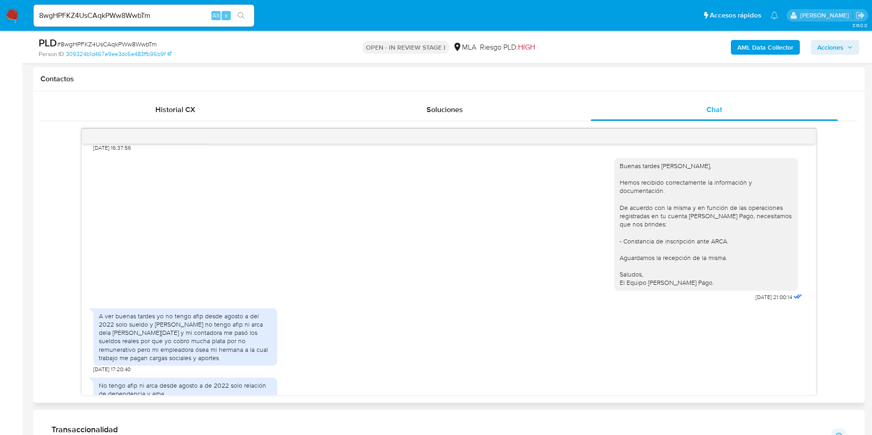
scroll to position [757, 0]
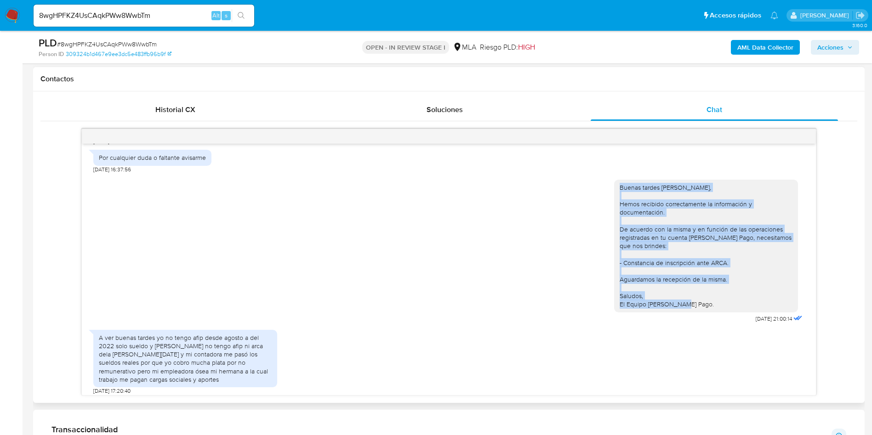
drag, startPoint x: 606, startPoint y: 201, endPoint x: 702, endPoint y: 330, distance: 161.2
click at [702, 325] on div "Buenas tardes Julio Cesar, Hemos recibido correctamente la información y docume…" at bounding box center [709, 249] width 190 height 152
click at [697, 325] on div "Buenas tardes Julio Cesar, Hemos recibido correctamente la información y docume…" at bounding box center [709, 249] width 190 height 152
drag, startPoint x: 698, startPoint y: 342, endPoint x: 608, endPoint y: 198, distance: 170.8
click at [608, 198] on div "18/08/2025 17:36:32 Buenos dias mi actividad es la construcción de cabañas para…" at bounding box center [449, 269] width 734 height 251
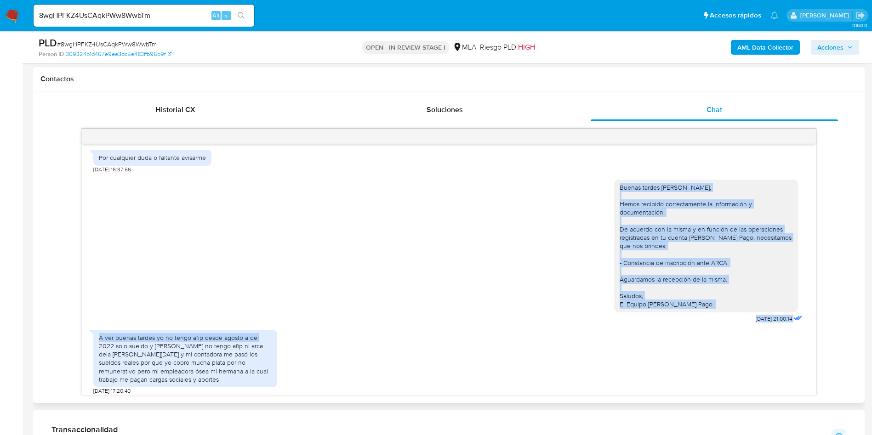
click at [602, 238] on div "Buenas tardes Julio Cesar, Hemos recibido correctamente la información y docume…" at bounding box center [448, 249] width 711 height 152
drag, startPoint x: 597, startPoint y: 198, endPoint x: 703, endPoint y: 336, distance: 174.0
click at [703, 325] on div "Buenas tardes Julio Cesar, Hemos recibido correctamente la información y docume…" at bounding box center [448, 249] width 711 height 152
click at [697, 325] on div "Buenas tardes Julio Cesar, Hemos recibido correctamente la información y docume…" at bounding box center [709, 249] width 190 height 152
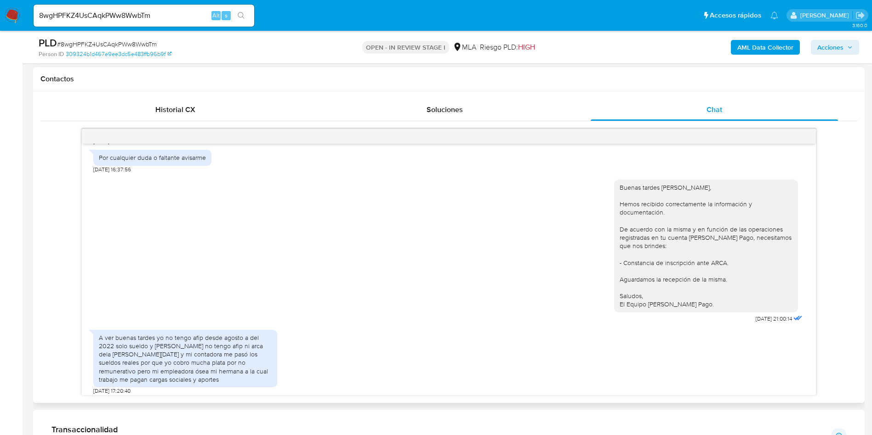
drag, startPoint x: 695, startPoint y: 326, endPoint x: 609, endPoint y: 182, distance: 167.6
click at [609, 182] on div "18/08/2025 17:36:32 Buenos dias mi actividad es la construcción de cabañas para…" at bounding box center [449, 269] width 734 height 251
click at [620, 203] on div "Buenas tardes Julio Cesar, Hemos recibido correctamente la información y docume…" at bounding box center [706, 245] width 173 height 125
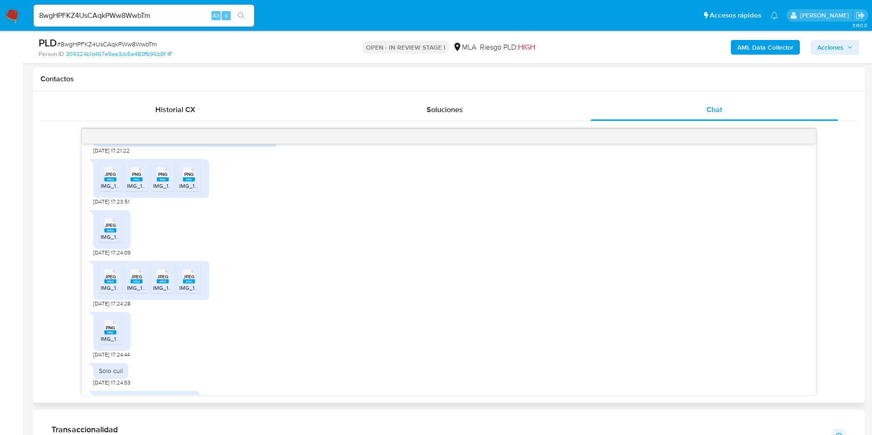
scroll to position [1102, 0]
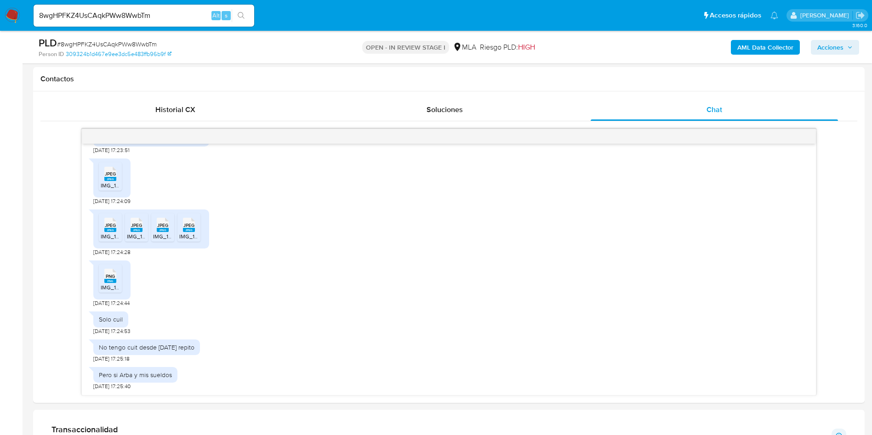
click at [147, 43] on span "# 8wgHPFKZ4UsCAqkPWw8WwbTm" at bounding box center [107, 44] width 100 height 9
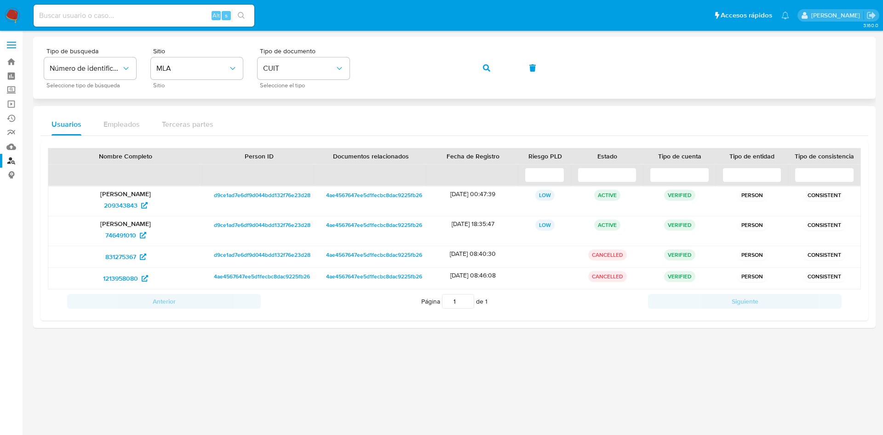
click at [478, 63] on button "button" at bounding box center [486, 68] width 31 height 22
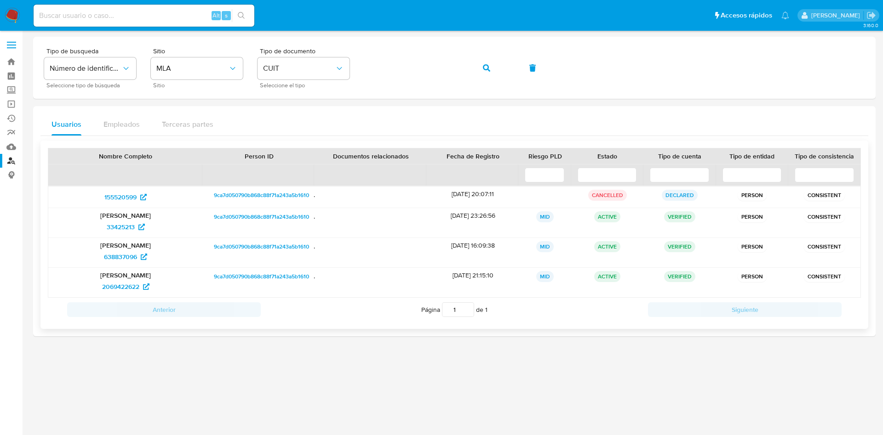
click at [122, 234] on div "Maria Alejandra Scioscia 33425213" at bounding box center [125, 222] width 154 height 29
click at [120, 229] on span "33425213" at bounding box center [121, 227] width 28 height 15
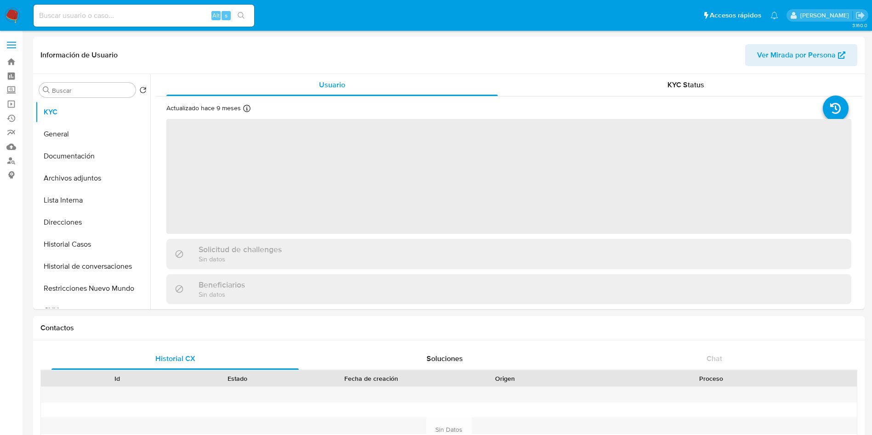
select select "10"
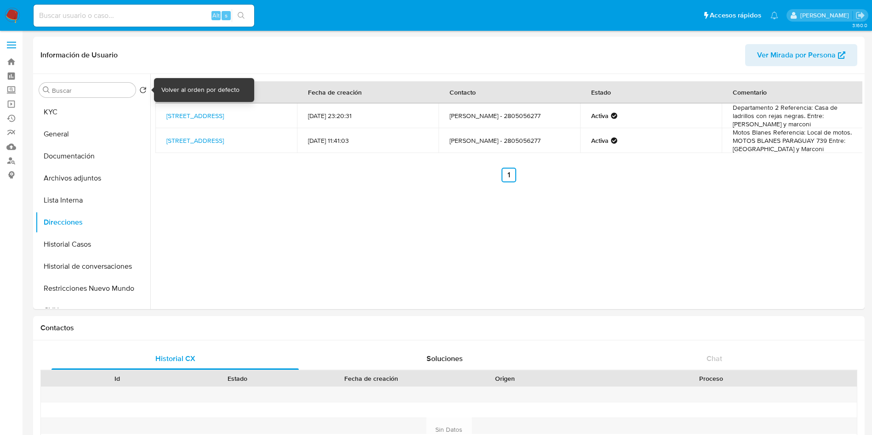
select select "10"
click at [112, 105] on button "KYC" at bounding box center [89, 112] width 108 height 22
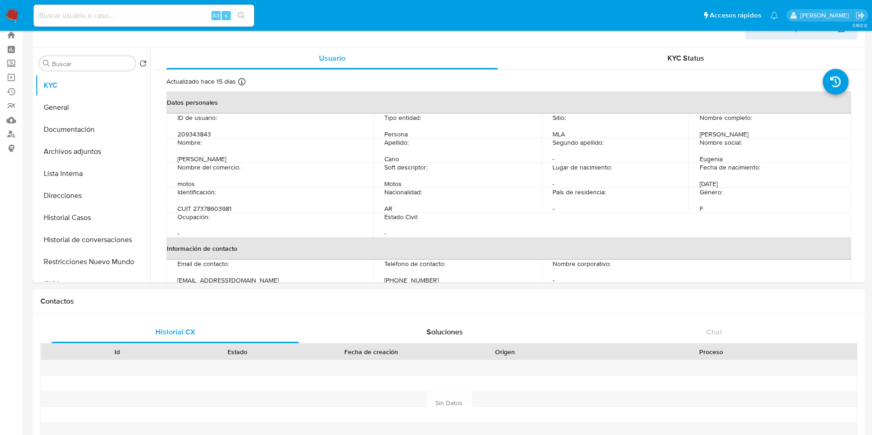
scroll to position [26, 0]
